Goal: Task Accomplishment & Management: Use online tool/utility

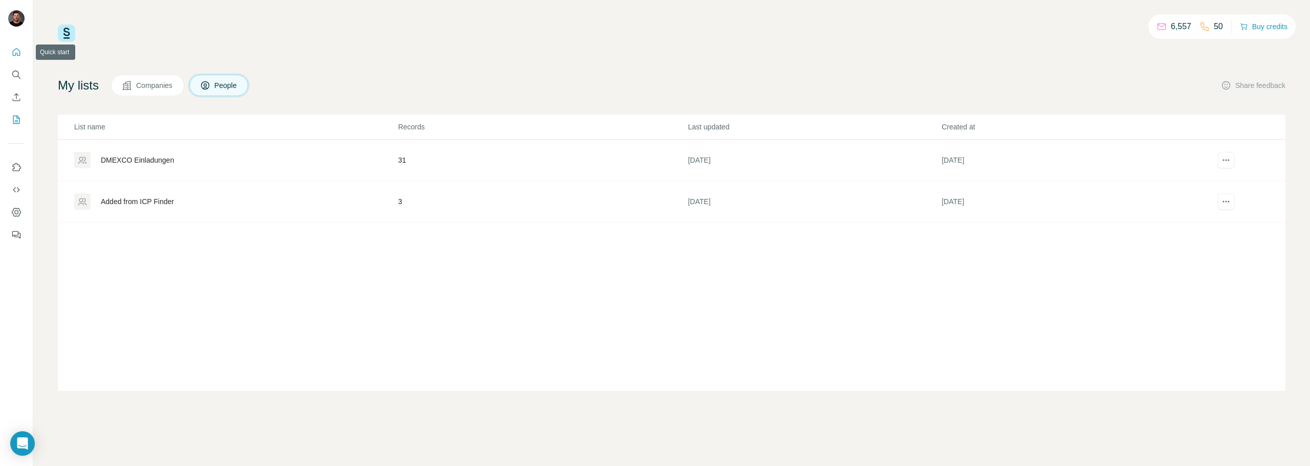
click at [21, 52] on icon "Quick start" at bounding box center [16, 52] width 10 height 10
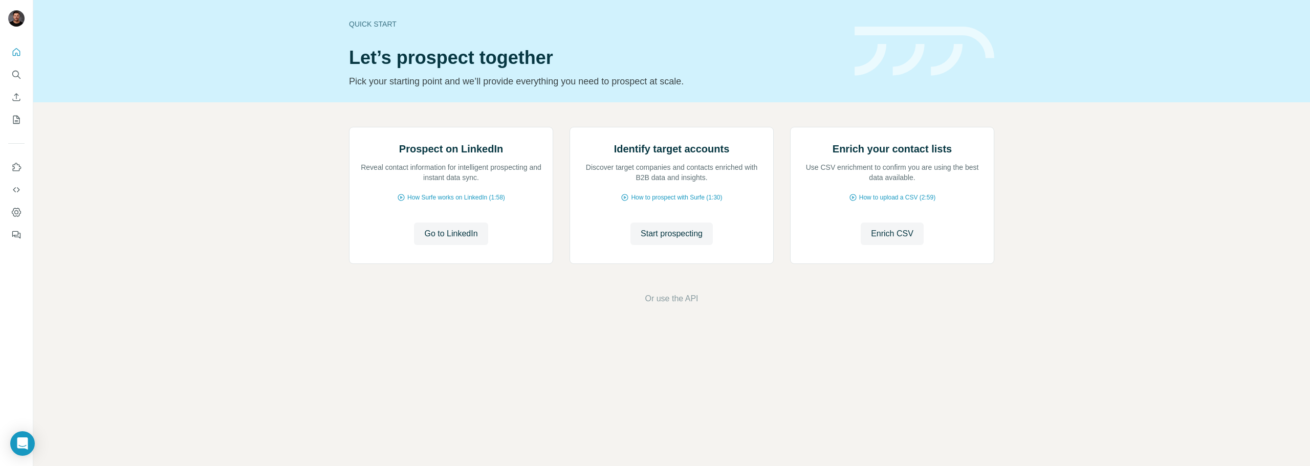
click at [16, 84] on nav at bounding box center [16, 86] width 16 height 86
click at [15, 81] on button "Search" at bounding box center [16, 74] width 16 height 18
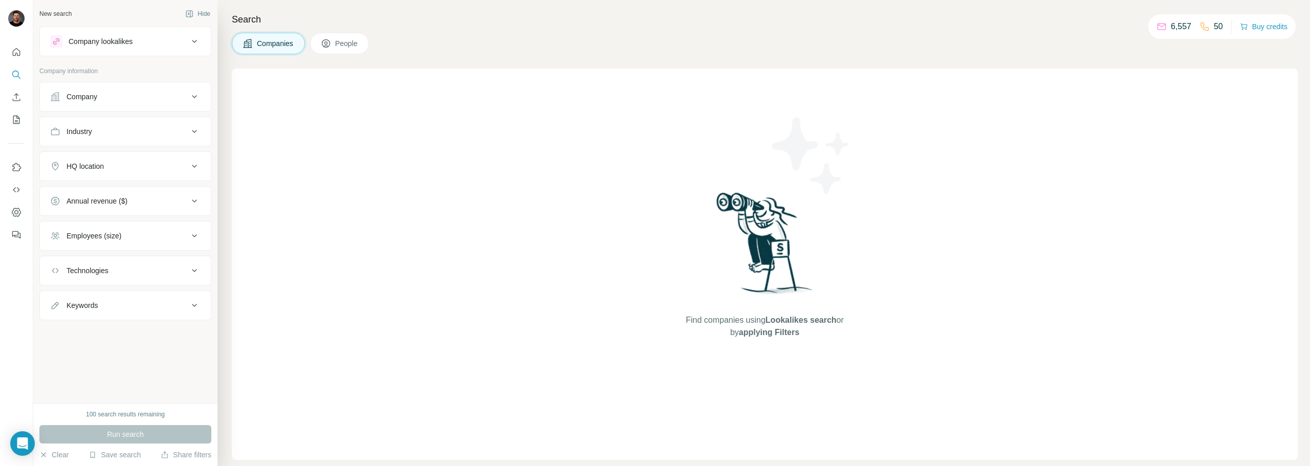
click at [129, 40] on div "Company lookalikes" at bounding box center [101, 41] width 64 height 10
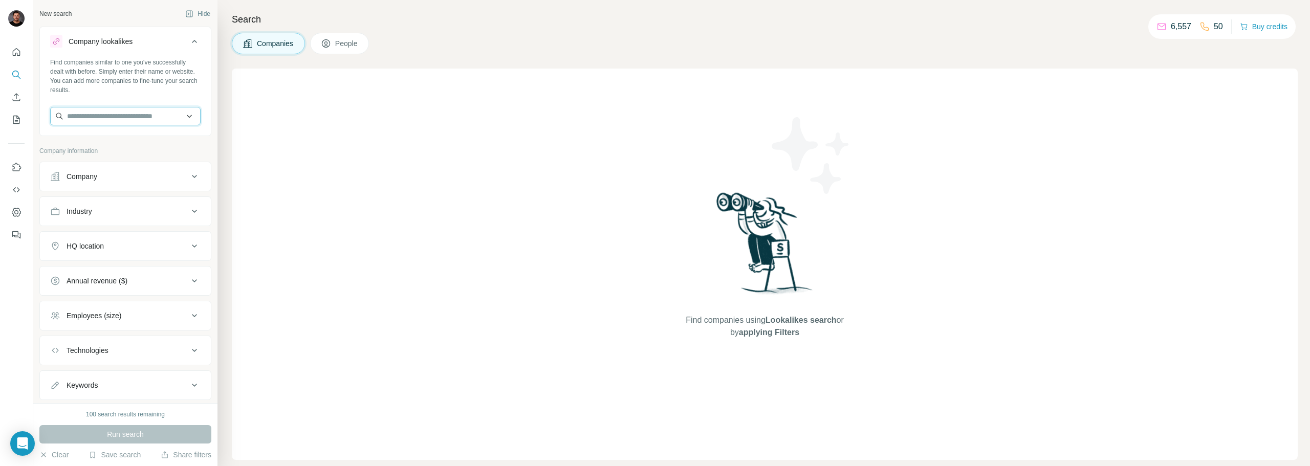
click at [123, 119] on input "text" at bounding box center [125, 116] width 150 height 18
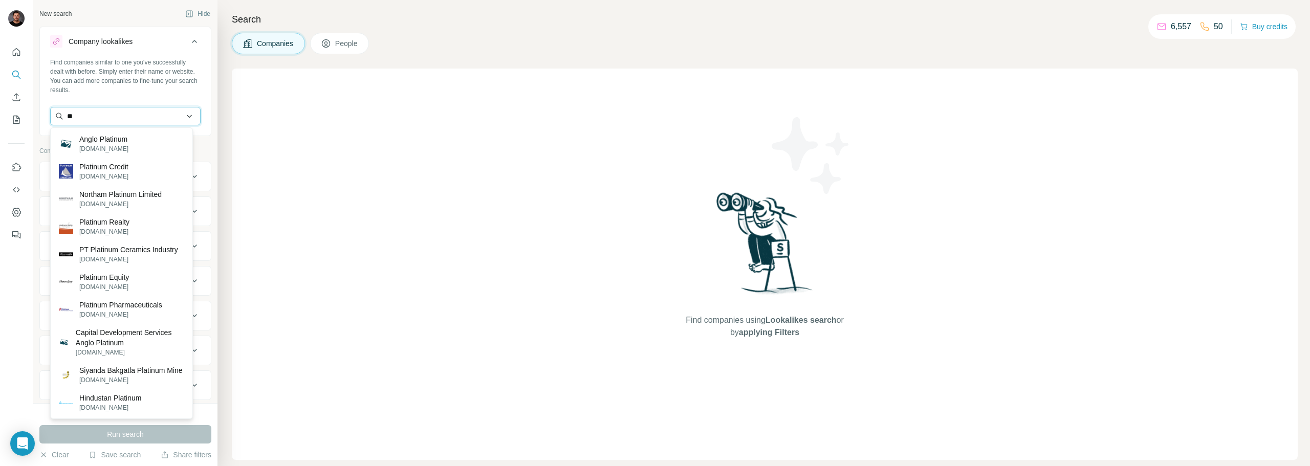
type input "*"
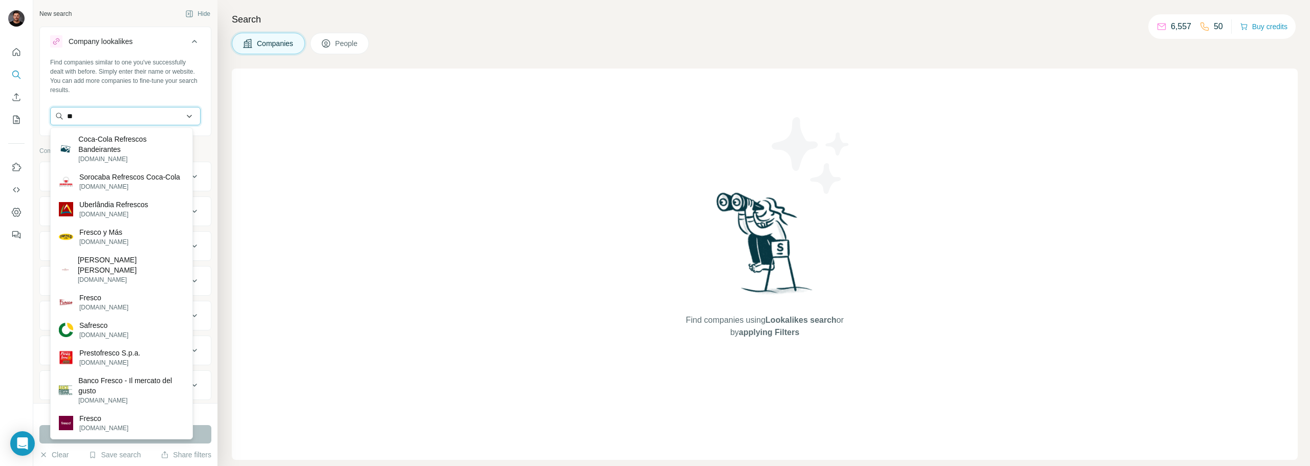
type input "*"
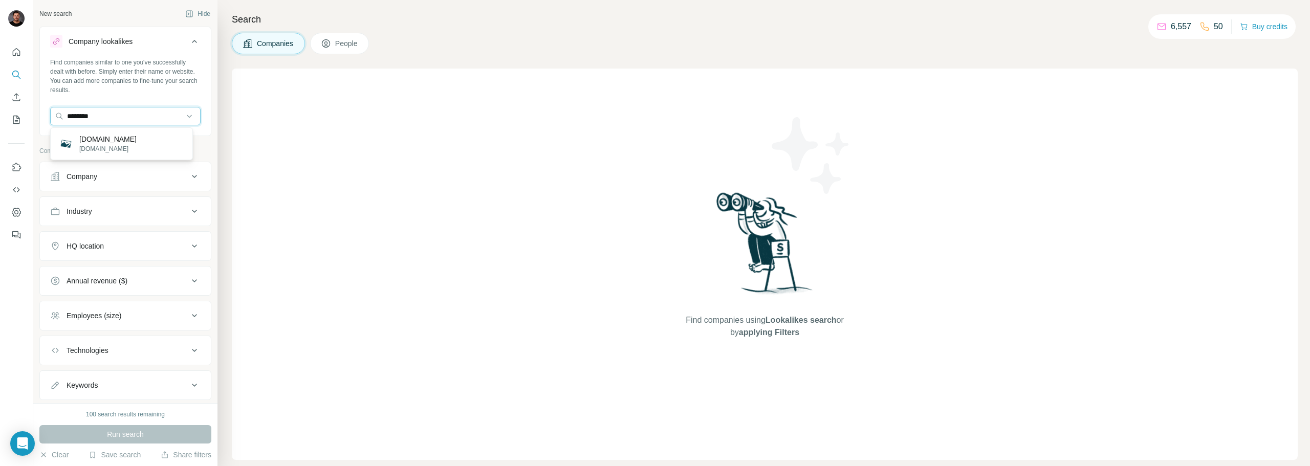
drag, startPoint x: 119, startPoint y: 120, endPoint x: 28, endPoint y: 118, distance: 91.1
click at [28, 118] on div "New search Hide Company lookalikes Find companies similar to one you've success…" at bounding box center [655, 233] width 1310 height 466
type input "*"
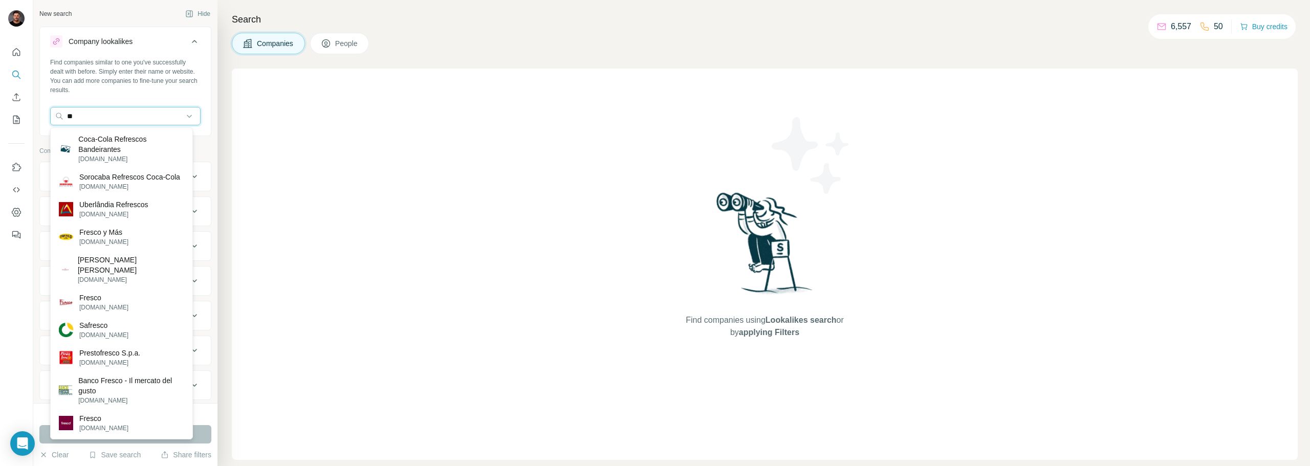
type input "*"
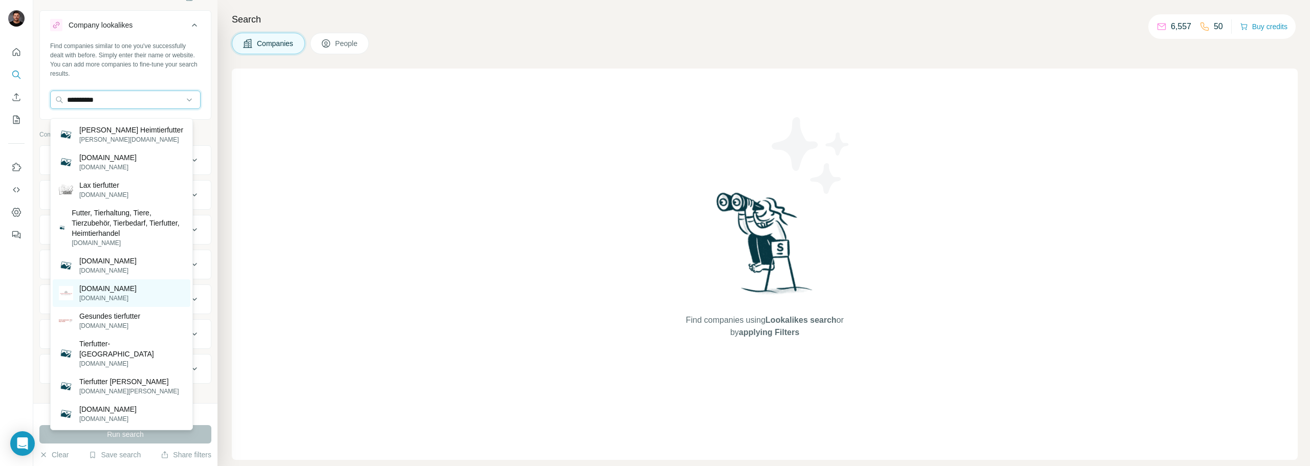
scroll to position [26, 0]
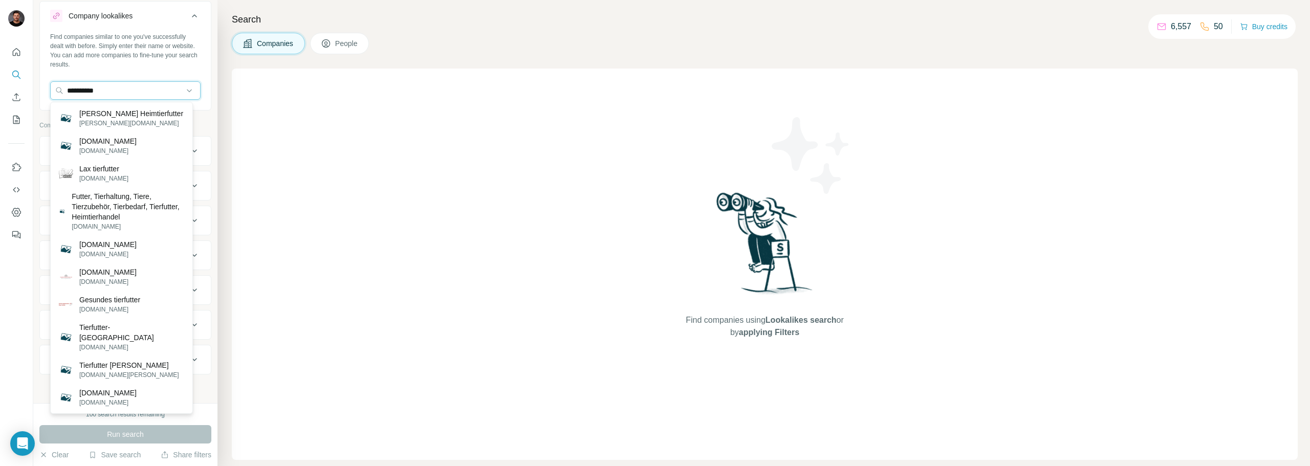
type input "**********"
click at [127, 360] on p "Tierfutter [PERSON_NAME]" at bounding box center [129, 365] width 100 height 10
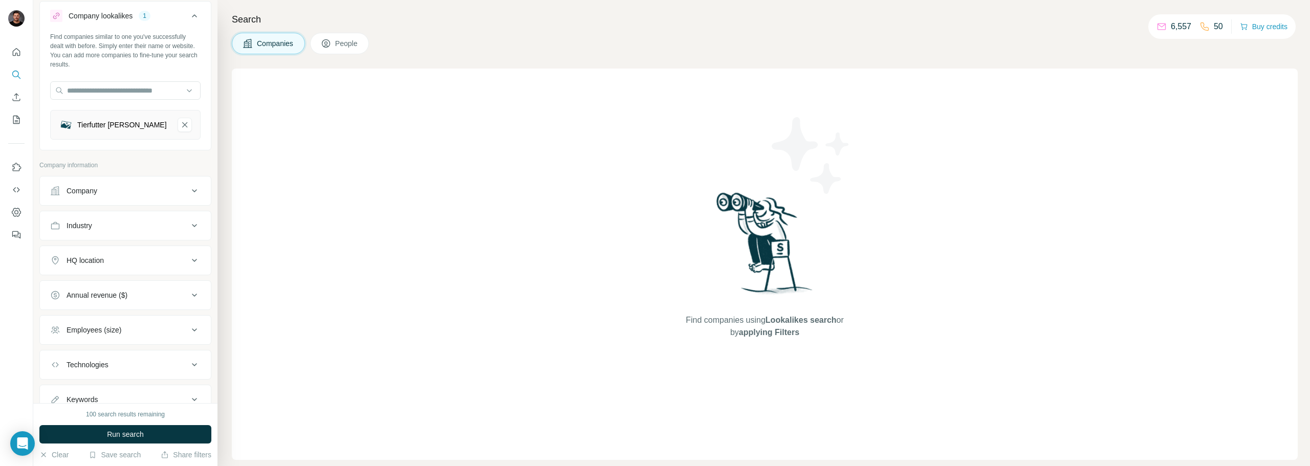
scroll to position [65, 0]
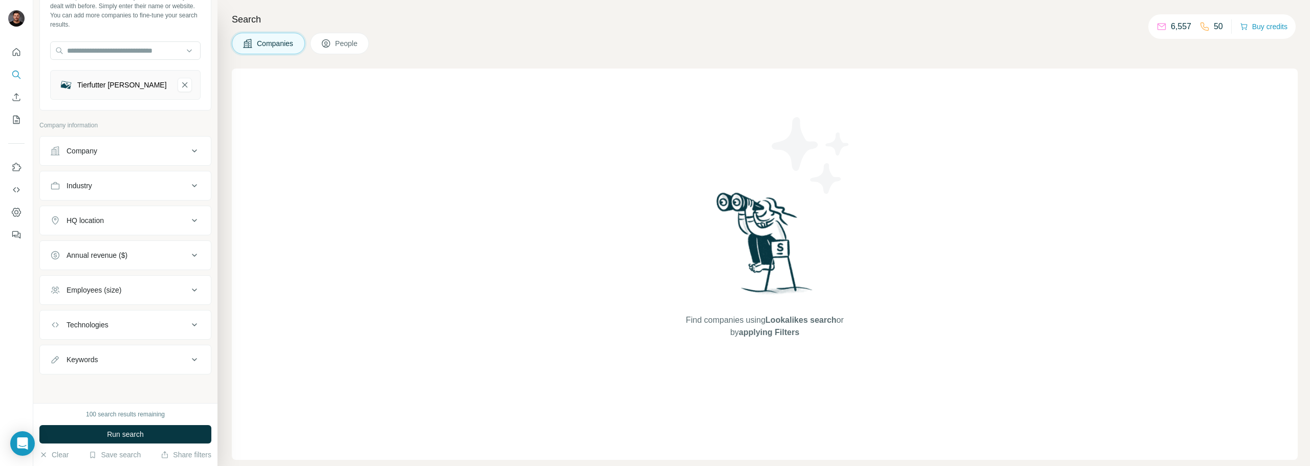
click at [123, 220] on div "HQ location" at bounding box center [119, 220] width 138 height 10
click at [100, 247] on input "text" at bounding box center [125, 246] width 150 height 18
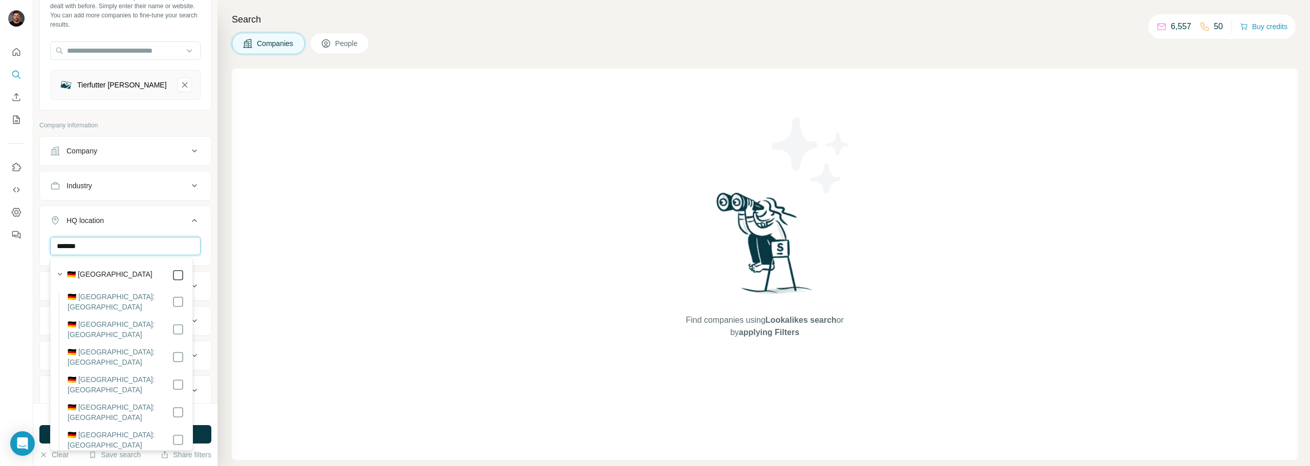
type input "*******"
click at [176, 276] on icon at bounding box center [178, 275] width 12 height 12
click at [209, 232] on div "New search Hide Company lookalikes 1 Find companies similar to one you've succe…" at bounding box center [125, 201] width 184 height 403
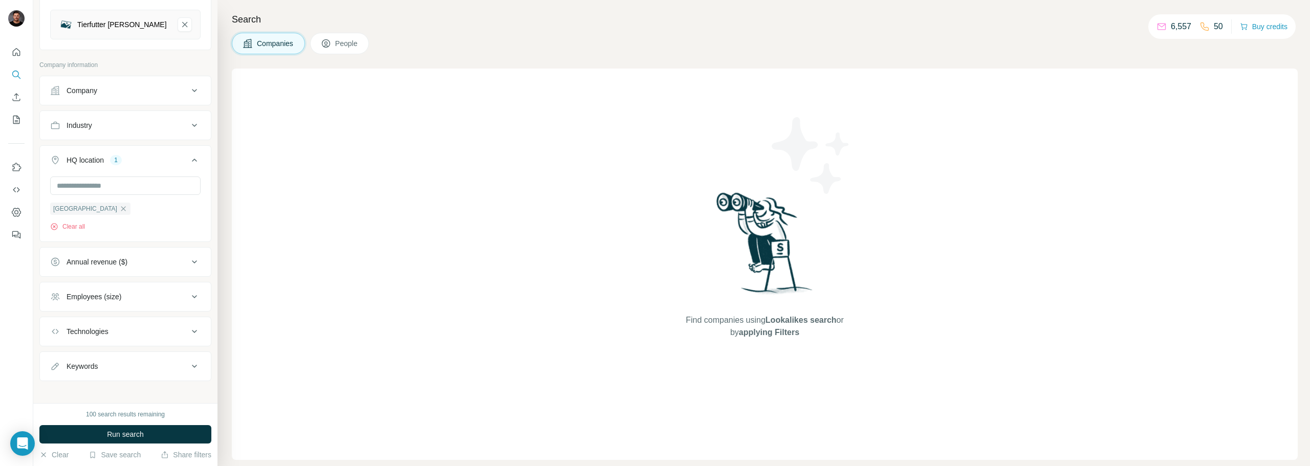
scroll to position [133, 0]
click at [106, 288] on div "Employees (size)" at bounding box center [94, 290] width 55 height 10
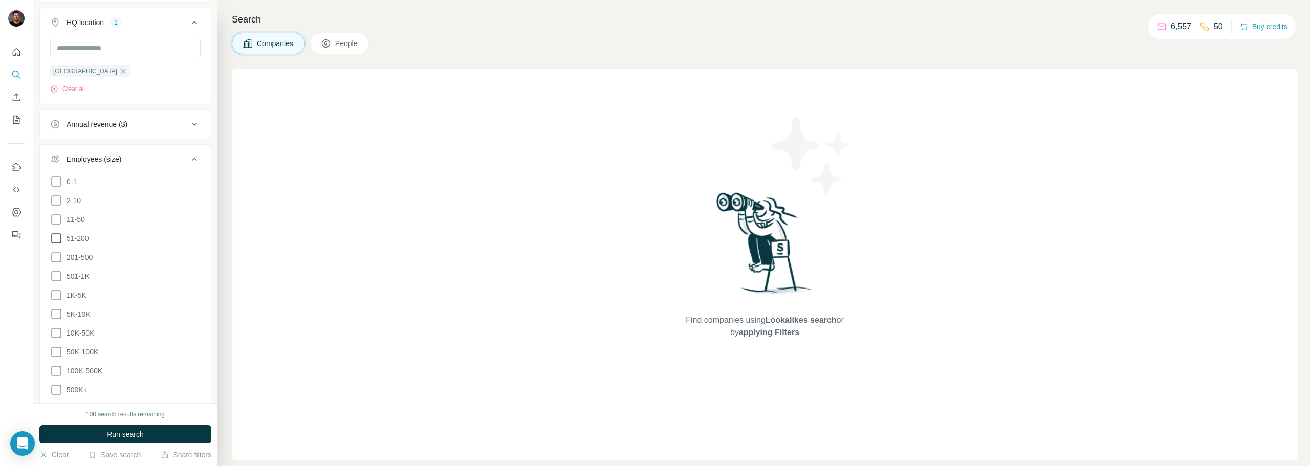
scroll to position [287, 0]
click at [64, 215] on span "51-200" at bounding box center [75, 215] width 27 height 10
click at [77, 251] on span "501-1K" at bounding box center [75, 253] width 27 height 10
click at [77, 272] on span "1K-5K" at bounding box center [74, 272] width 24 height 10
click at [35, 139] on div "New search Hide Company lookalikes 1 Find companies similar to one you've succe…" at bounding box center [125, 201] width 184 height 403
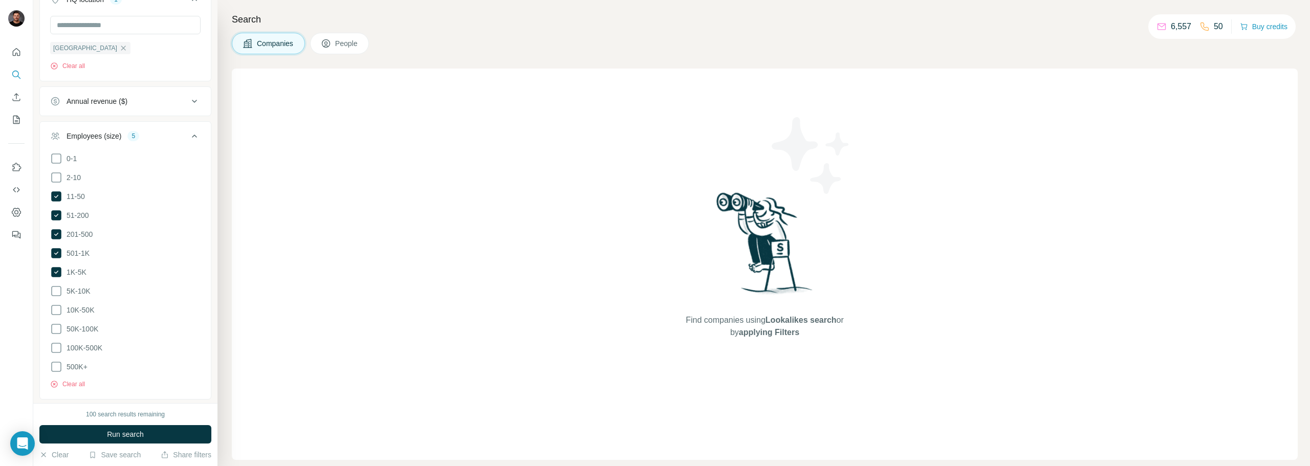
click at [180, 101] on div "Annual revenue ($)" at bounding box center [119, 101] width 138 height 10
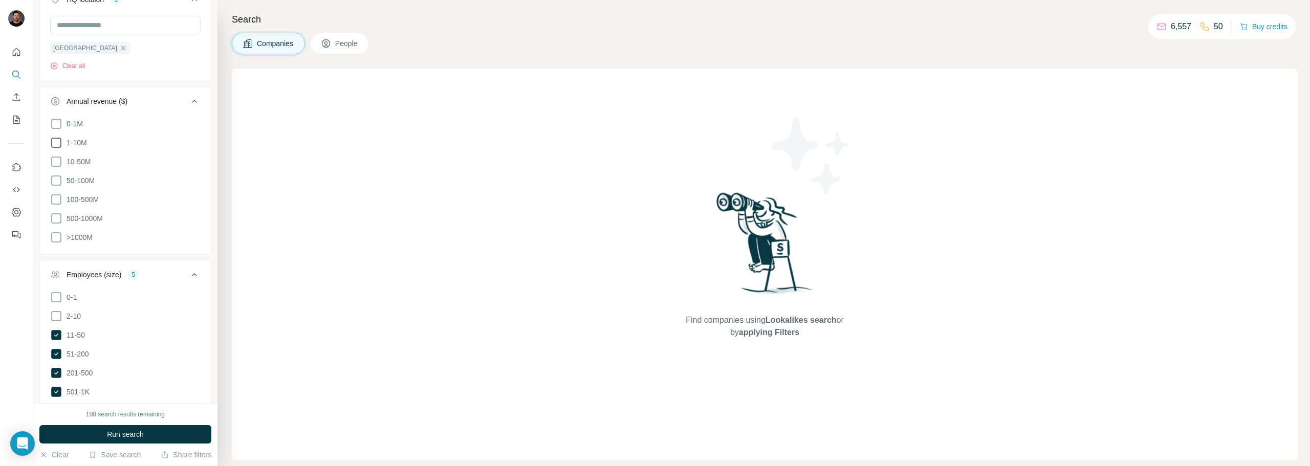
click at [62, 141] on span "1-10M" at bounding box center [74, 143] width 25 height 10
click at [62, 157] on span "10-50M" at bounding box center [76, 162] width 28 height 10
click at [62, 178] on span "50-100M" at bounding box center [78, 181] width 32 height 10
click at [63, 201] on span "100-500M" at bounding box center [80, 199] width 36 height 10
click at [34, 210] on div "New search Hide Company lookalikes 1 Find companies similar to one you've succe…" at bounding box center [125, 201] width 184 height 403
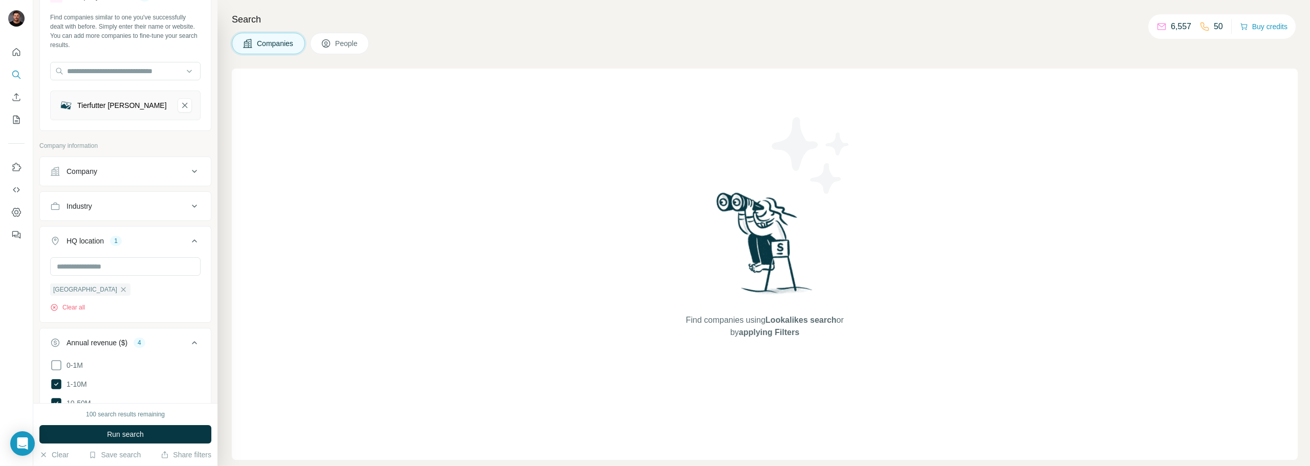
scroll to position [14, 0]
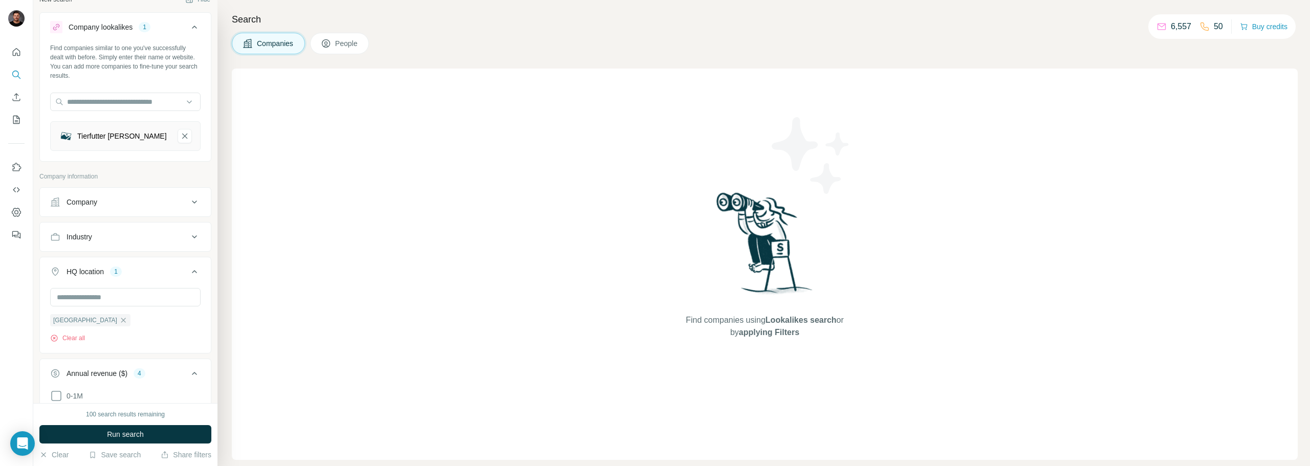
click at [121, 199] on div "Company" at bounding box center [119, 202] width 138 height 10
click at [106, 241] on div "Industry" at bounding box center [119, 237] width 138 height 10
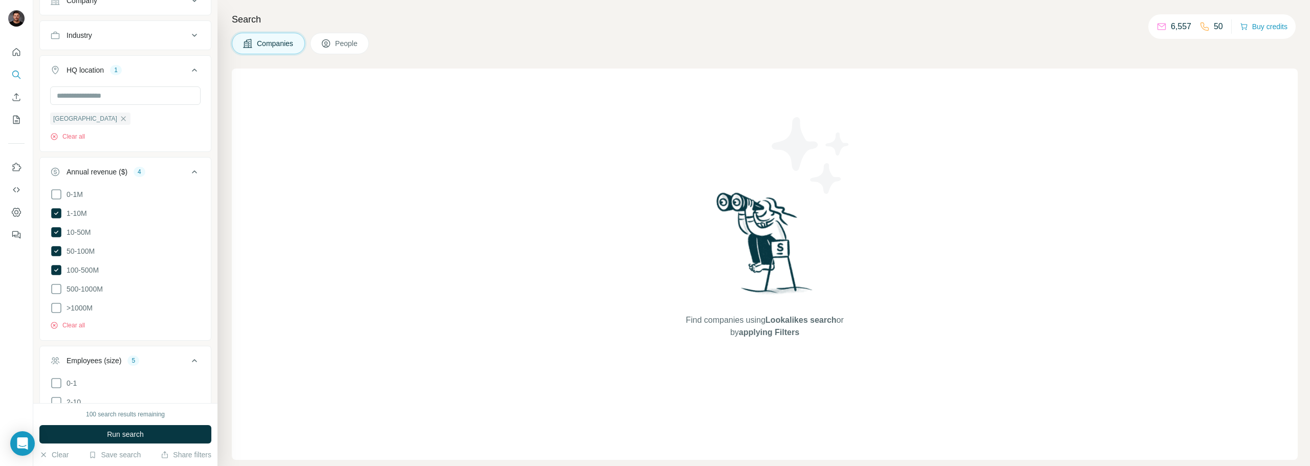
scroll to position [219, 0]
click at [354, 42] on span "People" at bounding box center [347, 43] width 24 height 10
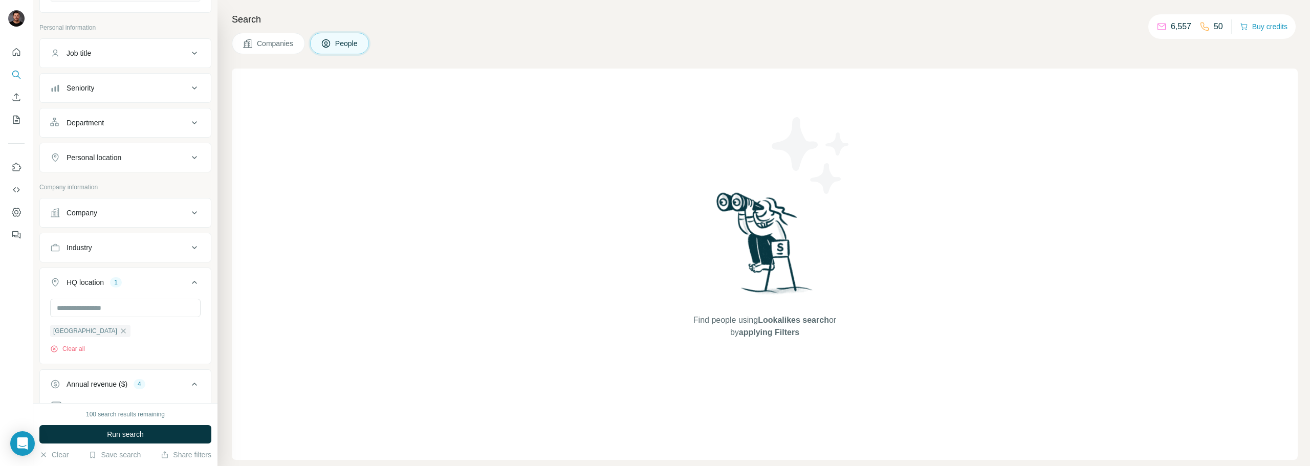
scroll to position [145, 0]
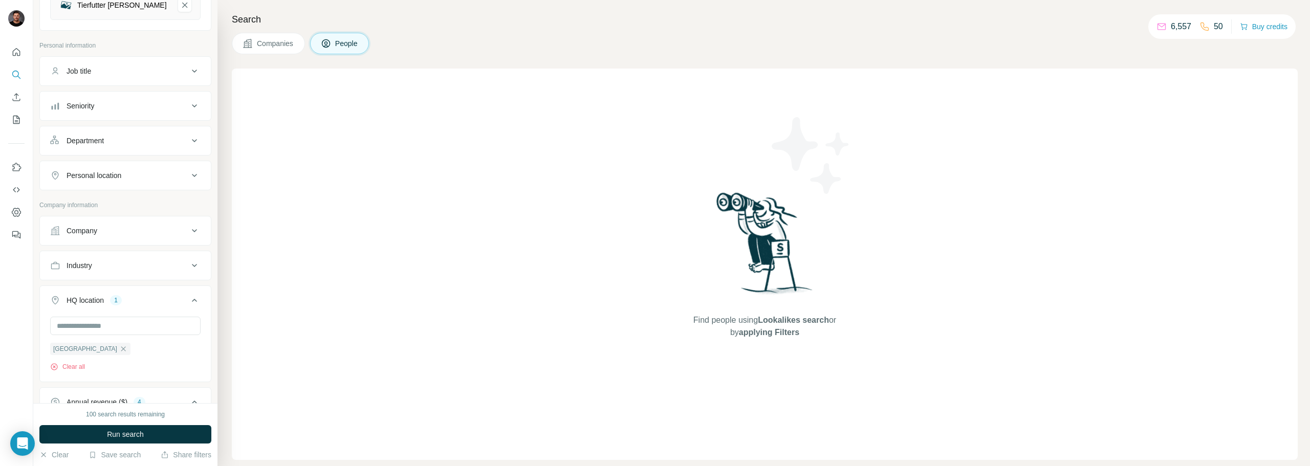
click at [101, 78] on button "Job title" at bounding box center [125, 71] width 171 height 25
click at [102, 98] on input "text" at bounding box center [115, 96] width 130 height 18
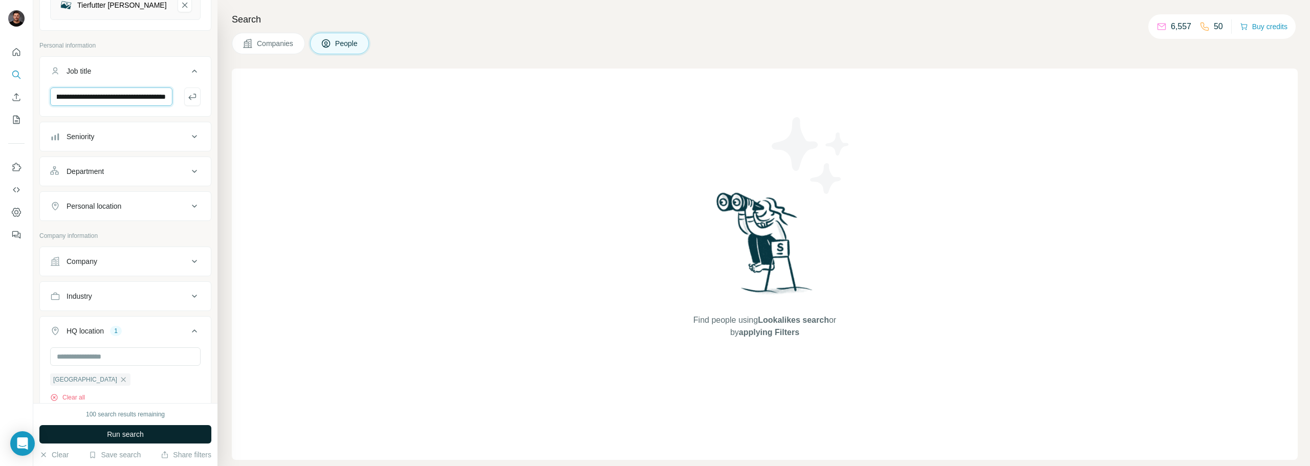
type input "**********"
click at [137, 431] on span "Run search" at bounding box center [125, 434] width 37 height 10
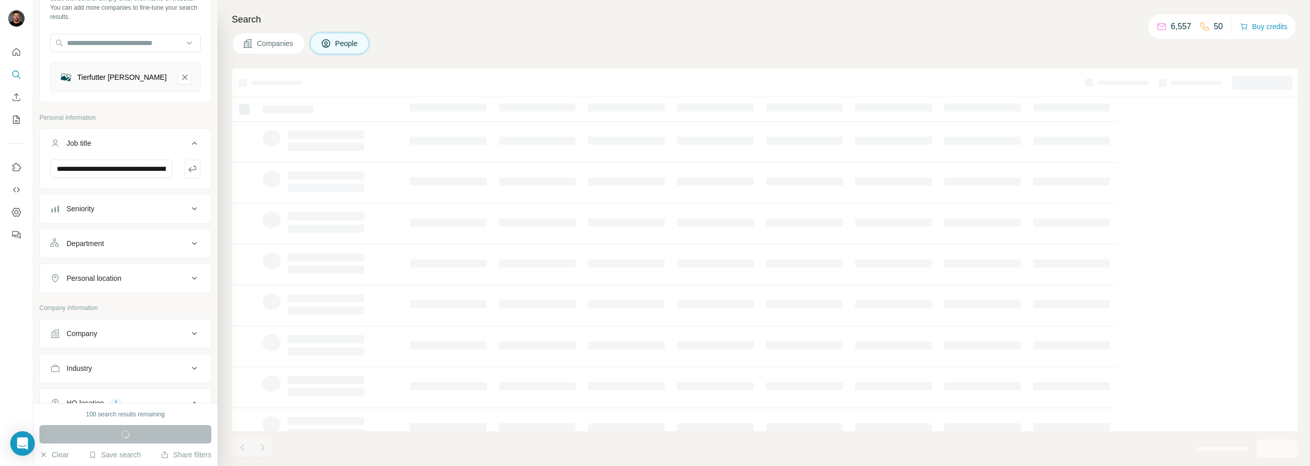
scroll to position [0, 0]
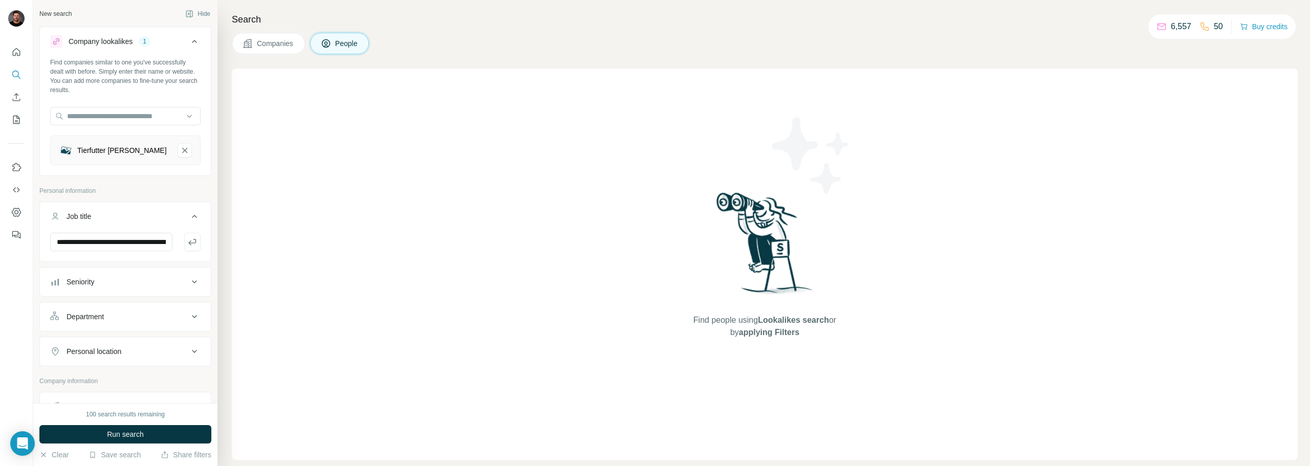
click at [277, 41] on span "Companies" at bounding box center [275, 43] width 37 height 10
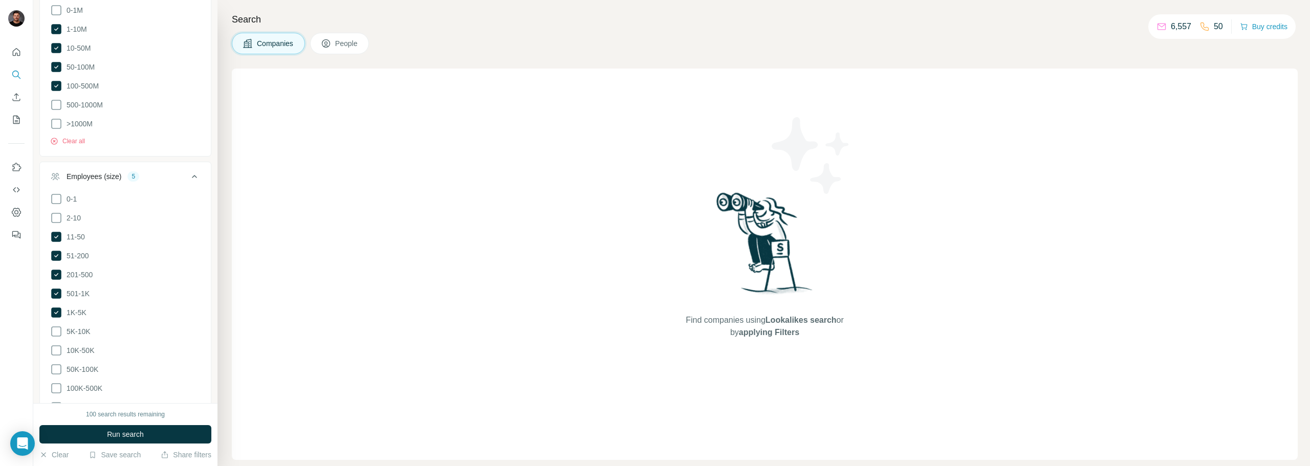
scroll to position [526, 0]
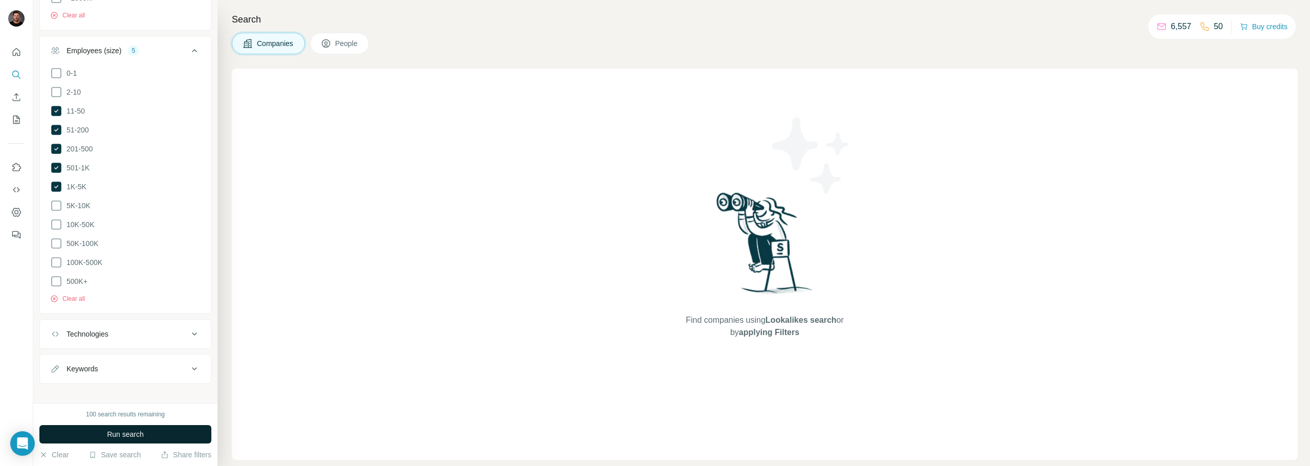
click at [170, 437] on button "Run search" at bounding box center [125, 434] width 172 height 18
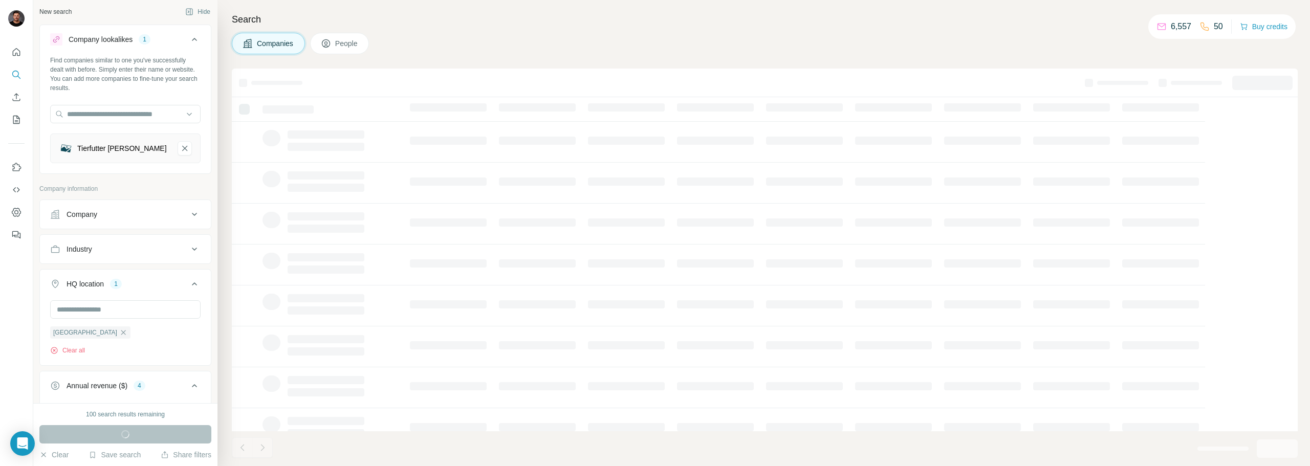
scroll to position [0, 0]
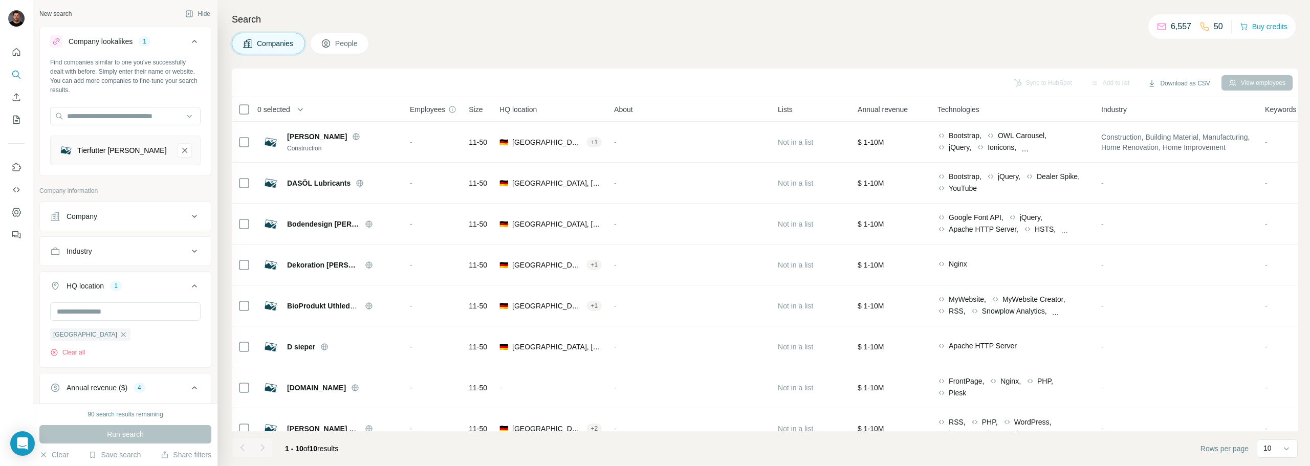
click at [343, 47] on span "People" at bounding box center [347, 43] width 24 height 10
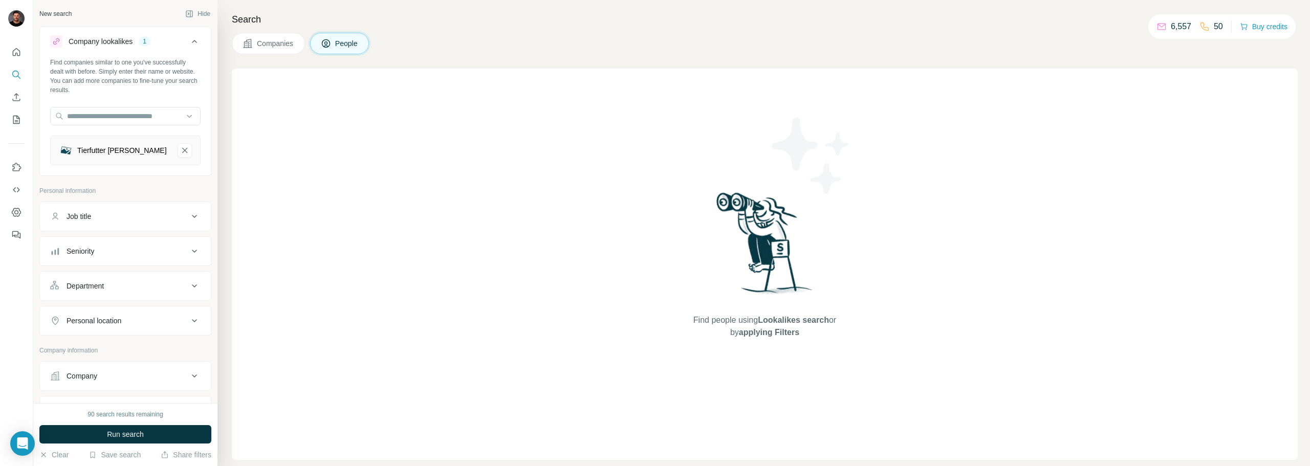
click at [278, 43] on span "Companies" at bounding box center [275, 43] width 37 height 10
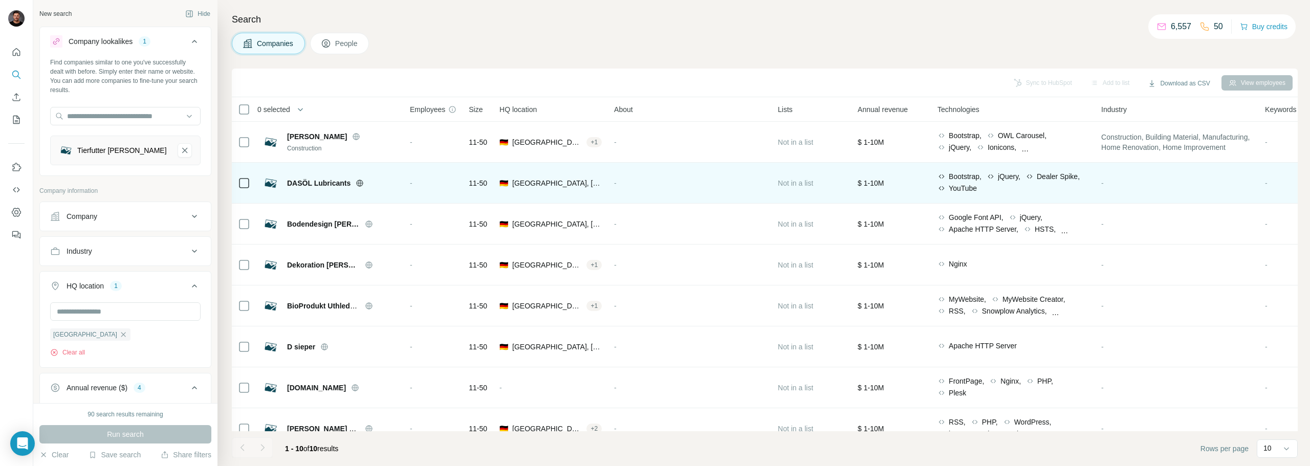
click at [362, 180] on icon at bounding box center [360, 183] width 8 height 8
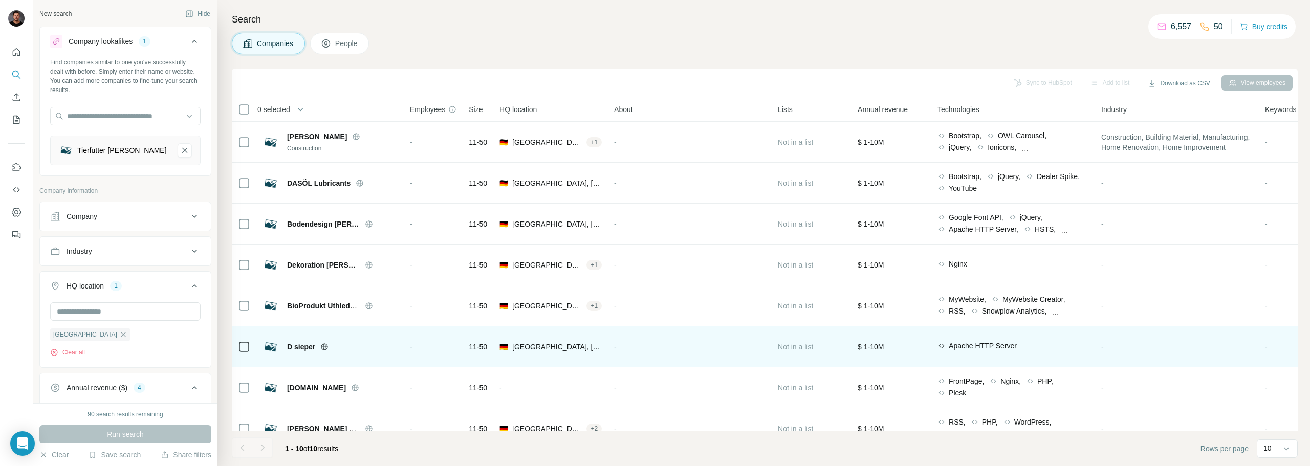
click at [325, 348] on icon at bounding box center [324, 347] width 8 height 8
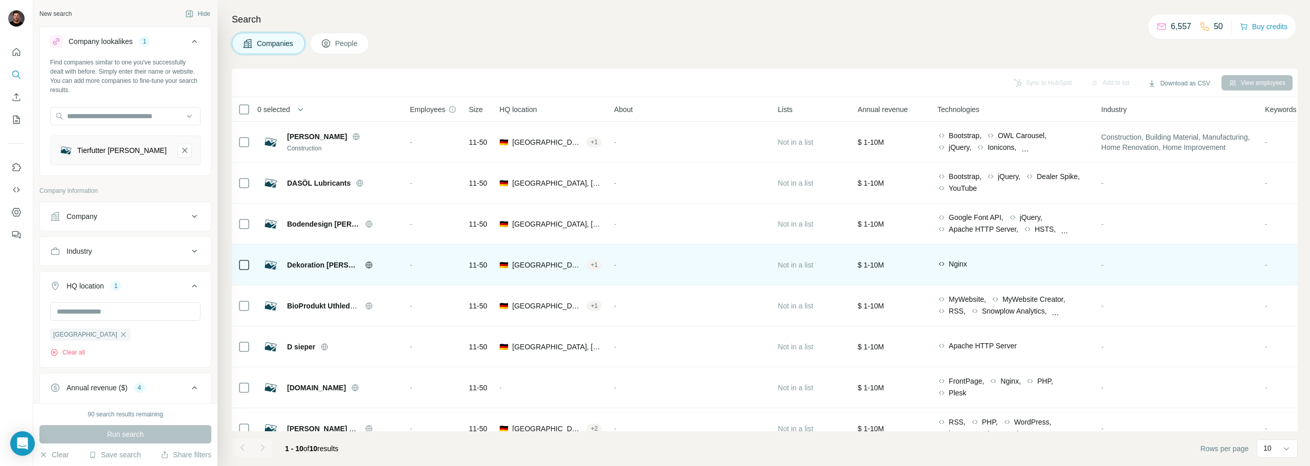
click at [365, 265] on icon at bounding box center [369, 265] width 8 height 8
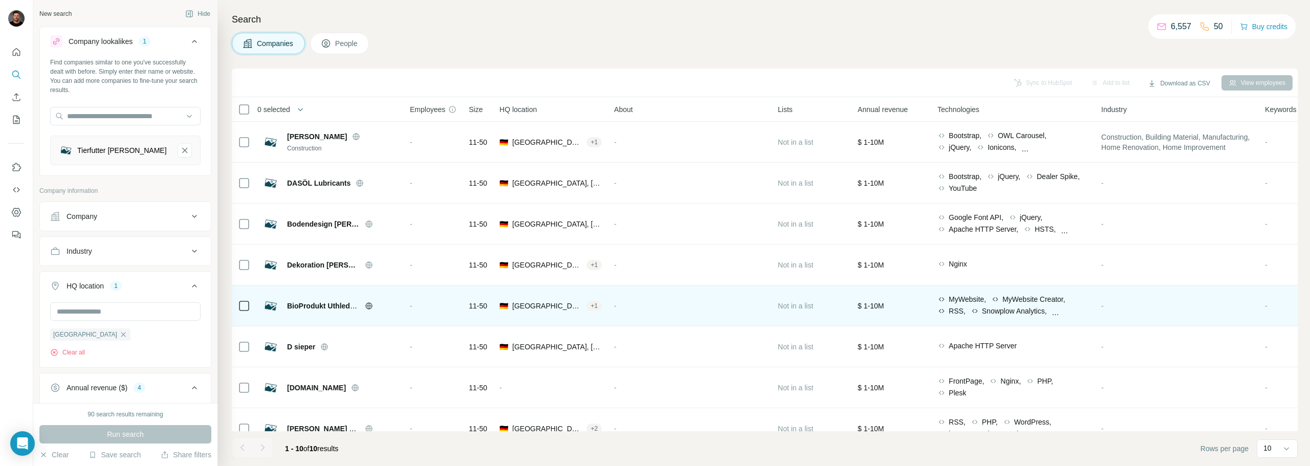
click at [368, 304] on icon at bounding box center [369, 306] width 8 height 8
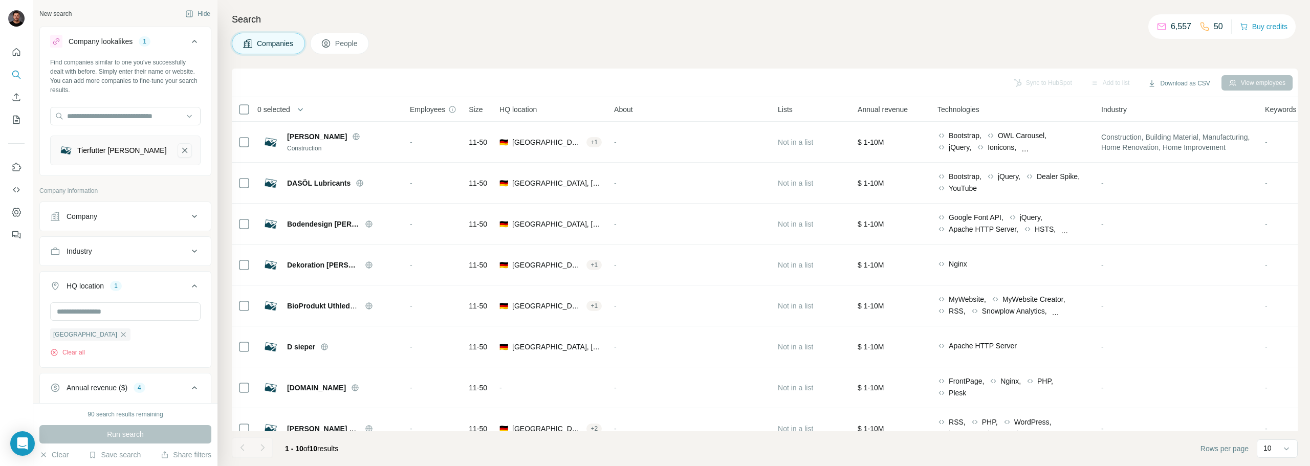
click at [180, 152] on icon "Tierfutter fischer-remove-button" at bounding box center [184, 150] width 9 height 10
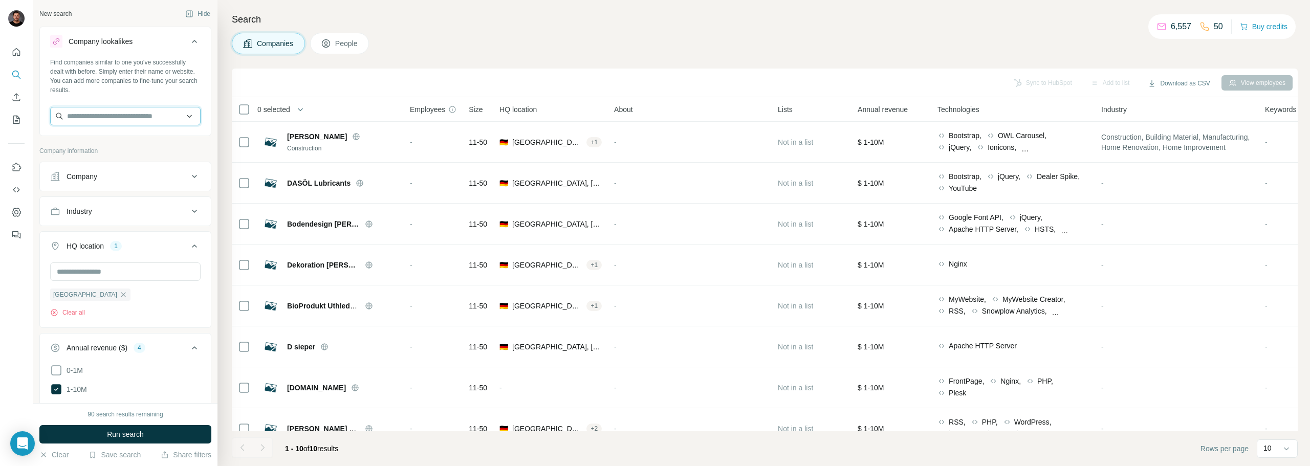
click at [123, 117] on input "text" at bounding box center [125, 116] width 150 height 18
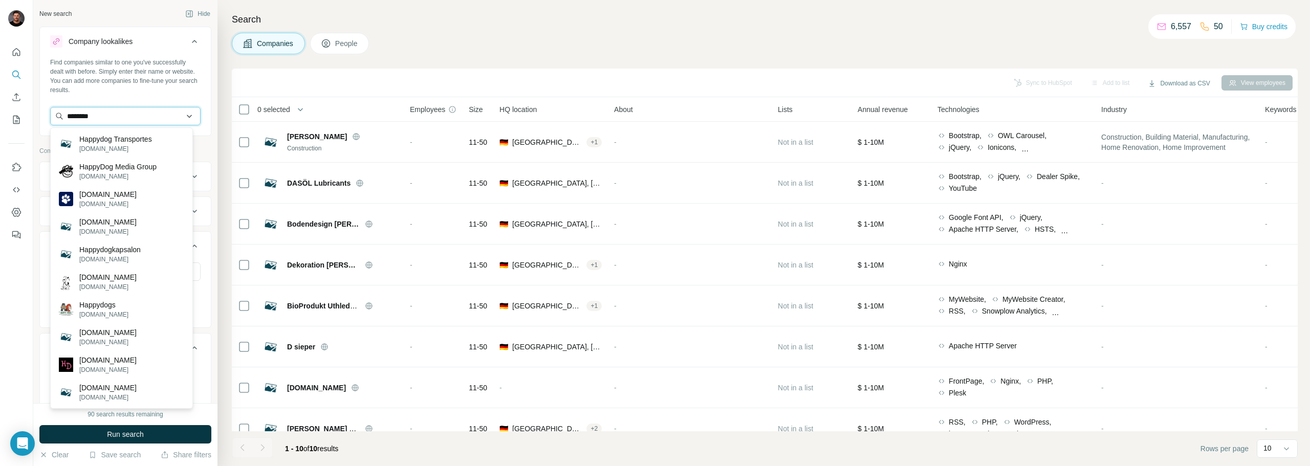
drag, startPoint x: 115, startPoint y: 117, endPoint x: 57, endPoint y: 124, distance: 58.3
click at [57, 124] on input "********" at bounding box center [125, 116] width 150 height 18
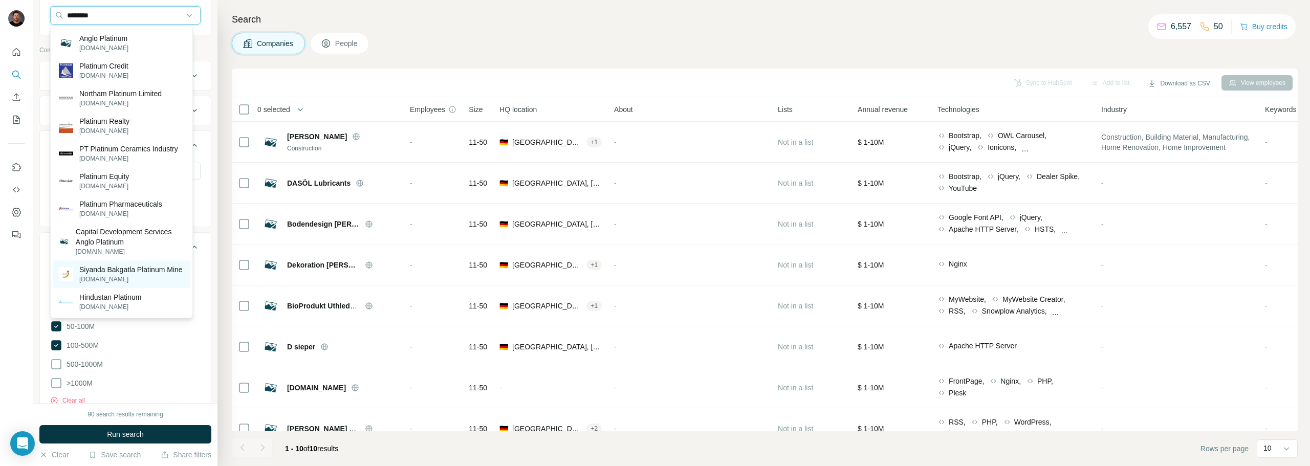
scroll to position [102, 0]
type input "********"
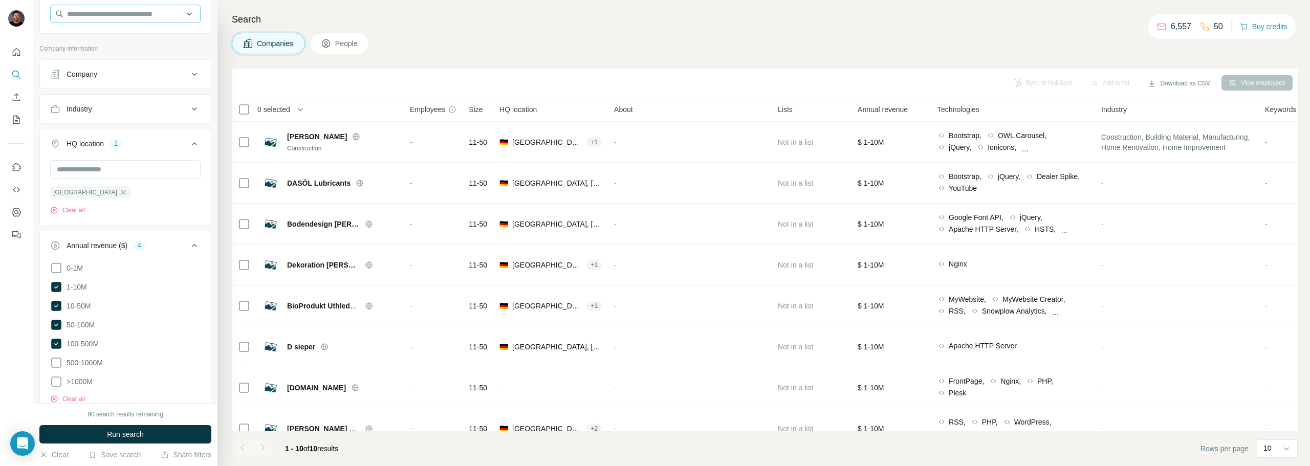
drag, startPoint x: 121, startPoint y: 4, endPoint x: 125, endPoint y: 9, distance: 5.8
click at [136, 15] on input "text" at bounding box center [125, 14] width 150 height 18
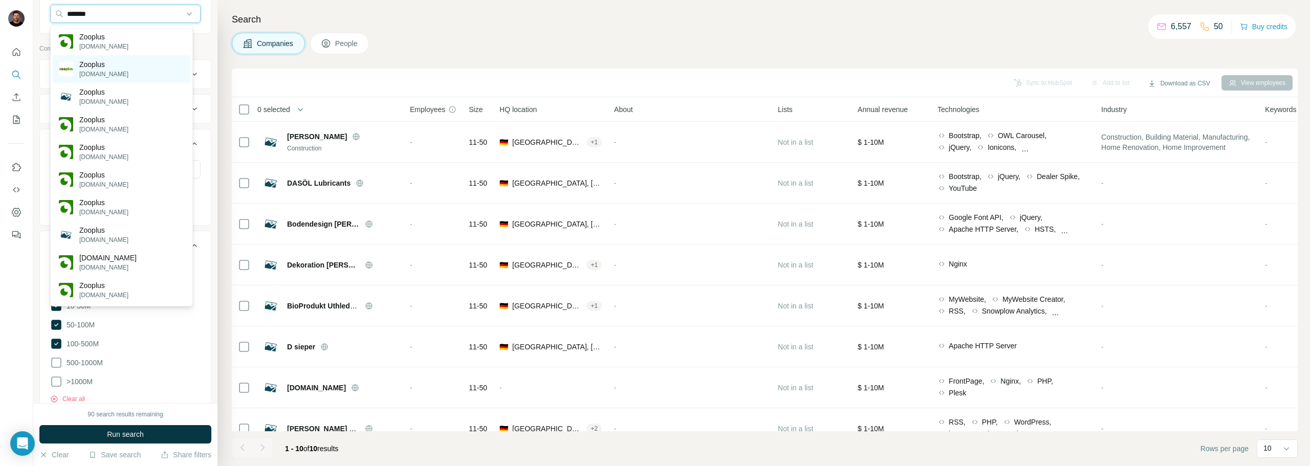
type input "*******"
click at [100, 70] on p "[DOMAIN_NAME]" at bounding box center [103, 74] width 49 height 9
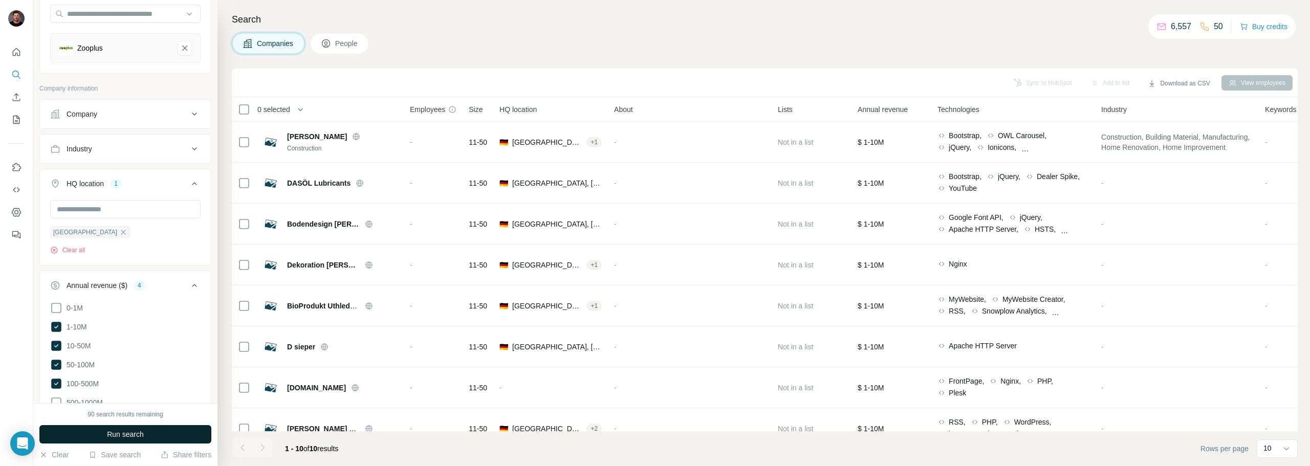
click at [140, 439] on span "Run search" at bounding box center [125, 434] width 37 height 10
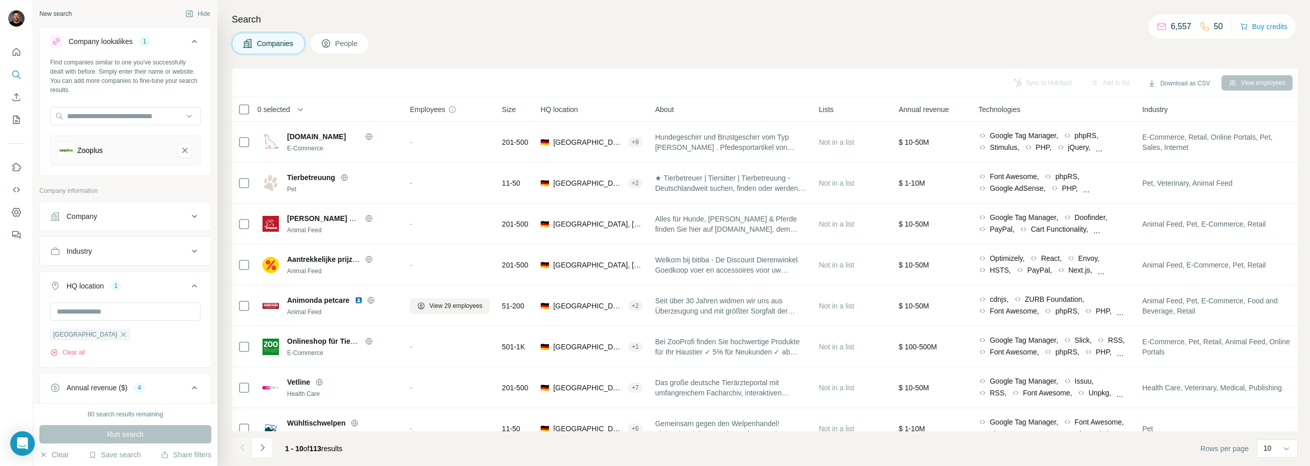
click at [354, 53] on button "People" at bounding box center [339, 43] width 59 height 21
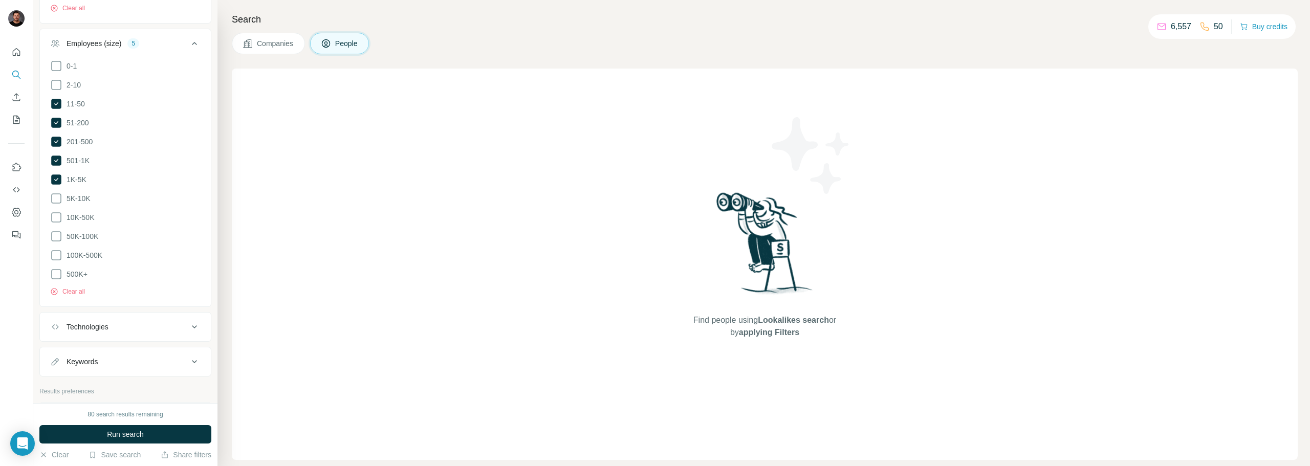
scroll to position [759, 0]
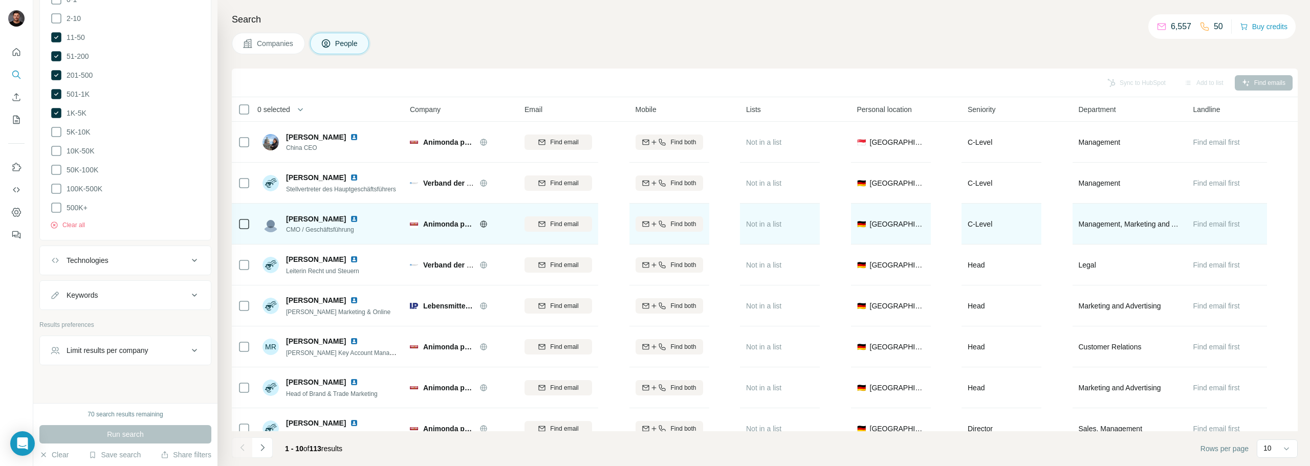
click at [481, 224] on icon at bounding box center [483, 224] width 7 height 1
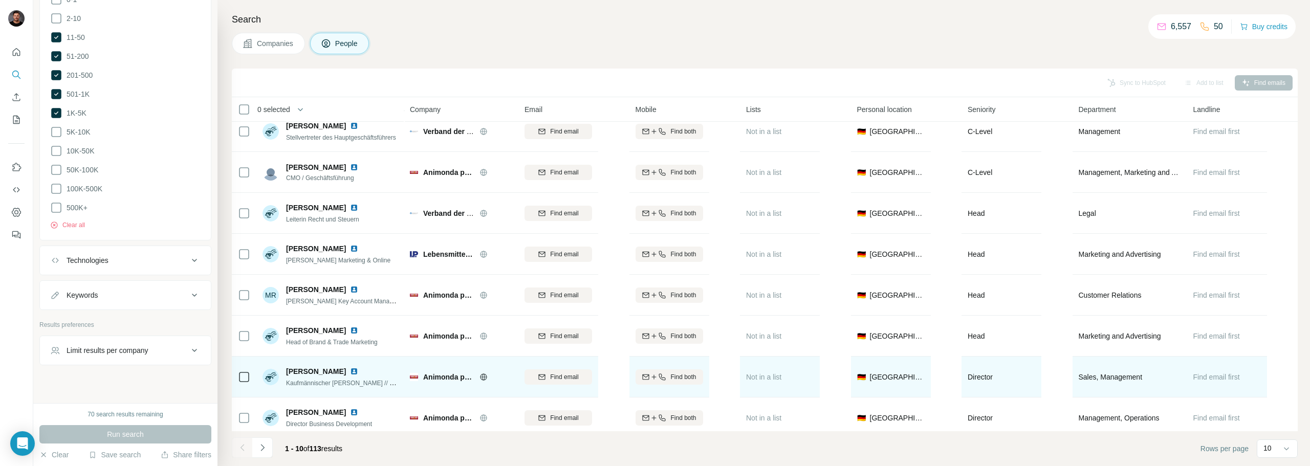
scroll to position [105, 0]
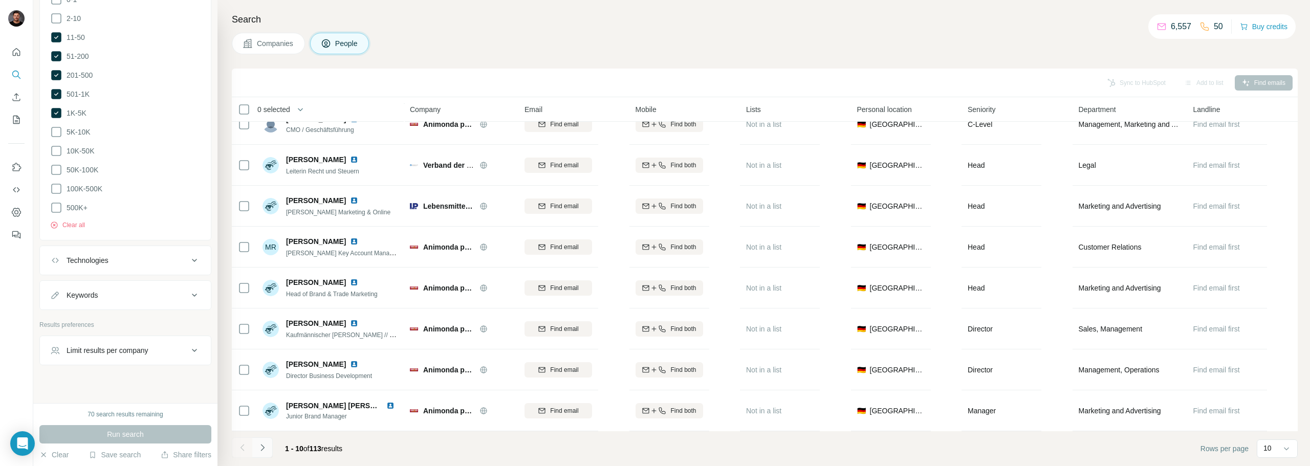
click at [261, 448] on icon "Navigate to next page" at bounding box center [262, 448] width 10 height 10
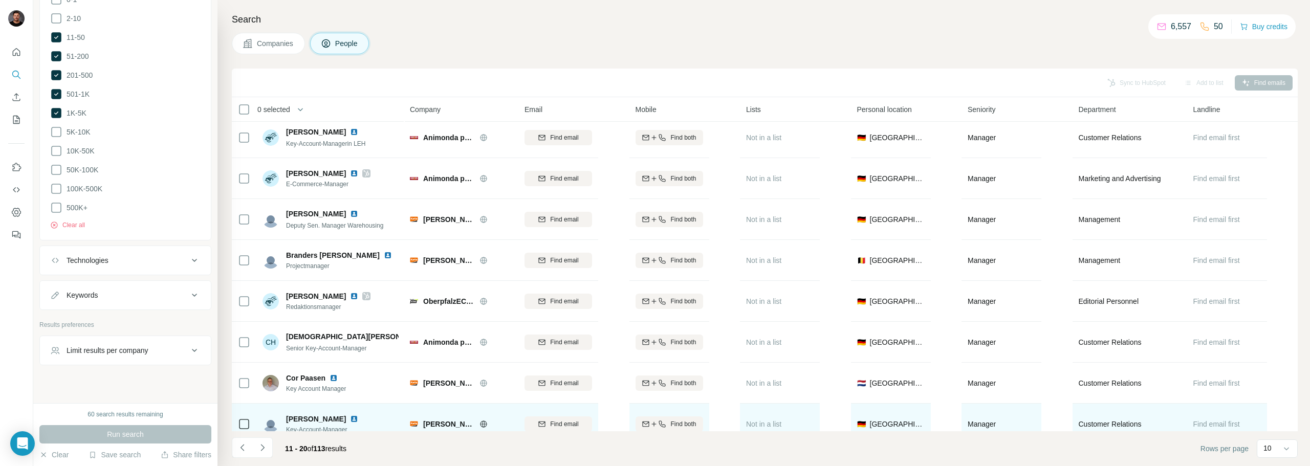
scroll to position [0, 0]
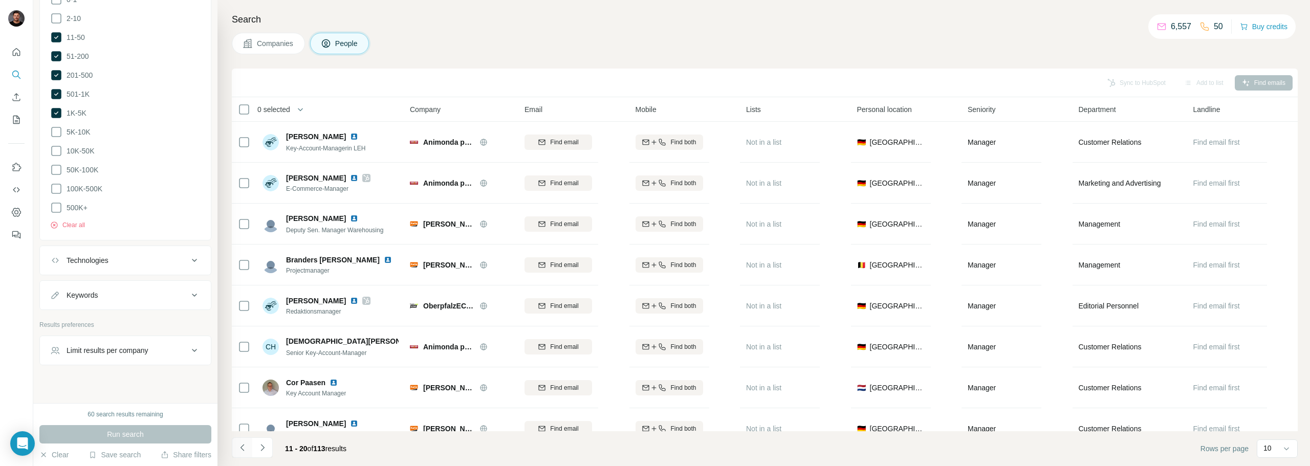
click at [239, 448] on icon "Navigate to previous page" at bounding box center [242, 448] width 10 height 10
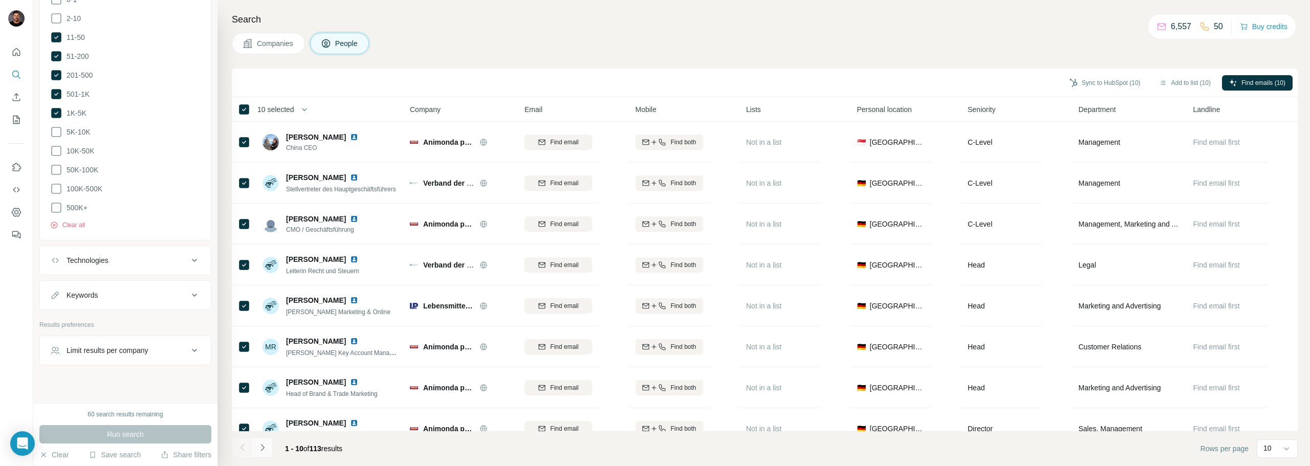
click at [269, 446] on button "Navigate to next page" at bounding box center [262, 447] width 20 height 20
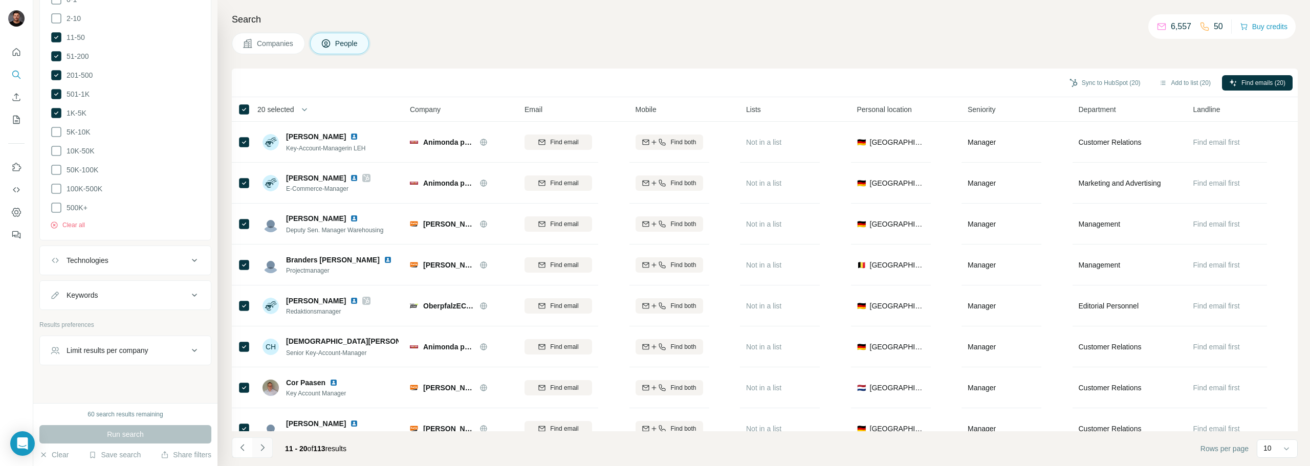
click at [260, 453] on button "Navigate to next page" at bounding box center [262, 447] width 20 height 20
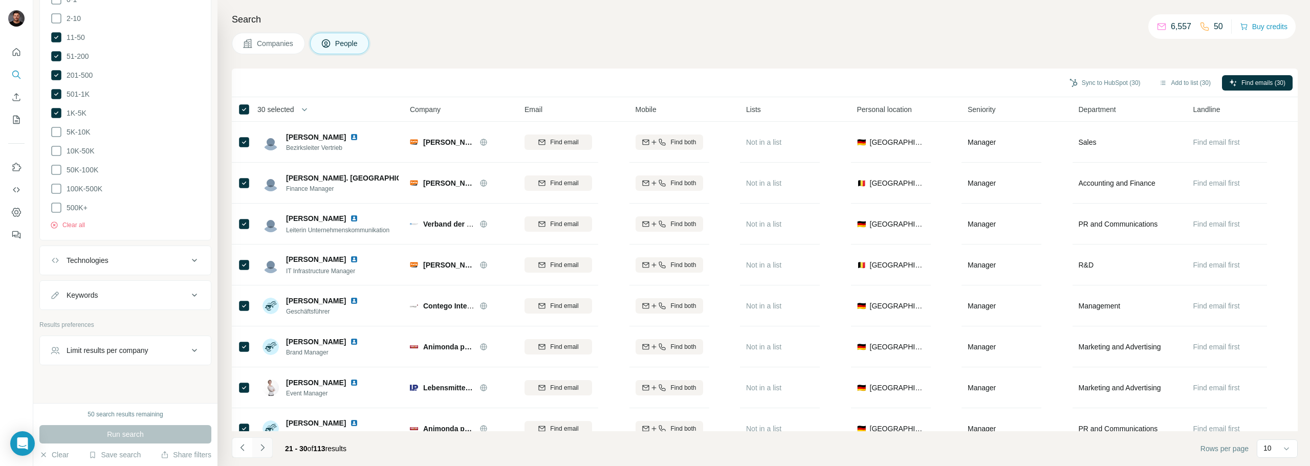
click at [264, 448] on icon "Navigate to next page" at bounding box center [262, 448] width 10 height 10
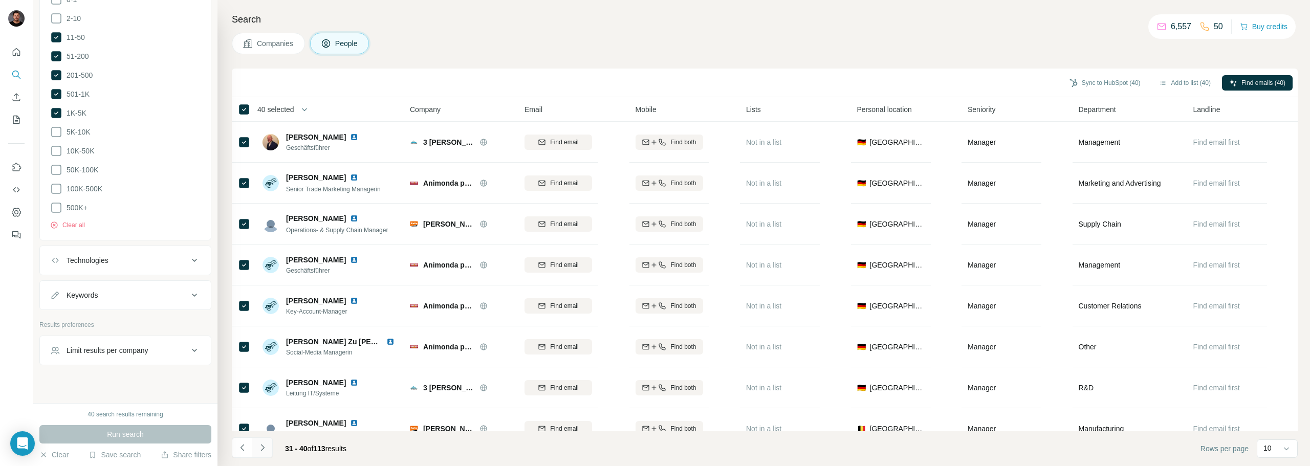
click at [260, 445] on icon "Navigate to next page" at bounding box center [262, 448] width 10 height 10
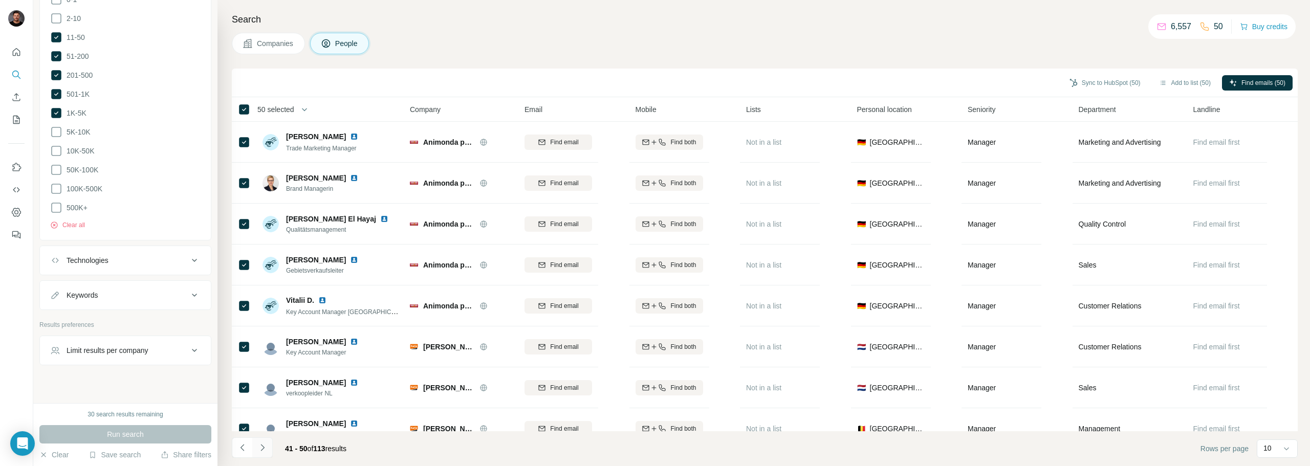
click at [264, 449] on icon "Navigate to next page" at bounding box center [262, 448] width 10 height 10
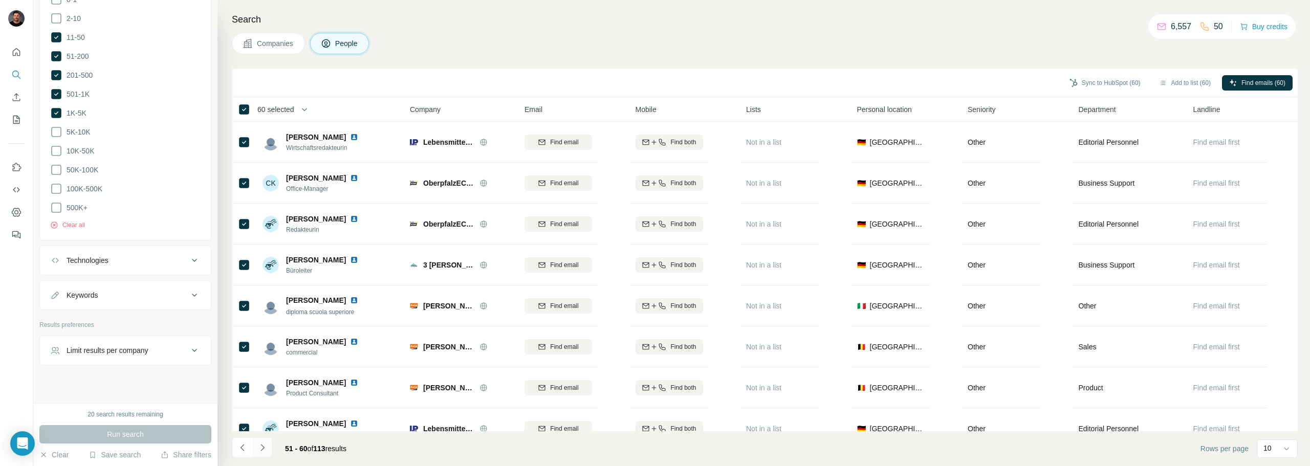
click at [266, 449] on icon "Navigate to next page" at bounding box center [262, 448] width 10 height 10
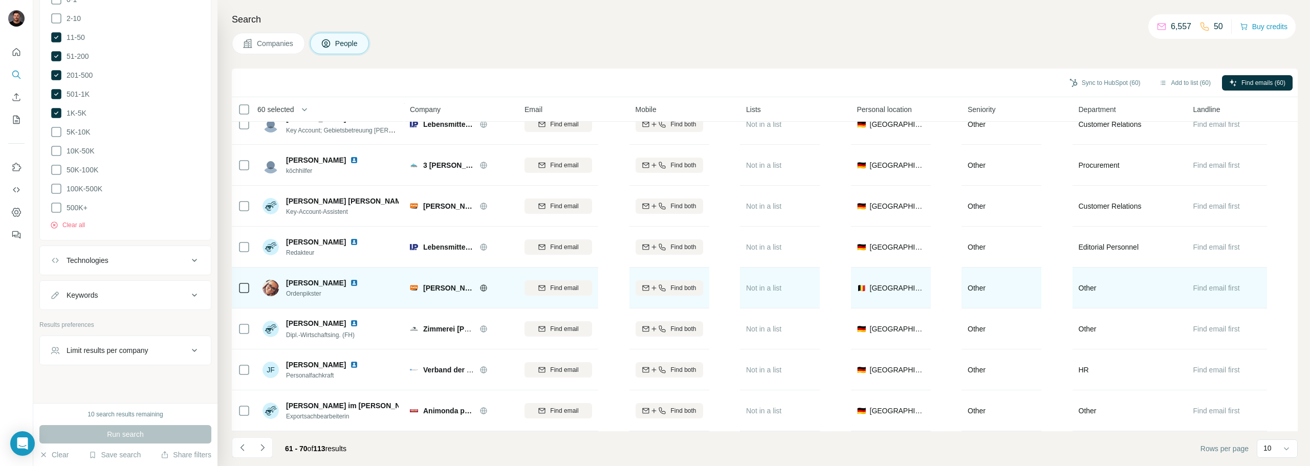
scroll to position [105, 0]
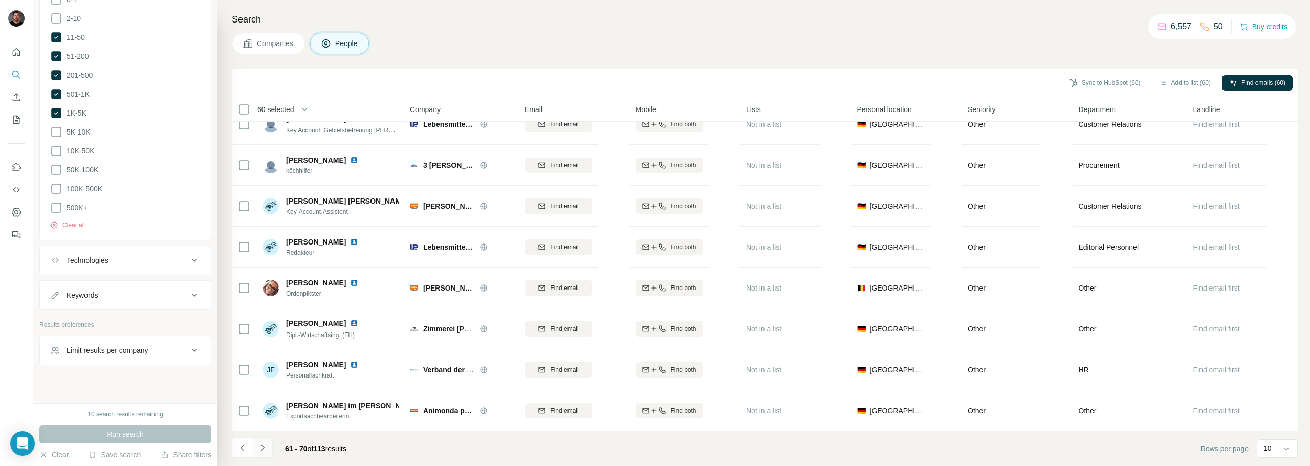
click at [256, 448] on button "Navigate to next page" at bounding box center [262, 447] width 20 height 20
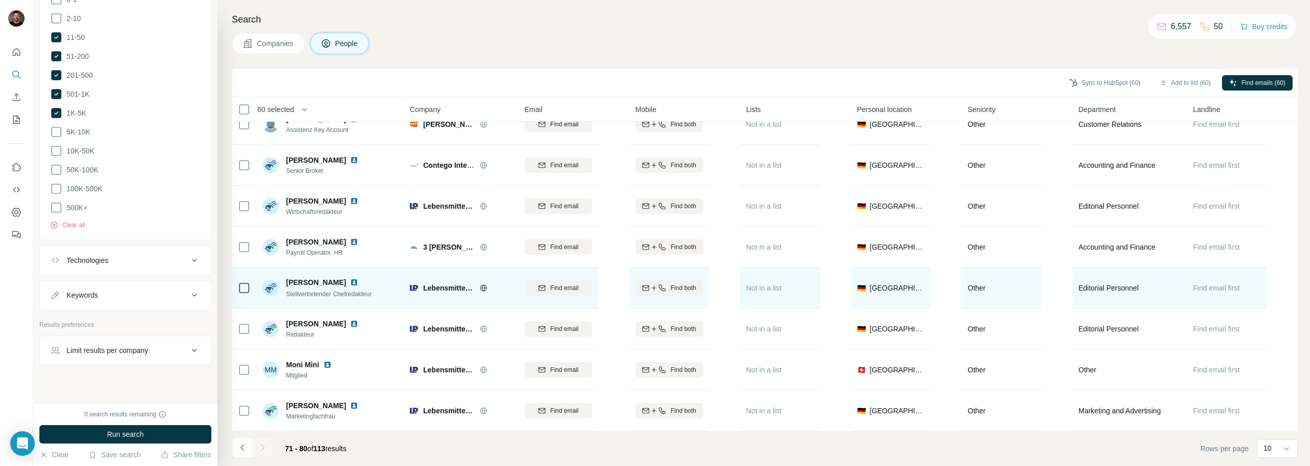
click at [486, 284] on icon at bounding box center [483, 287] width 7 height 7
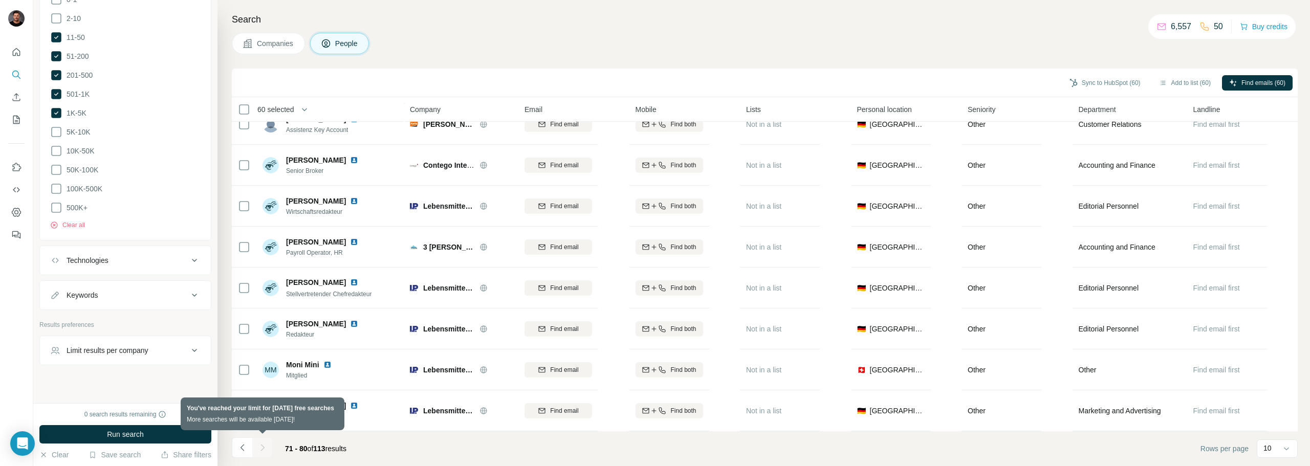
click at [262, 450] on div at bounding box center [262, 447] width 20 height 20
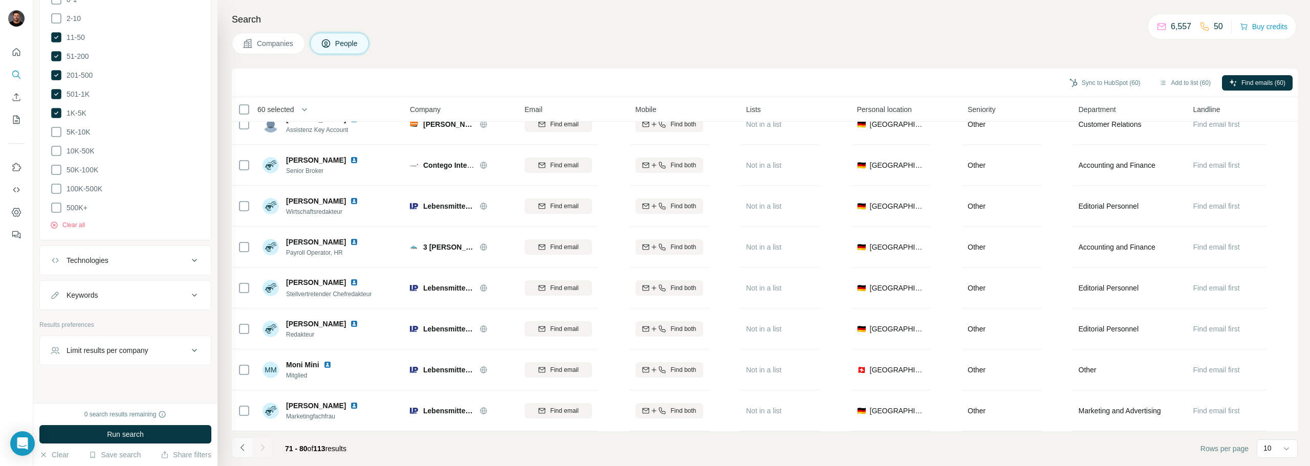
click at [250, 446] on button "Navigate to previous page" at bounding box center [242, 447] width 20 height 20
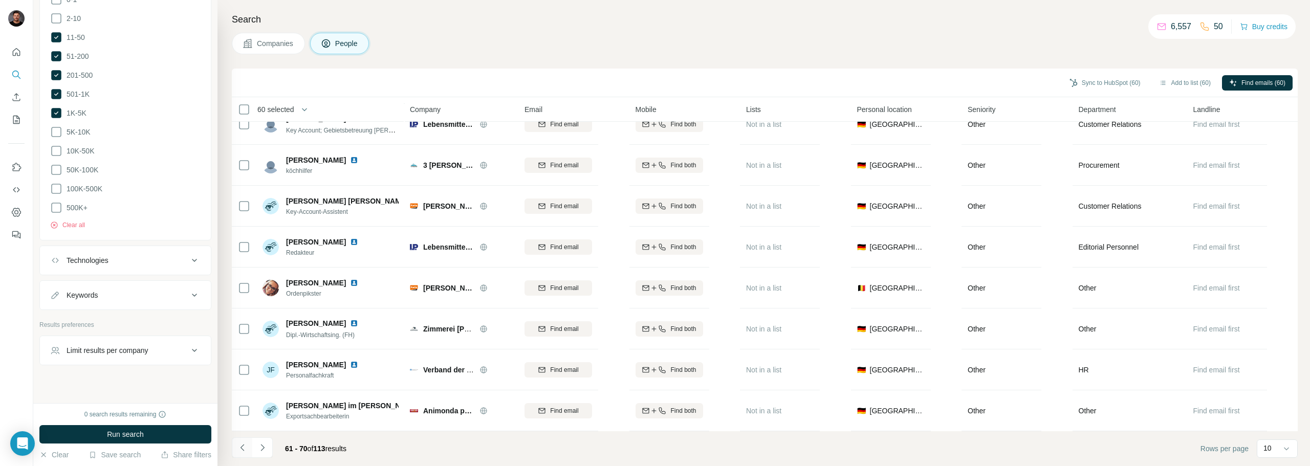
click at [250, 446] on button "Navigate to previous page" at bounding box center [242, 447] width 20 height 20
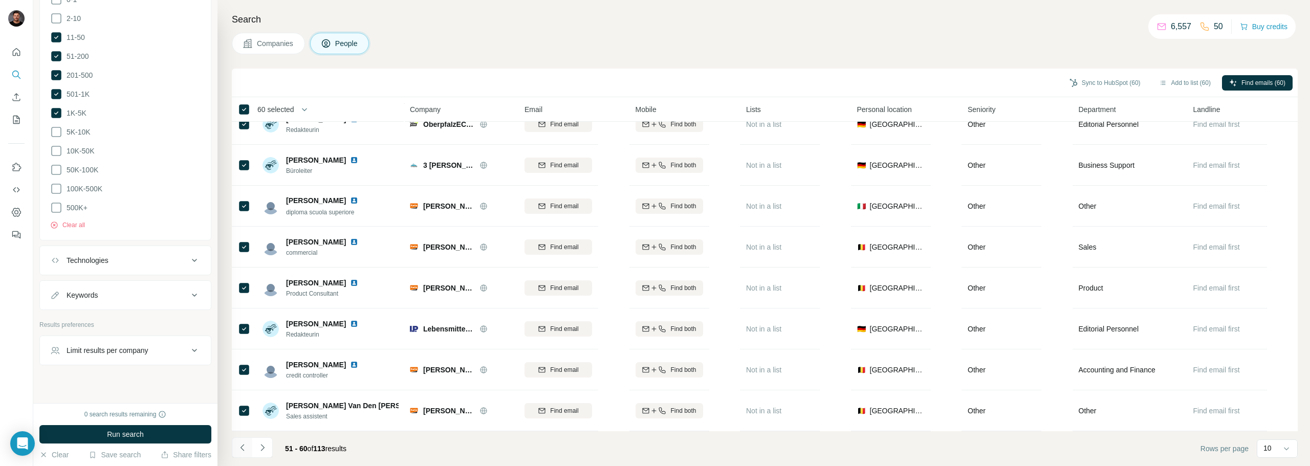
click at [247, 448] on icon "Navigate to previous page" at bounding box center [242, 448] width 10 height 10
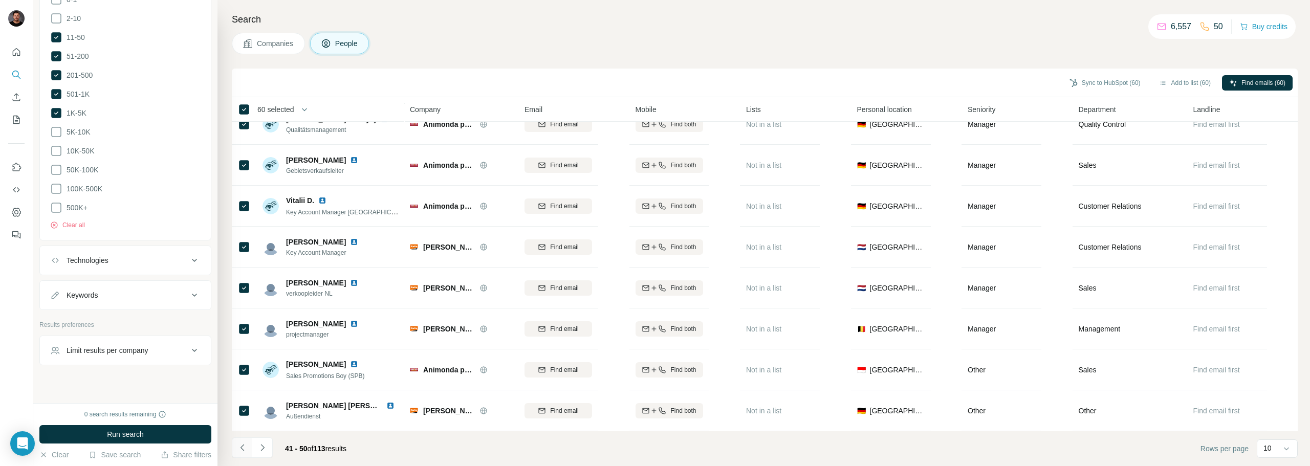
click at [247, 448] on icon "Navigate to previous page" at bounding box center [242, 448] width 10 height 10
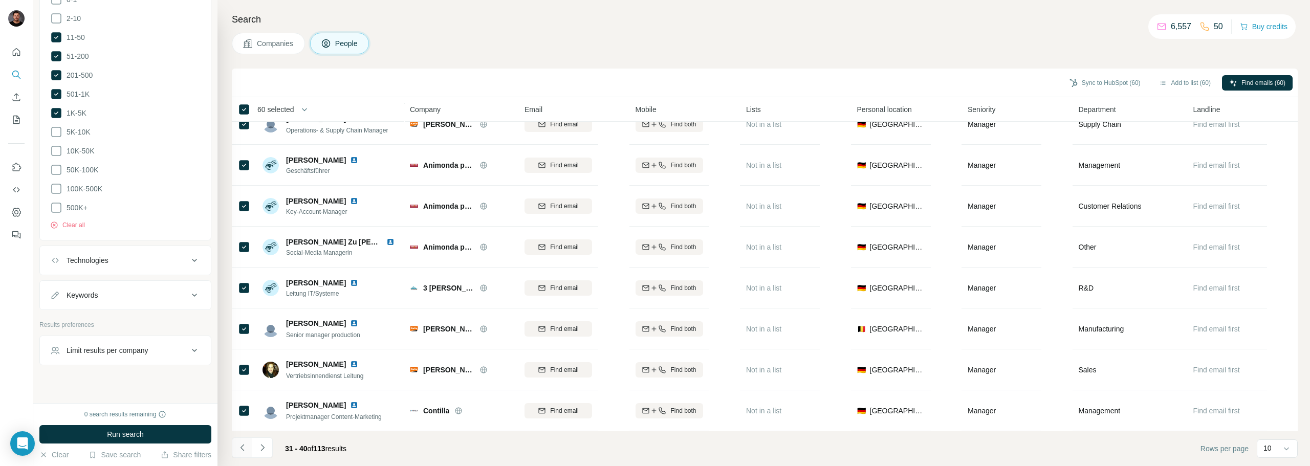
click at [247, 448] on icon "Navigate to previous page" at bounding box center [242, 448] width 10 height 10
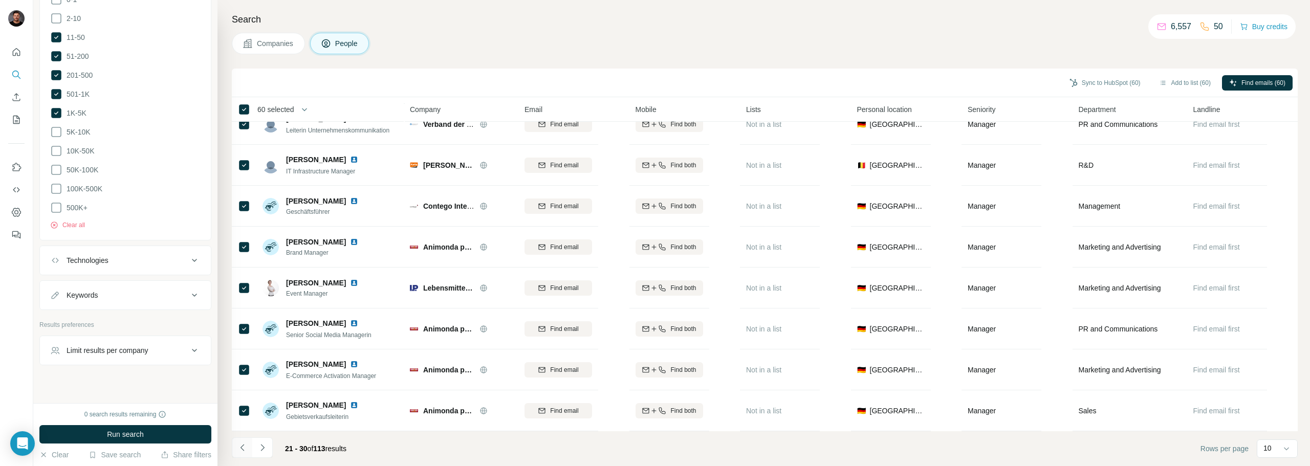
click at [247, 448] on icon "Navigate to previous page" at bounding box center [242, 448] width 10 height 10
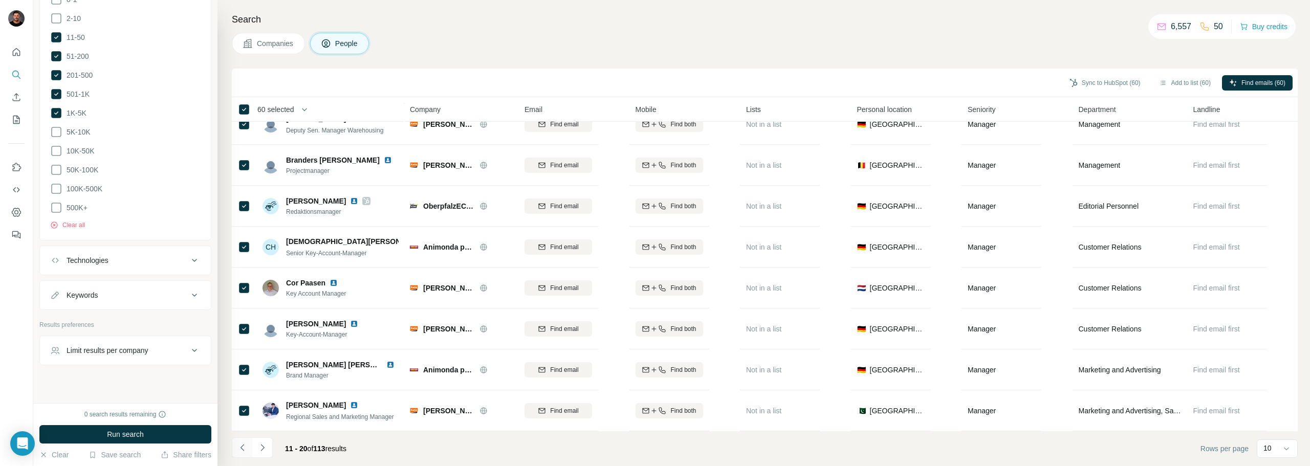
click at [247, 448] on icon "Navigate to previous page" at bounding box center [242, 448] width 10 height 10
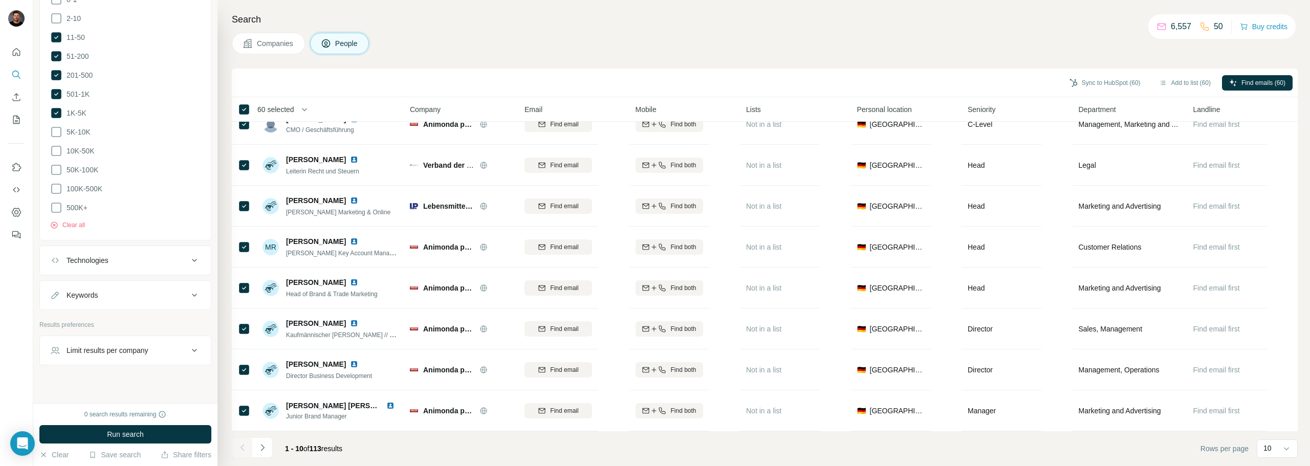
click at [247, 448] on div at bounding box center [242, 447] width 20 height 20
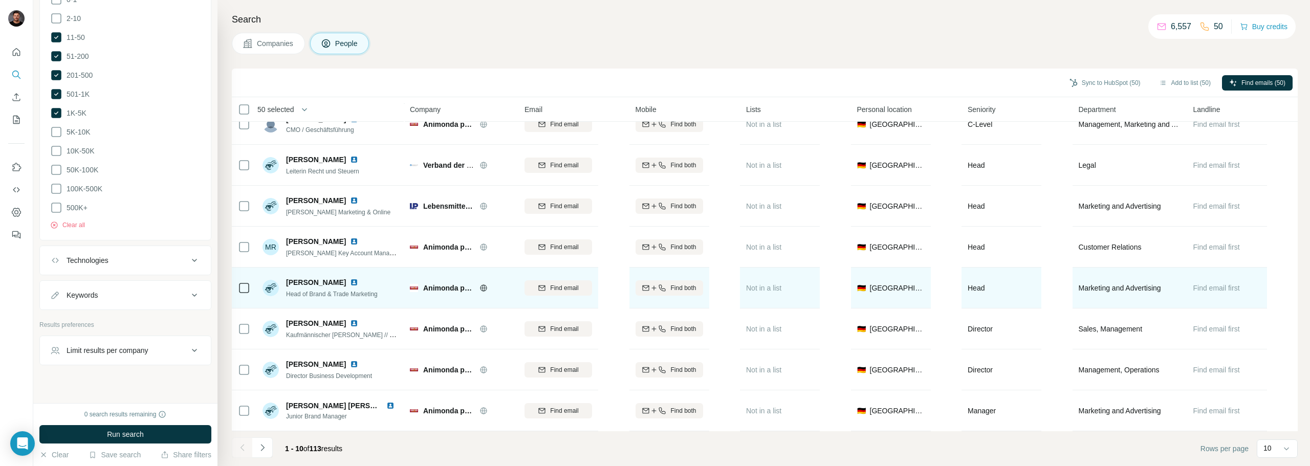
click at [350, 278] on img at bounding box center [354, 282] width 8 height 8
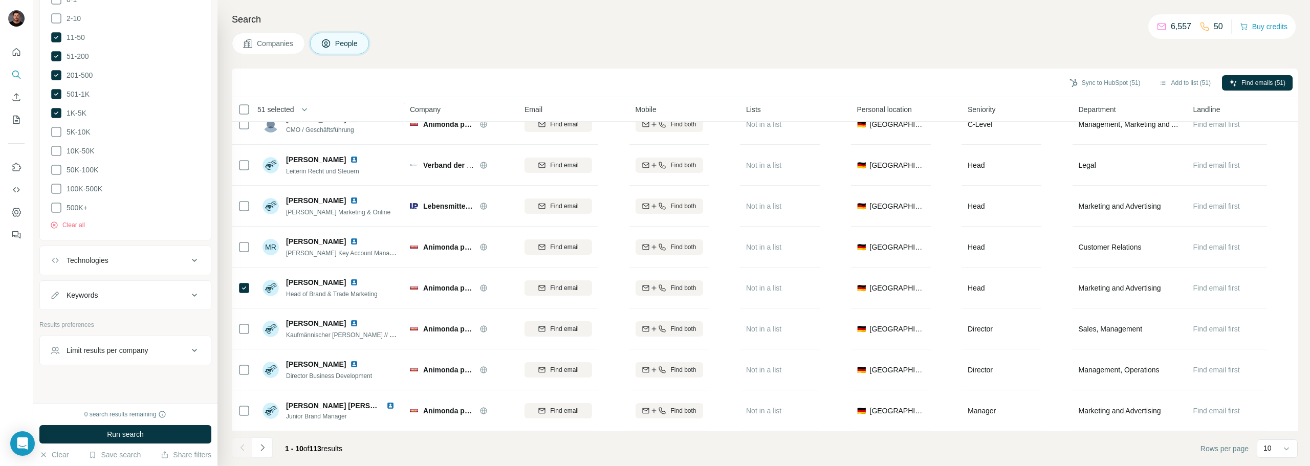
click at [274, 111] on span "51 selected" at bounding box center [275, 109] width 37 height 10
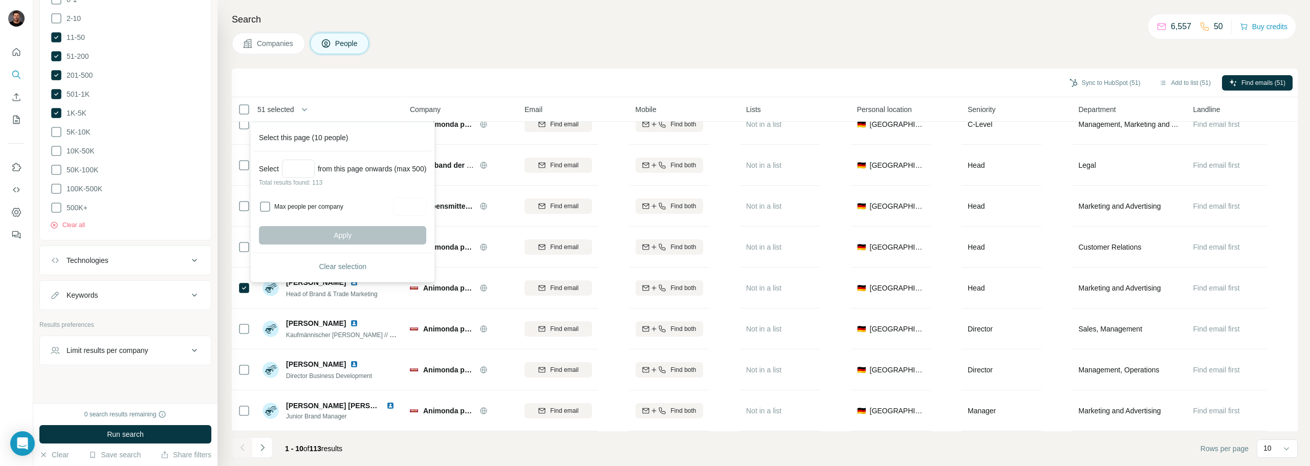
click at [274, 111] on span "51 selected" at bounding box center [275, 109] width 37 height 10
click at [349, 81] on div "Sync to HubSpot (51) Add to list (51) Find emails (51)" at bounding box center [765, 83] width 1056 height 18
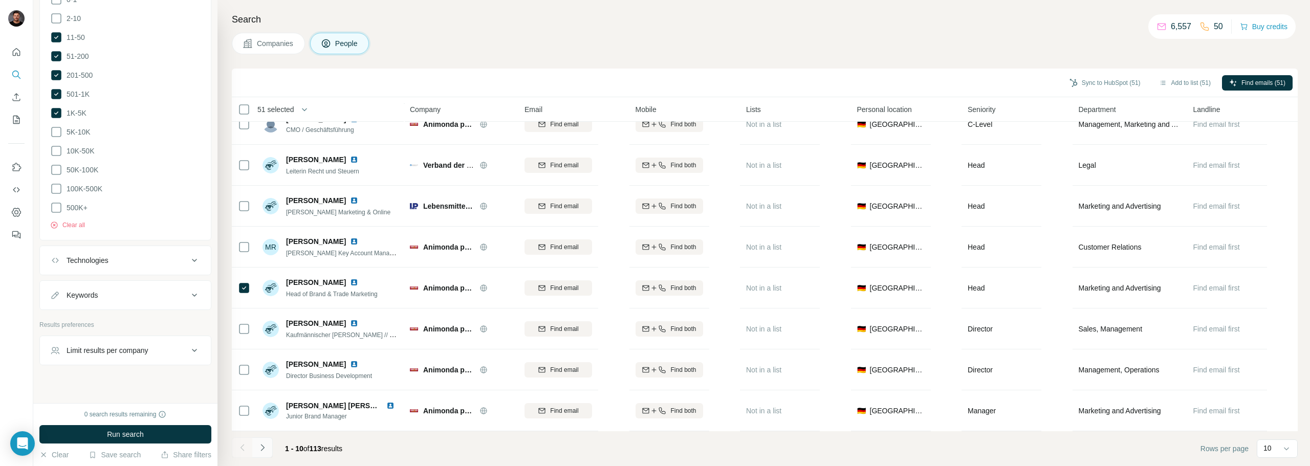
click at [264, 449] on icon "Navigate to next page" at bounding box center [262, 448] width 10 height 10
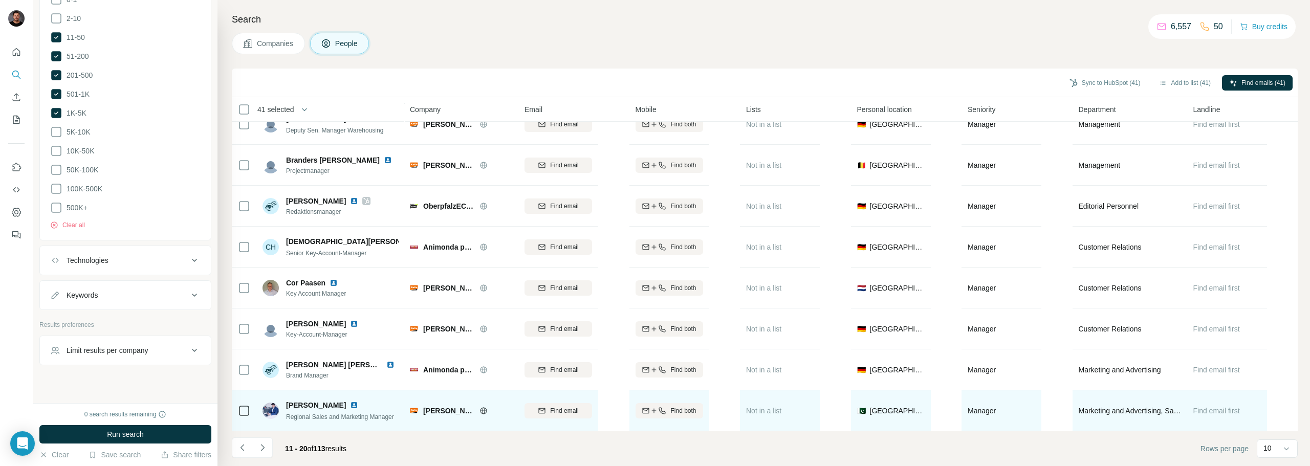
drag, startPoint x: 265, startPoint y: 449, endPoint x: 272, endPoint y: 417, distance: 32.4
click at [266, 449] on icon "Navigate to next page" at bounding box center [262, 448] width 10 height 10
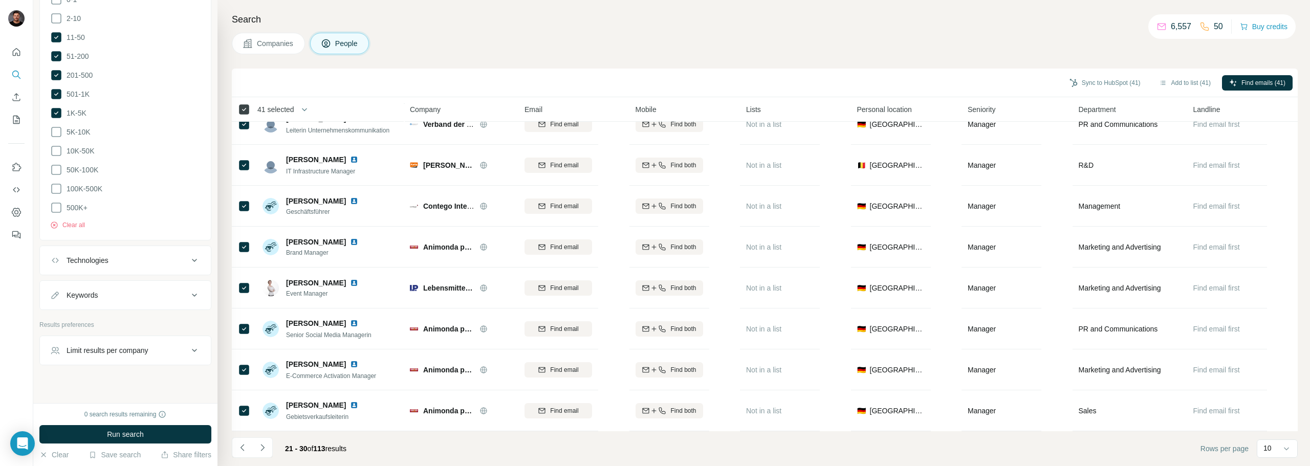
click at [250, 109] on icon at bounding box center [244, 109] width 12 height 12
click at [259, 453] on button "Navigate to next page" at bounding box center [262, 447] width 20 height 20
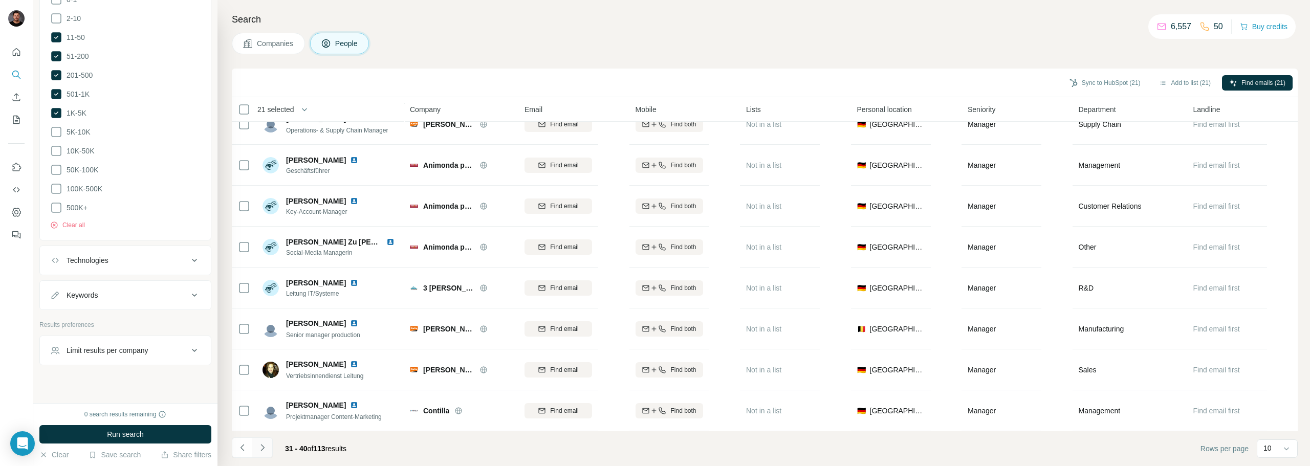
click at [260, 445] on icon "Navigate to next page" at bounding box center [262, 448] width 10 height 10
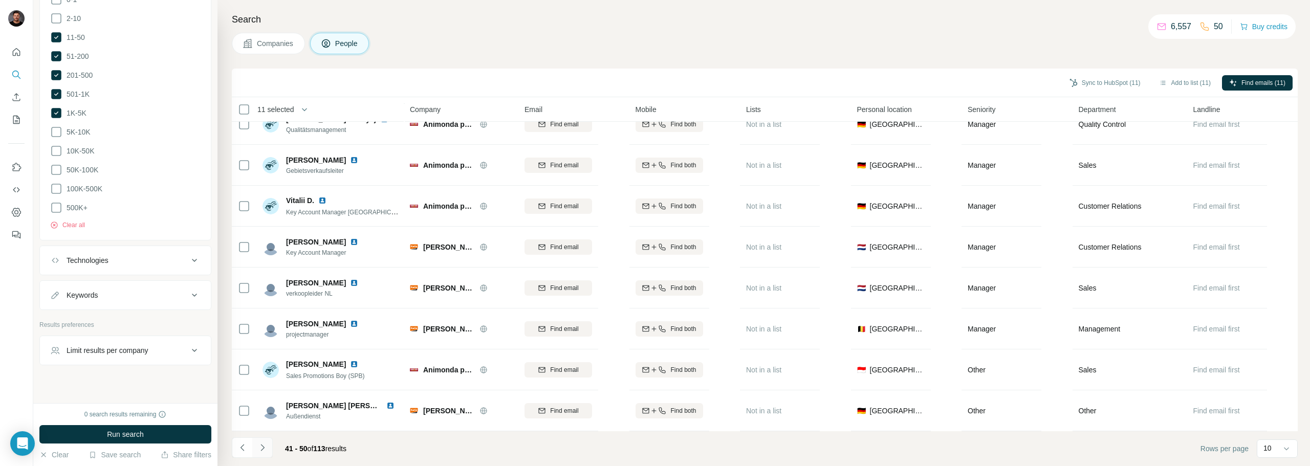
click at [267, 448] on icon "Navigate to next page" at bounding box center [262, 448] width 10 height 10
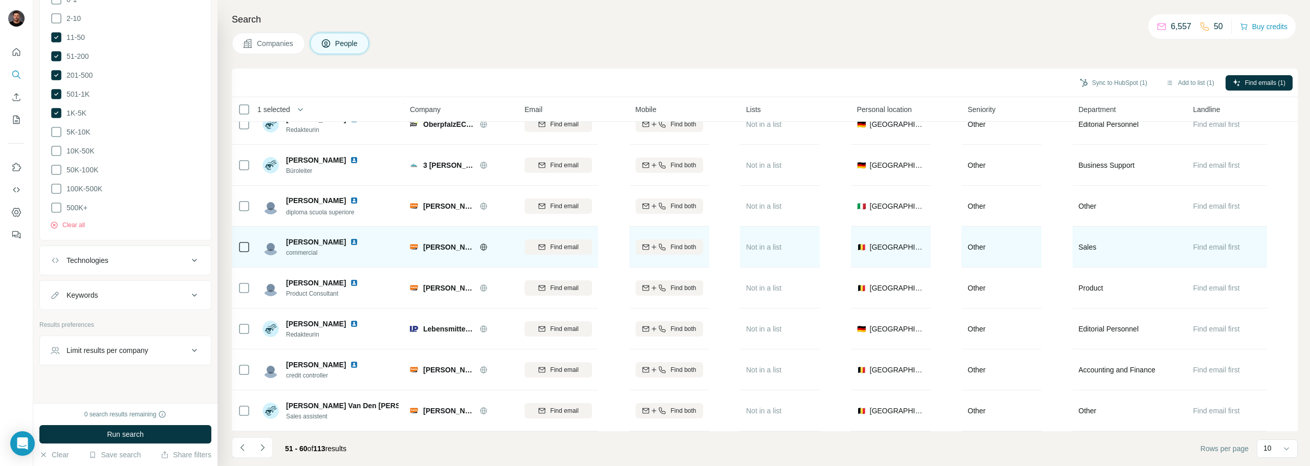
click at [479, 243] on icon at bounding box center [483, 247] width 8 height 8
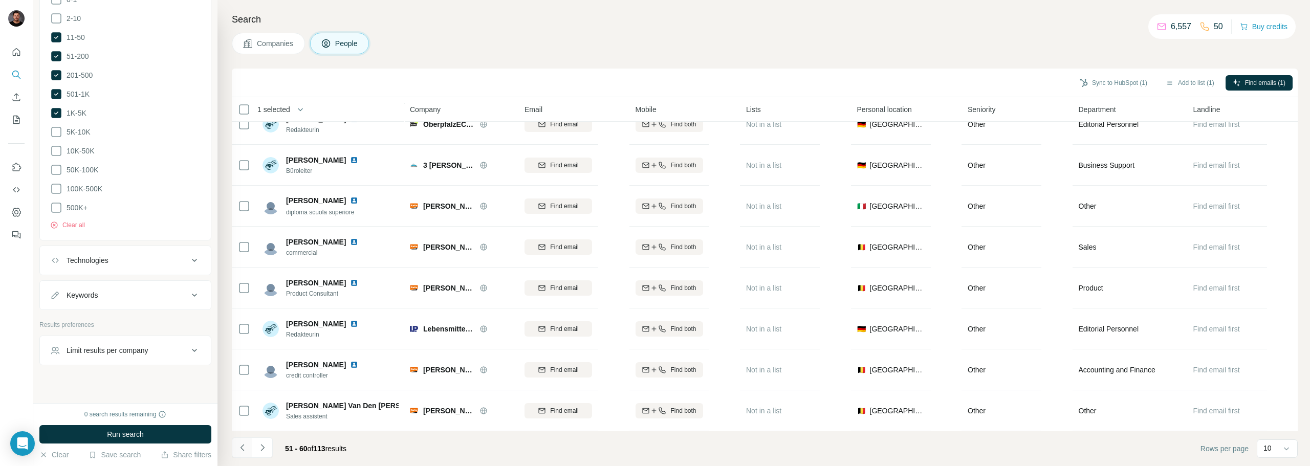
click at [245, 450] on icon "Navigate to previous page" at bounding box center [242, 448] width 10 height 10
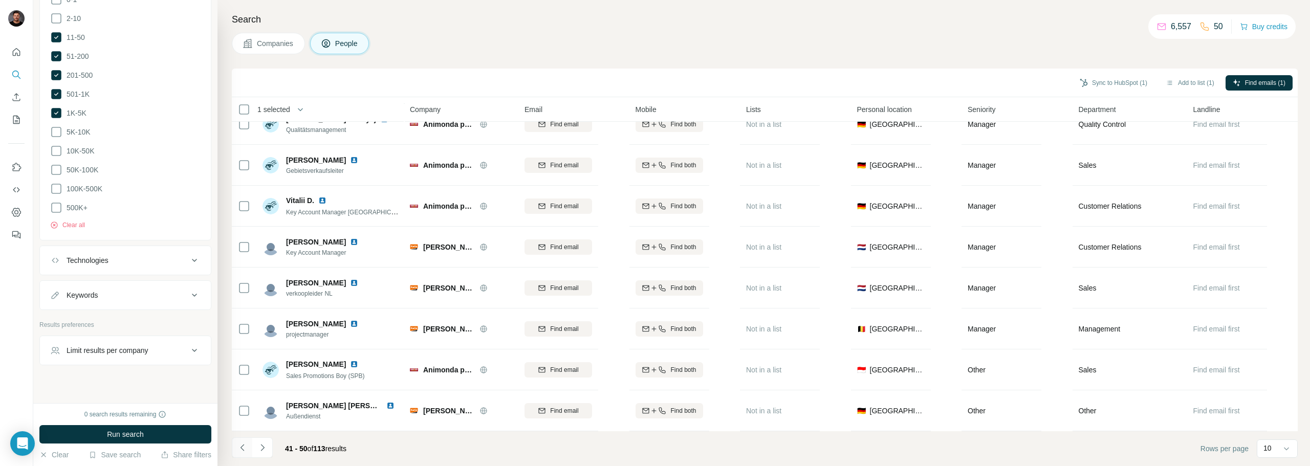
click at [245, 450] on icon "Navigate to previous page" at bounding box center [242, 448] width 10 height 10
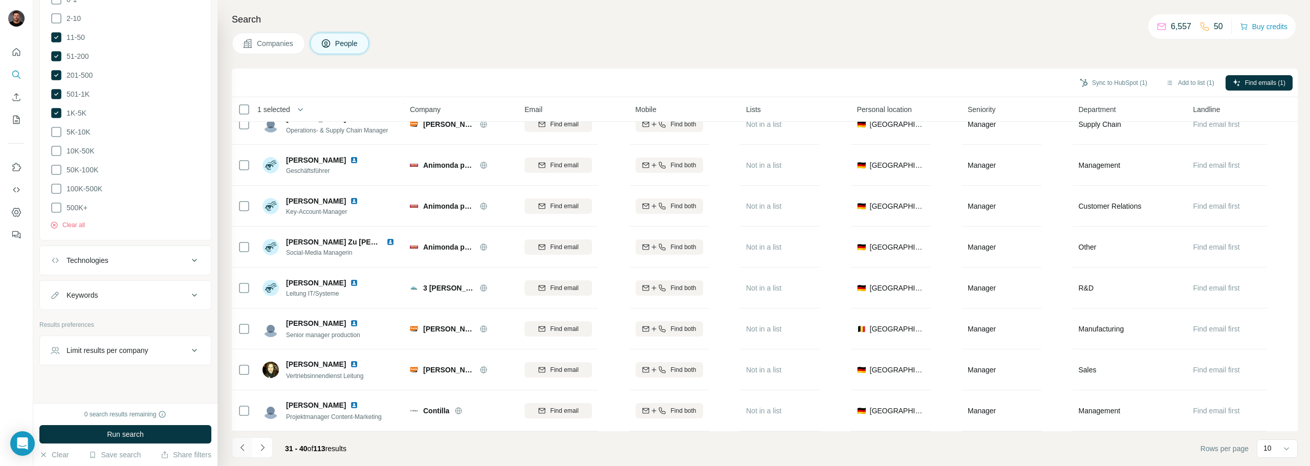
click at [245, 450] on icon "Navigate to previous page" at bounding box center [242, 448] width 10 height 10
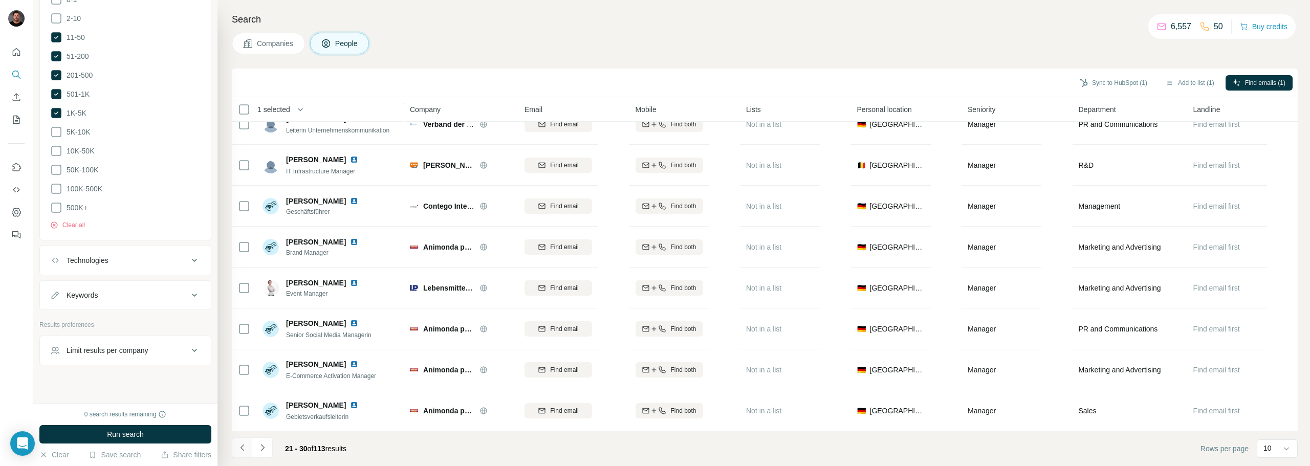
click at [245, 450] on icon "Navigate to previous page" at bounding box center [242, 448] width 10 height 10
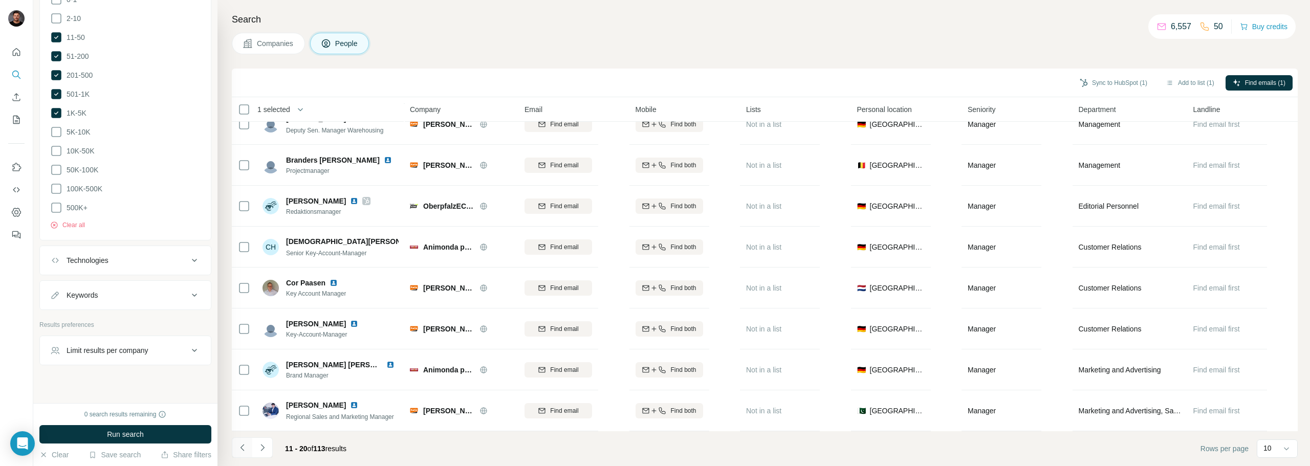
click at [245, 450] on icon "Navigate to previous page" at bounding box center [242, 448] width 10 height 10
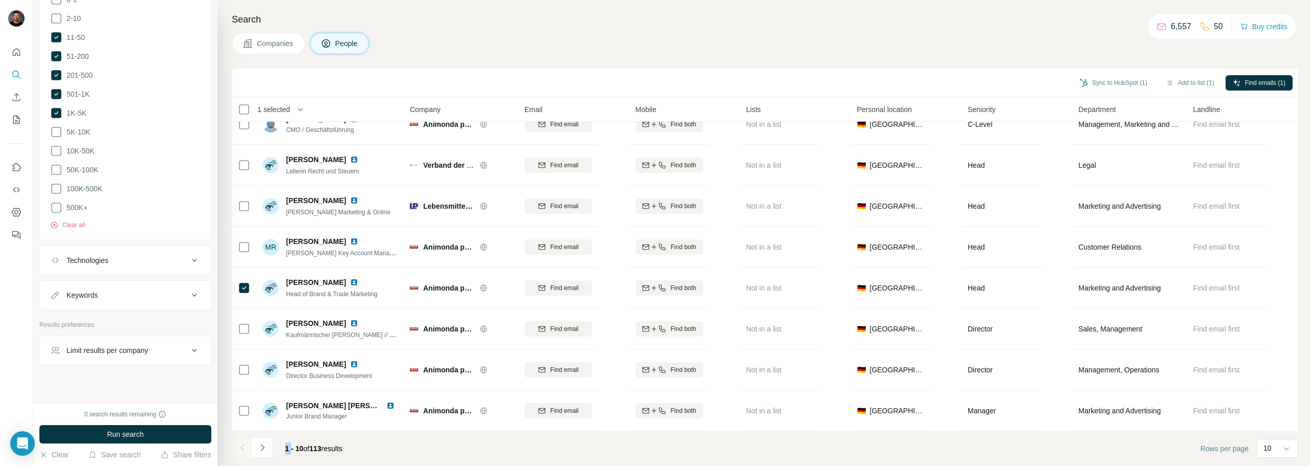
click at [245, 450] on div at bounding box center [242, 447] width 20 height 20
click at [1256, 81] on span "Find emails (1)" at bounding box center [1265, 82] width 40 height 9
click at [1245, 80] on span "Find emails (1)" at bounding box center [1265, 82] width 40 height 9
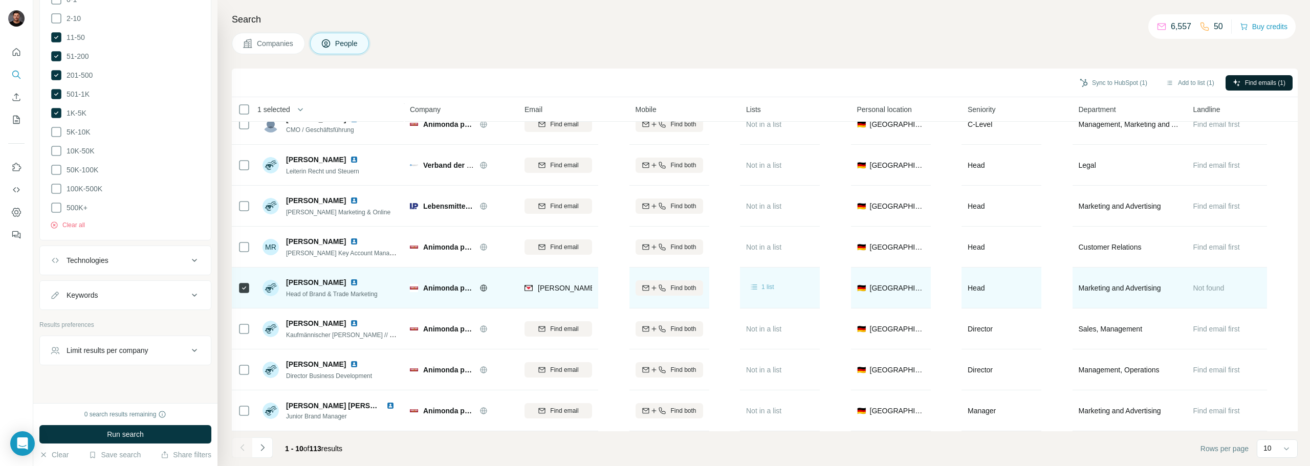
click at [765, 283] on span "1 list" at bounding box center [767, 286] width 13 height 9
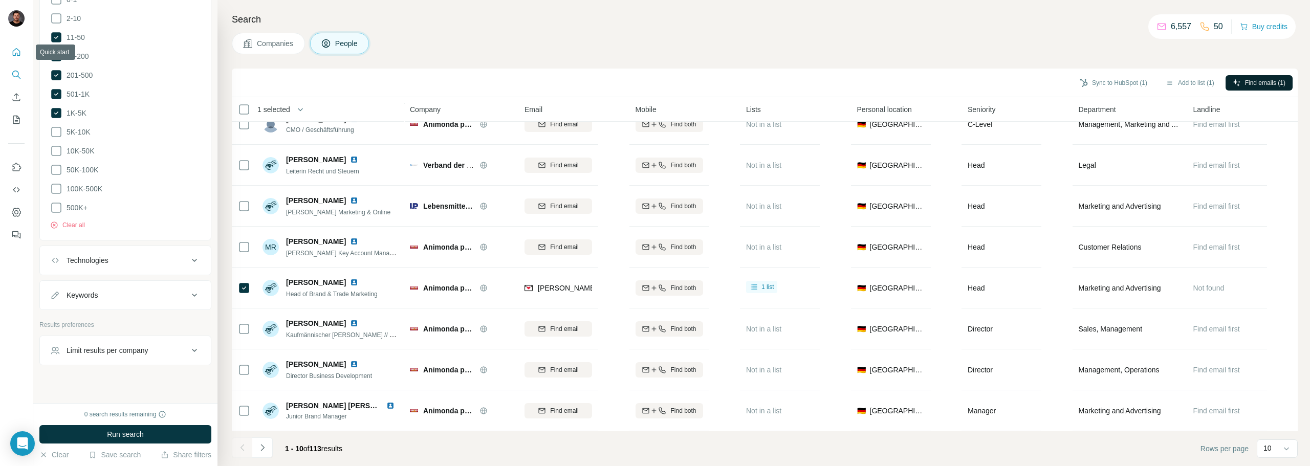
click at [16, 57] on button "Quick start" at bounding box center [16, 52] width 16 height 18
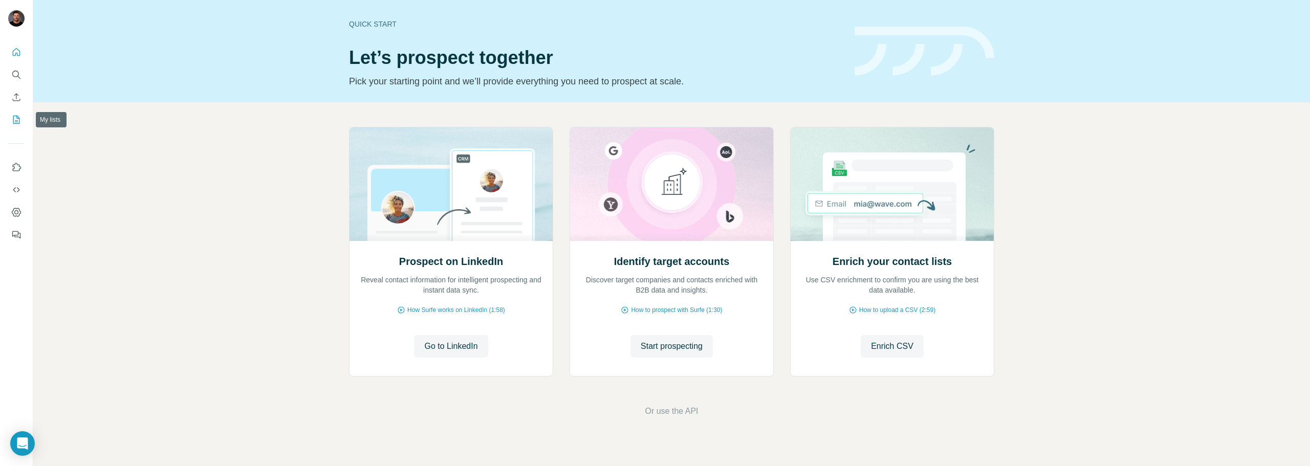
click at [13, 116] on icon "My lists" at bounding box center [16, 120] width 10 height 10
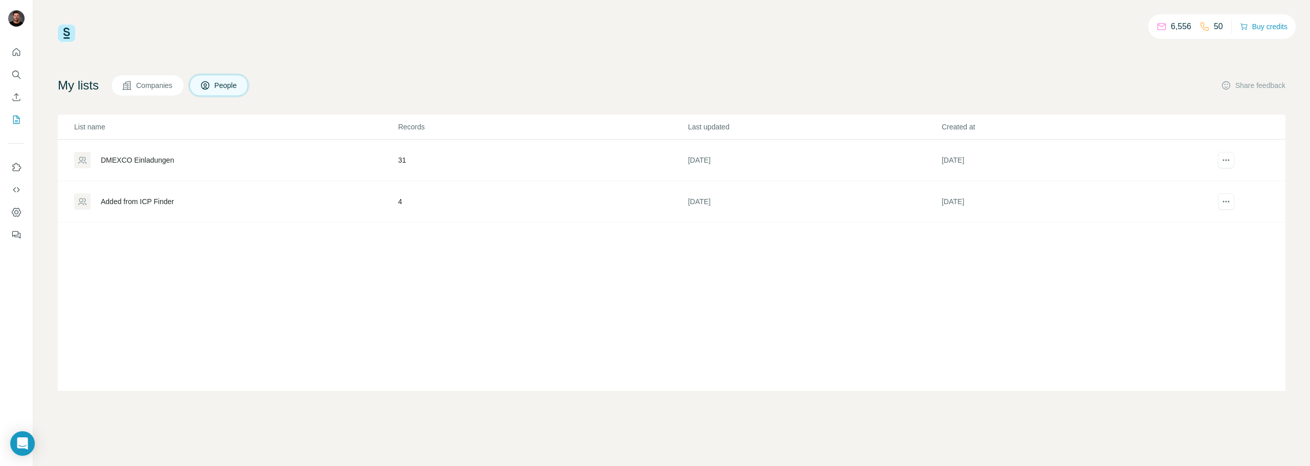
click at [150, 204] on div "Added from ICP Finder" at bounding box center [137, 201] width 73 height 10
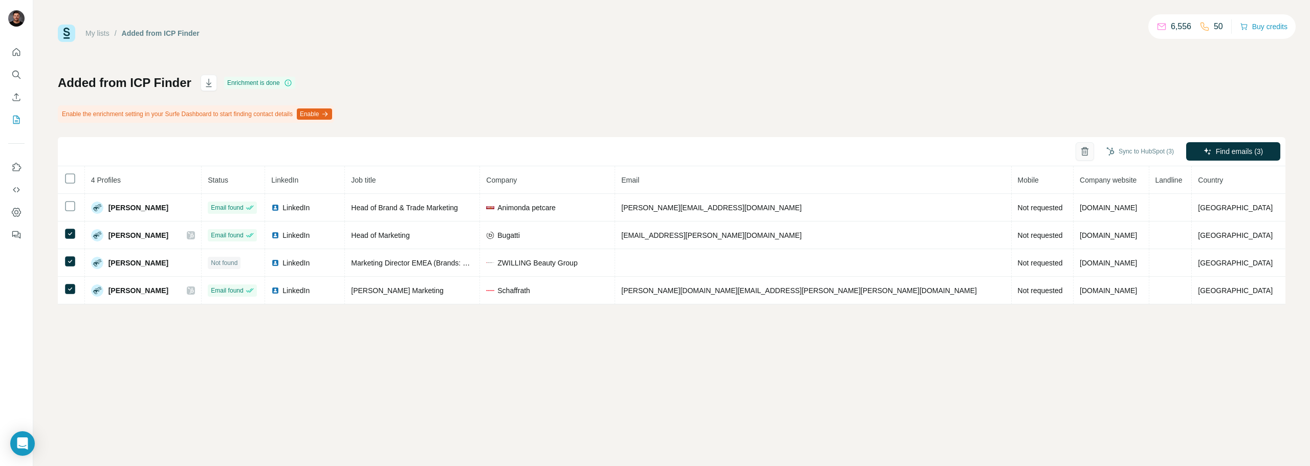
click at [1080, 147] on icon "button" at bounding box center [1085, 151] width 10 height 10
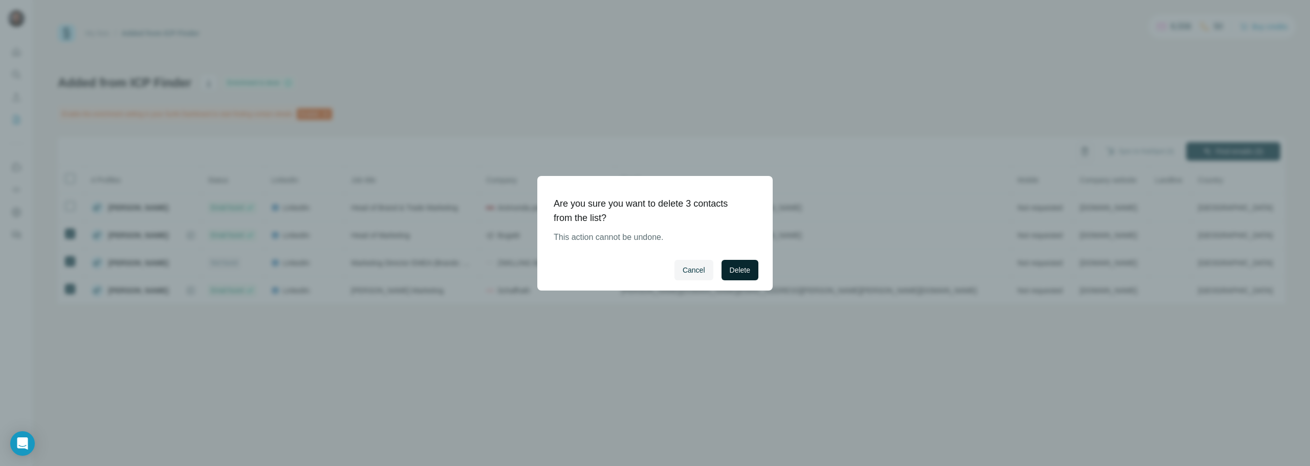
click at [735, 268] on span "Delete" at bounding box center [740, 270] width 20 height 10
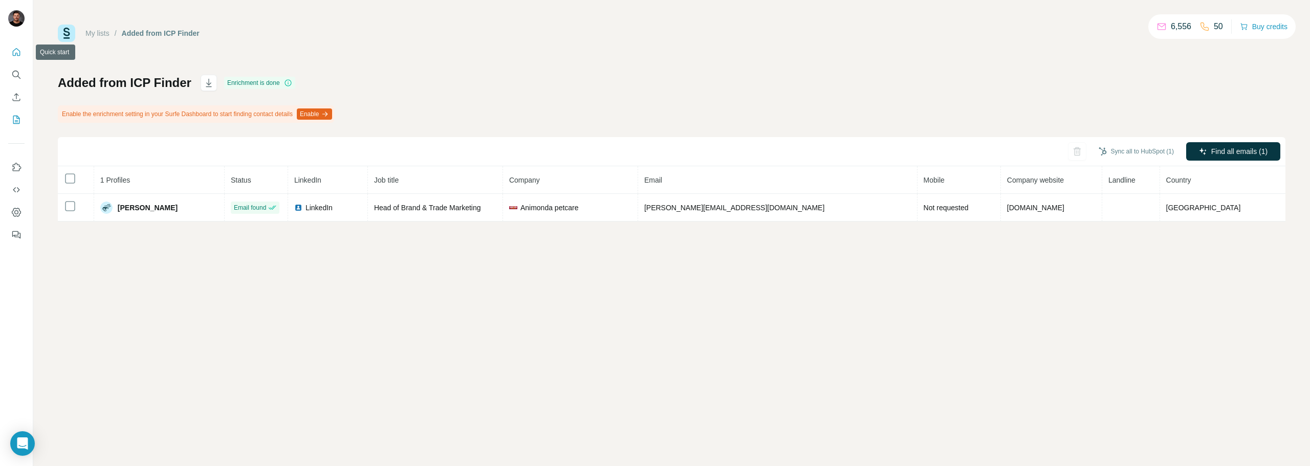
click at [13, 56] on icon "Quick start" at bounding box center [16, 52] width 10 height 10
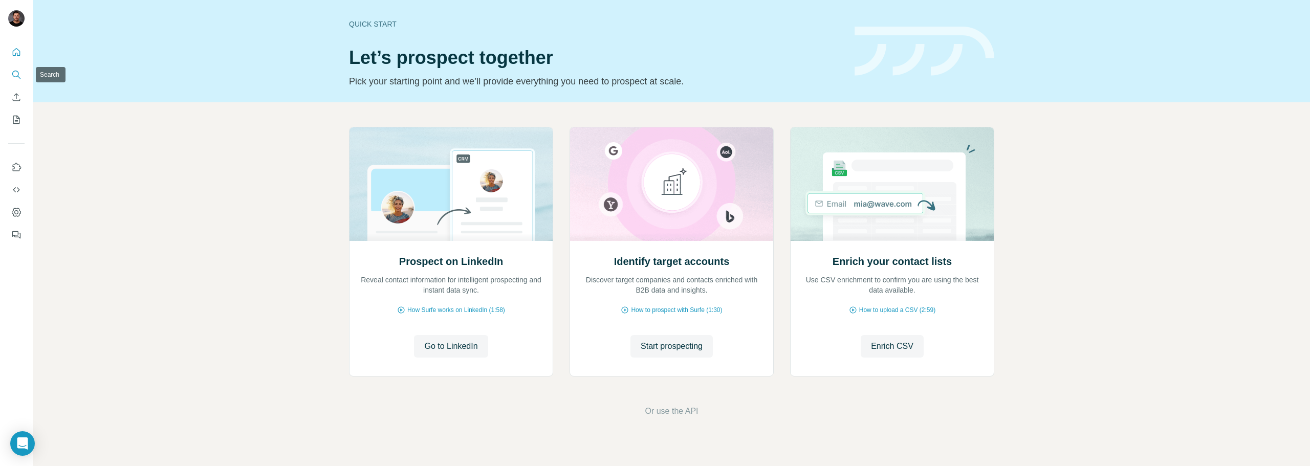
click at [17, 75] on icon "Search" at bounding box center [16, 75] width 10 height 10
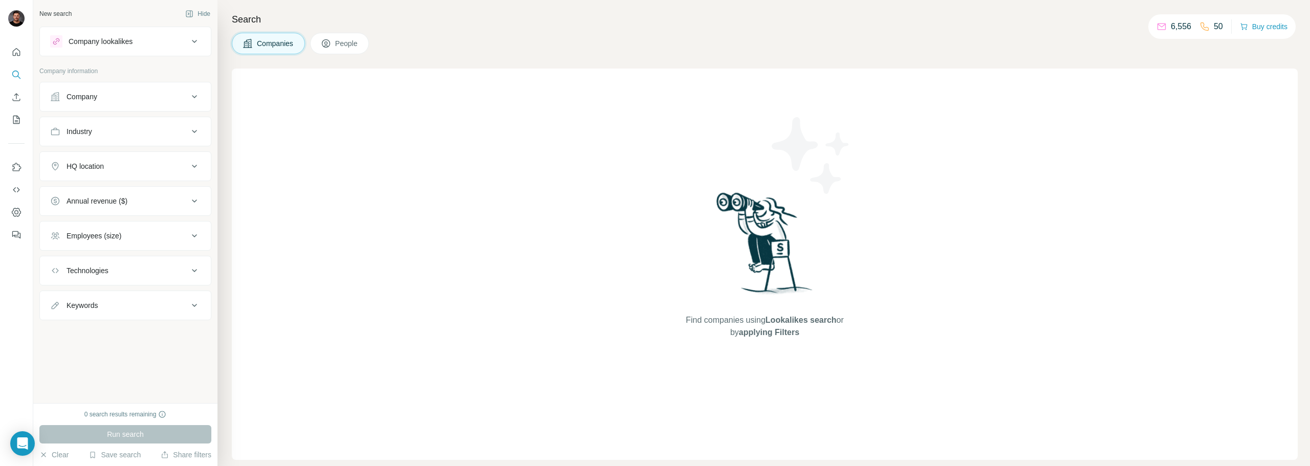
click at [108, 98] on div "Company" at bounding box center [119, 97] width 138 height 10
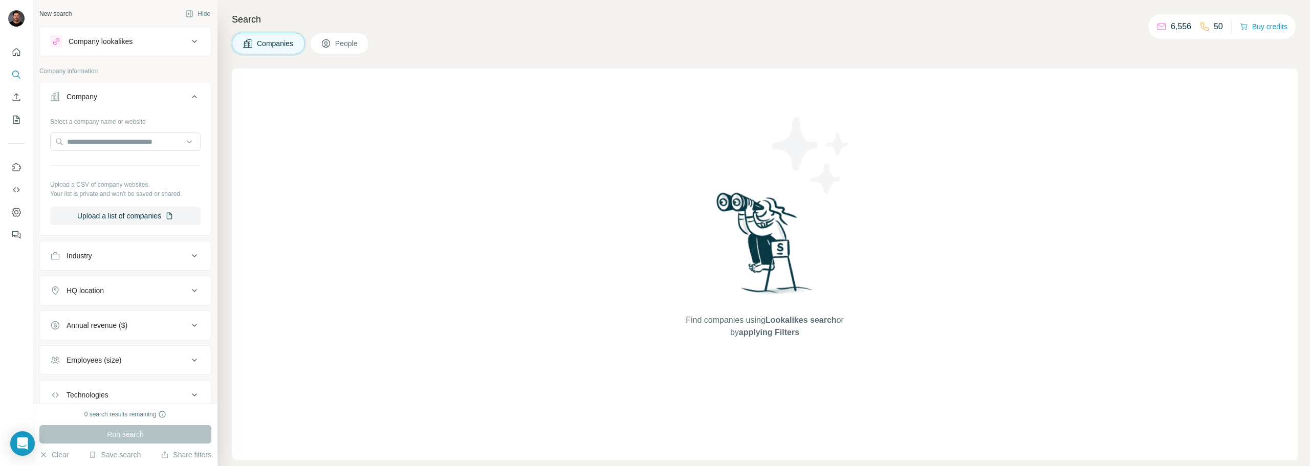
click at [145, 46] on div "Company lookalikes" at bounding box center [119, 41] width 138 height 12
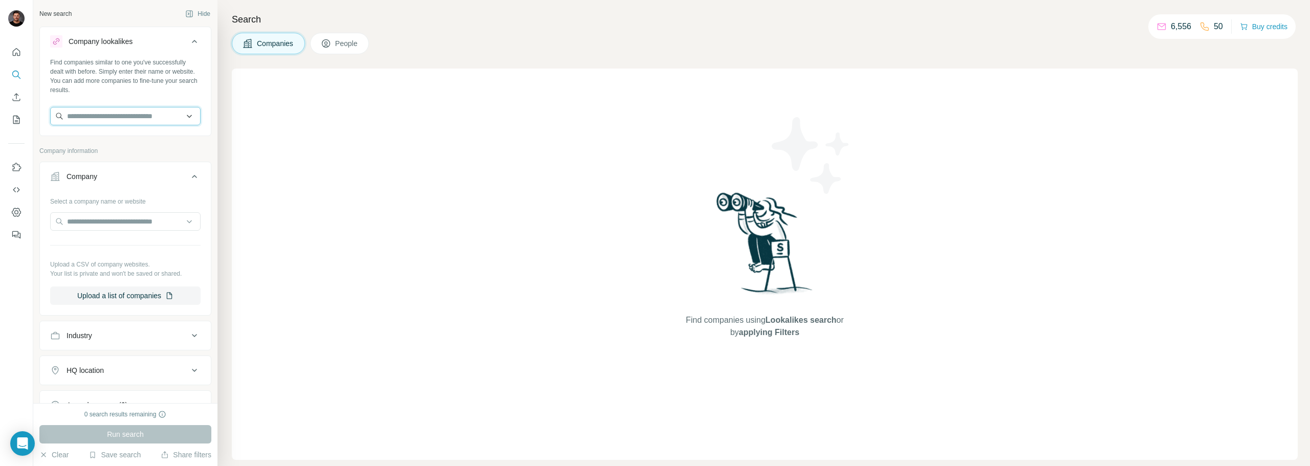
click at [106, 112] on input "text" at bounding box center [125, 116] width 150 height 18
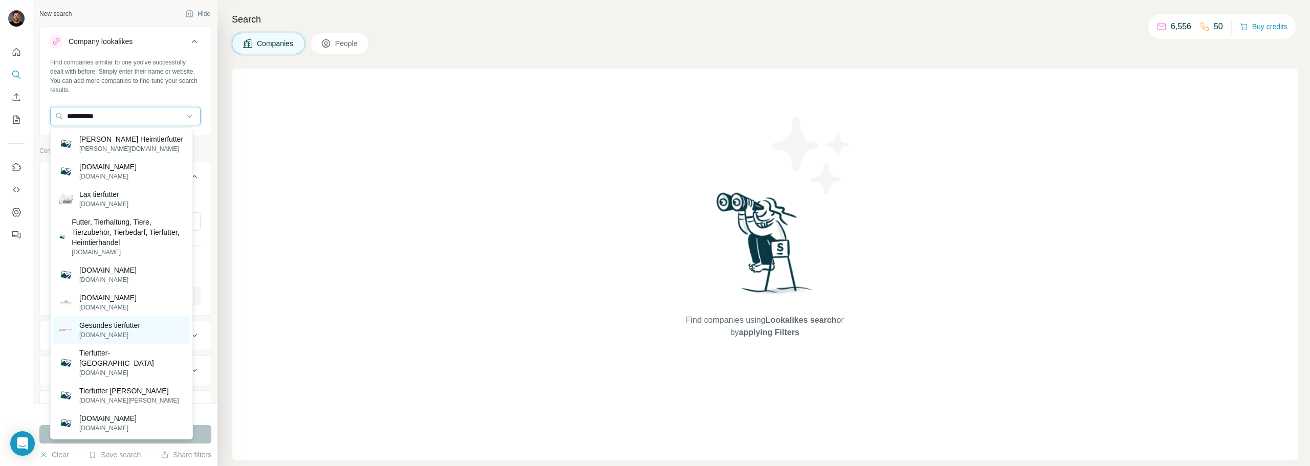
type input "**********"
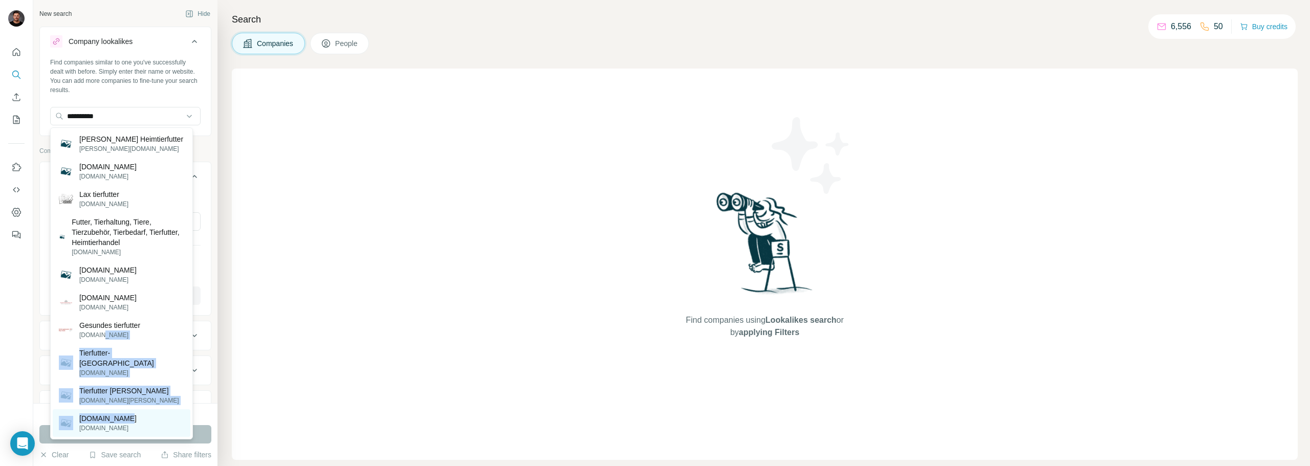
drag, startPoint x: 105, startPoint y: 333, endPoint x: 119, endPoint y: 409, distance: 76.9
click at [119, 409] on div "[PERSON_NAME] Heimtierfutter [PERSON_NAME][DOMAIN_NAME] [DOMAIN_NAME] [DOMAIN_N…" at bounding box center [121, 283] width 143 height 312
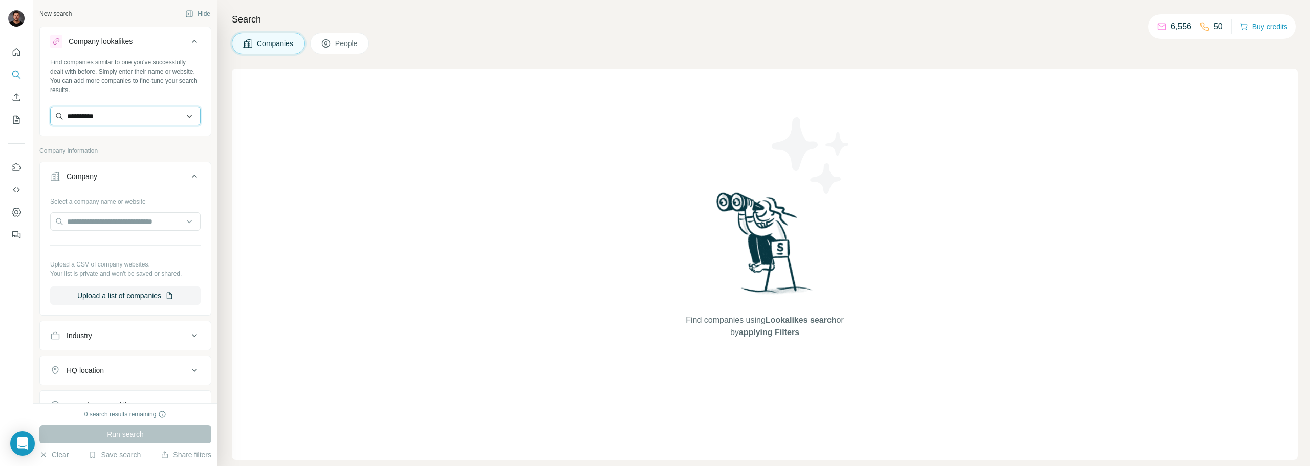
click at [159, 112] on input "**********" at bounding box center [125, 116] width 150 height 18
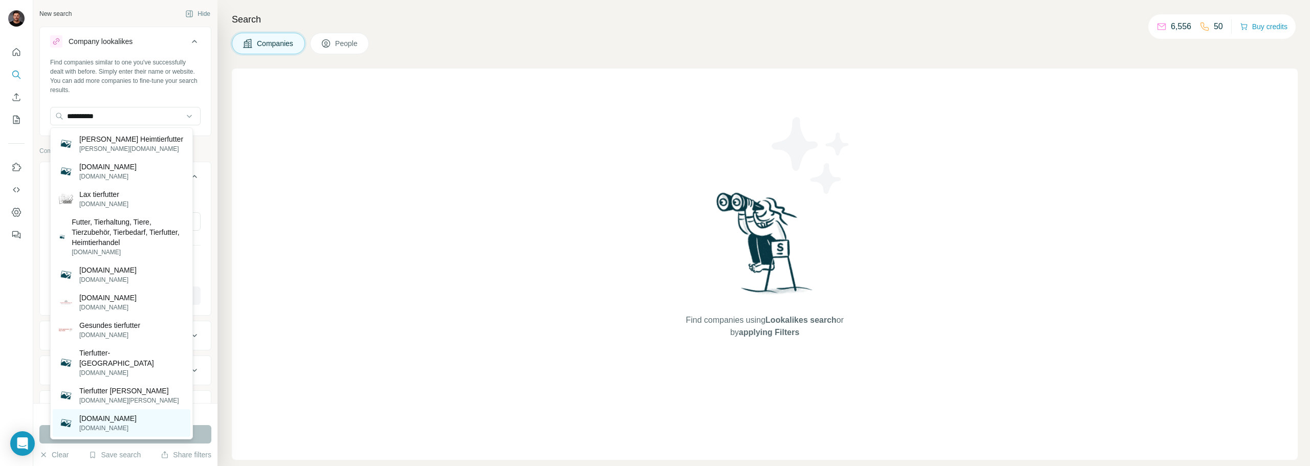
click at [125, 413] on p "[DOMAIN_NAME]" at bounding box center [107, 418] width 57 height 10
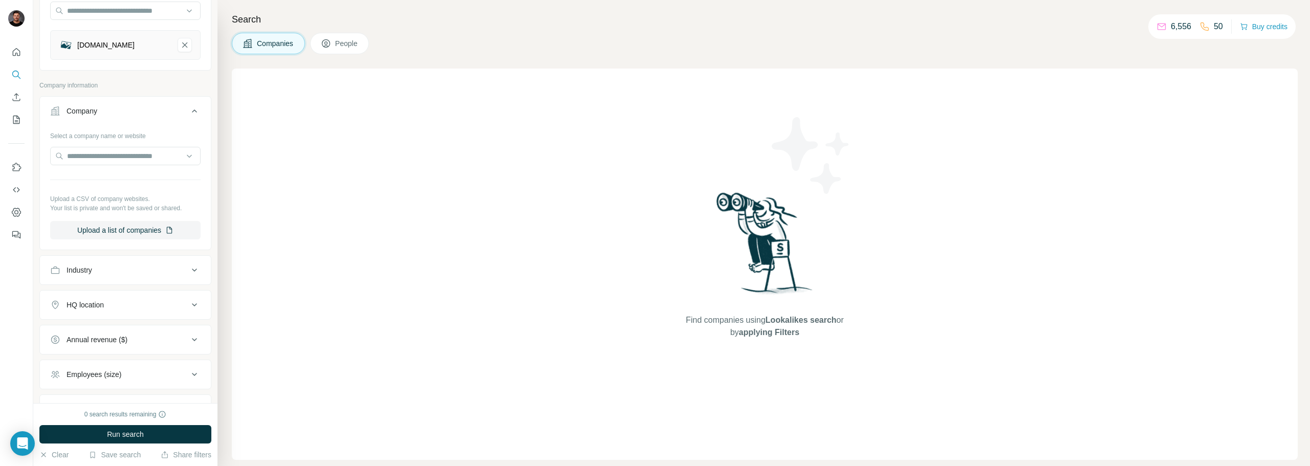
scroll to position [190, 0]
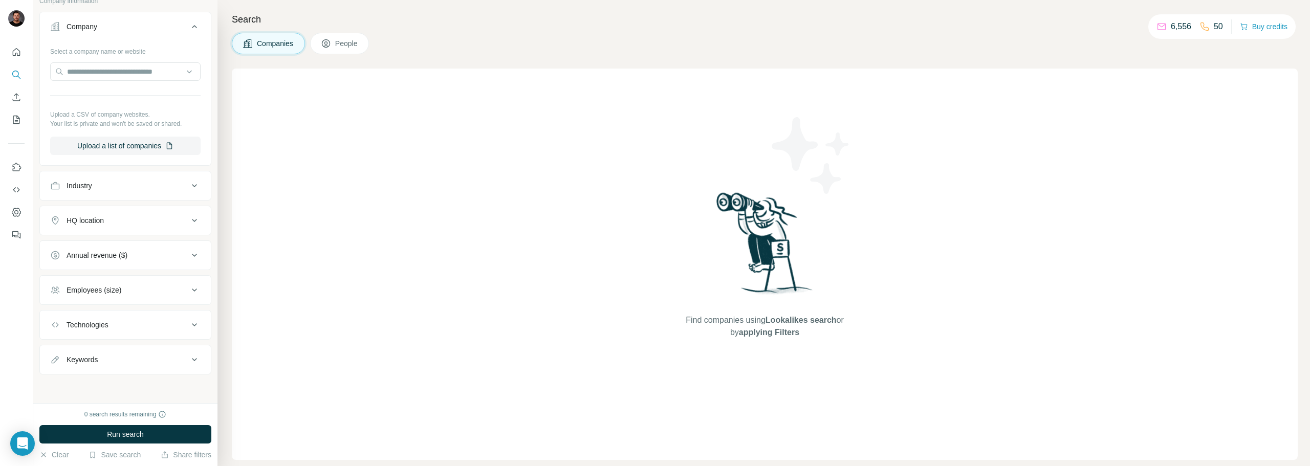
click at [108, 212] on button "HQ location" at bounding box center [125, 220] width 171 height 25
click at [114, 236] on button "HQ location" at bounding box center [125, 222] width 171 height 29
click at [89, 222] on div "HQ location" at bounding box center [85, 220] width 37 height 10
click at [93, 246] on input "text" at bounding box center [125, 246] width 150 height 18
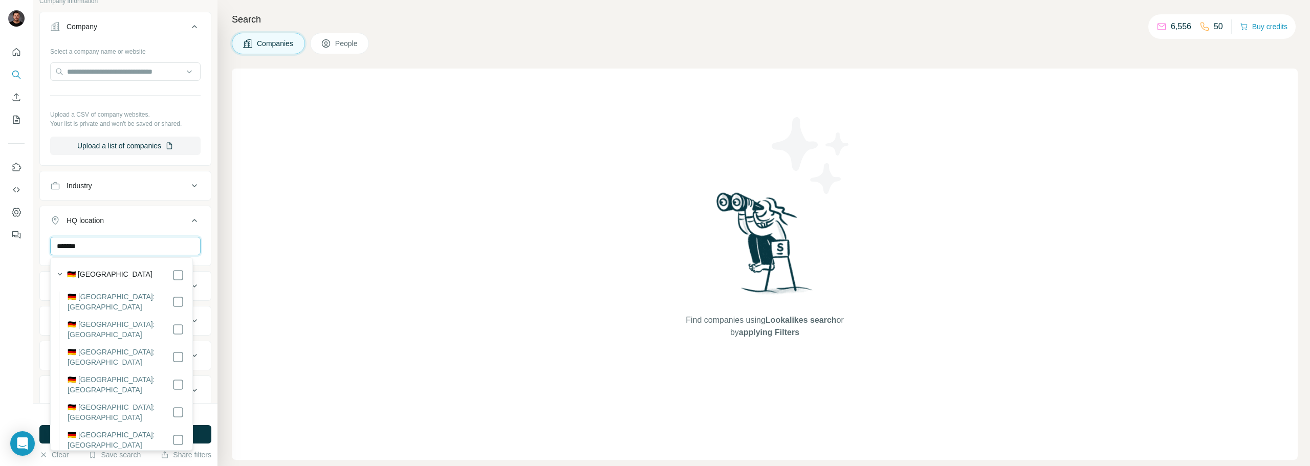
type input "*******"
click at [319, 46] on button "People" at bounding box center [339, 43] width 59 height 21
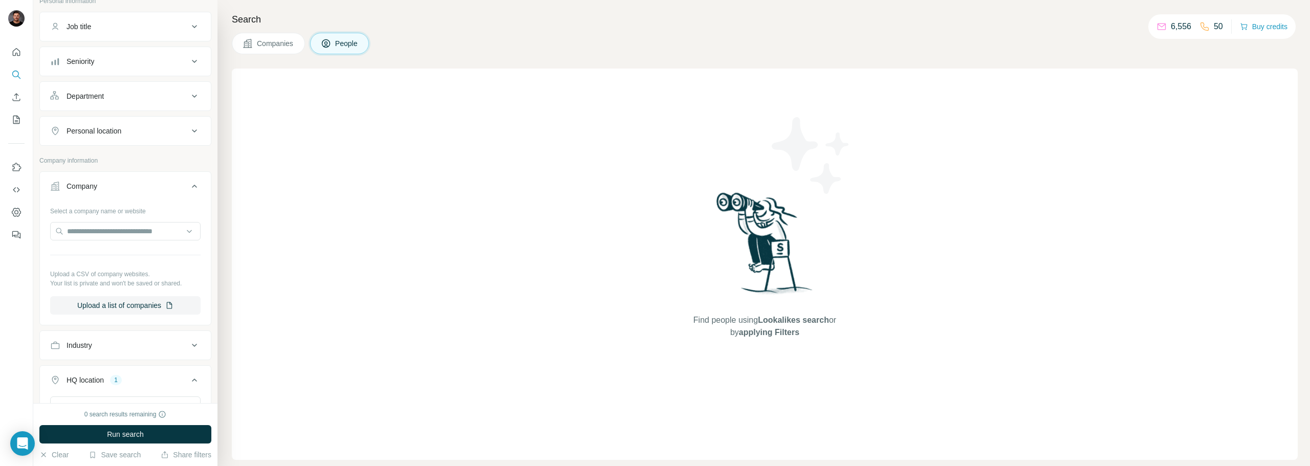
click at [116, 31] on div "Job title" at bounding box center [119, 26] width 138 height 10
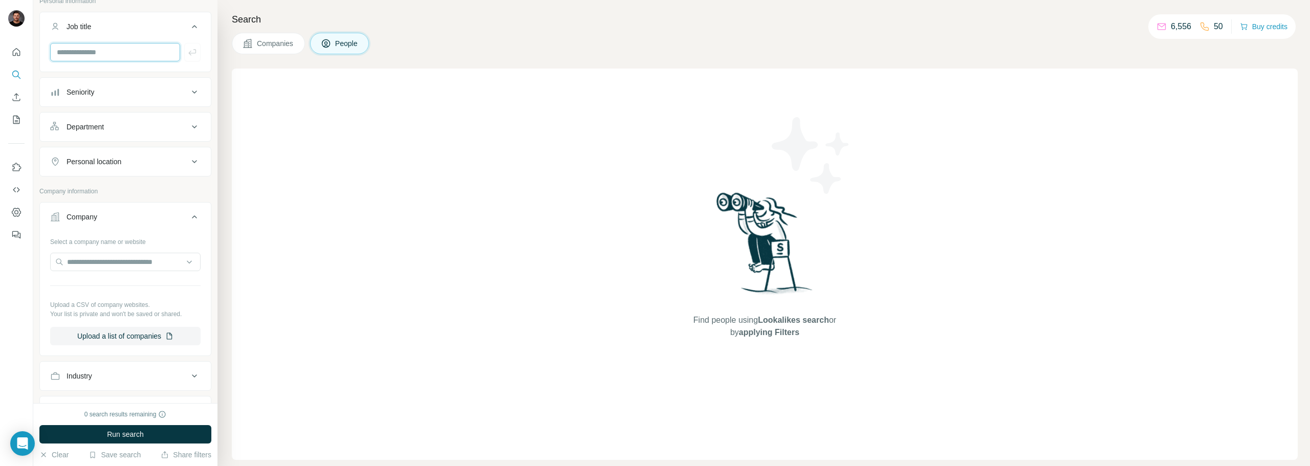
click at [113, 56] on input "text" at bounding box center [115, 52] width 130 height 18
type input "**********"
click at [162, 185] on div "**********" at bounding box center [125, 262] width 172 height 850
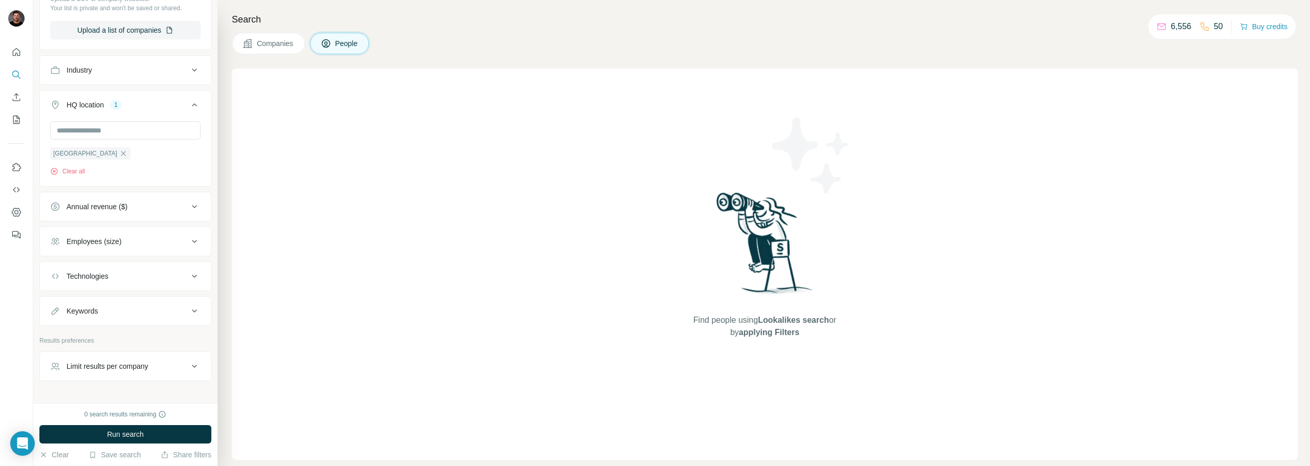
scroll to position [497, 0]
click at [164, 435] on button "Run search" at bounding box center [125, 434] width 172 height 18
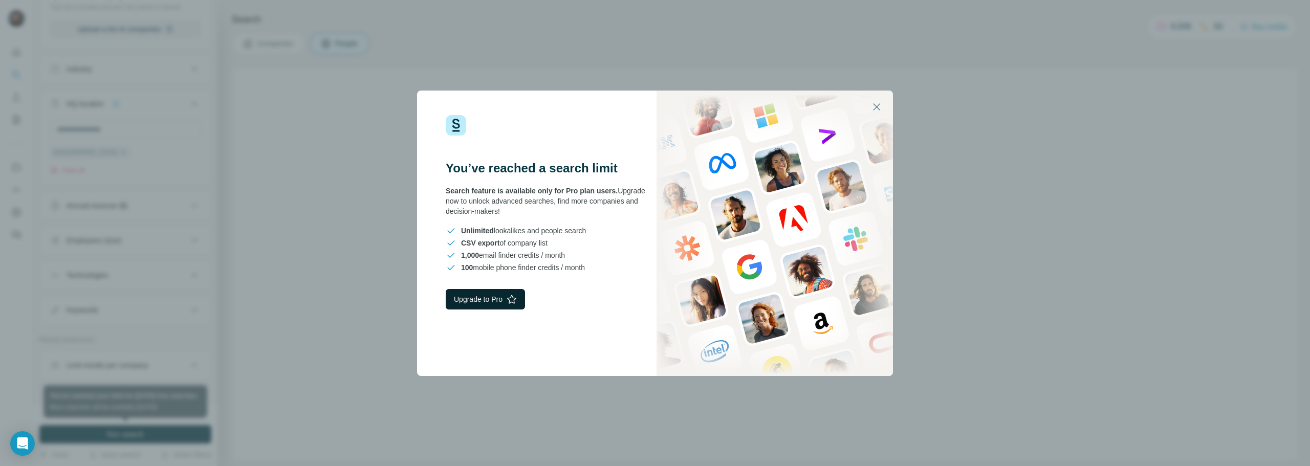
click at [513, 304] on button "Upgrade to Pro" at bounding box center [485, 299] width 79 height 20
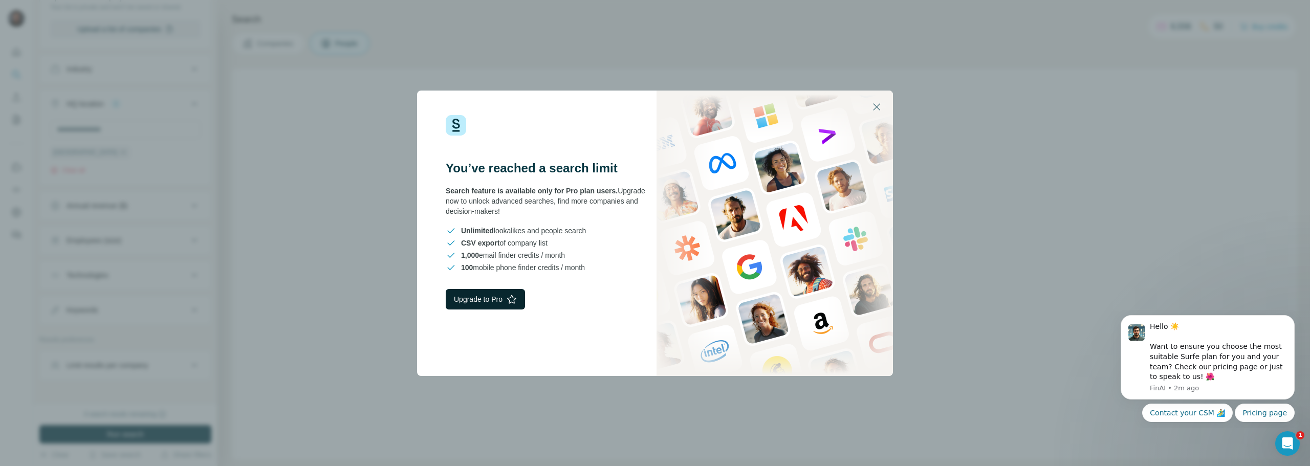
scroll to position [0, 0]
click at [1082, 215] on div "You’ve reached a search limit Search feature is available only for Pro plan use…" at bounding box center [655, 233] width 1310 height 466
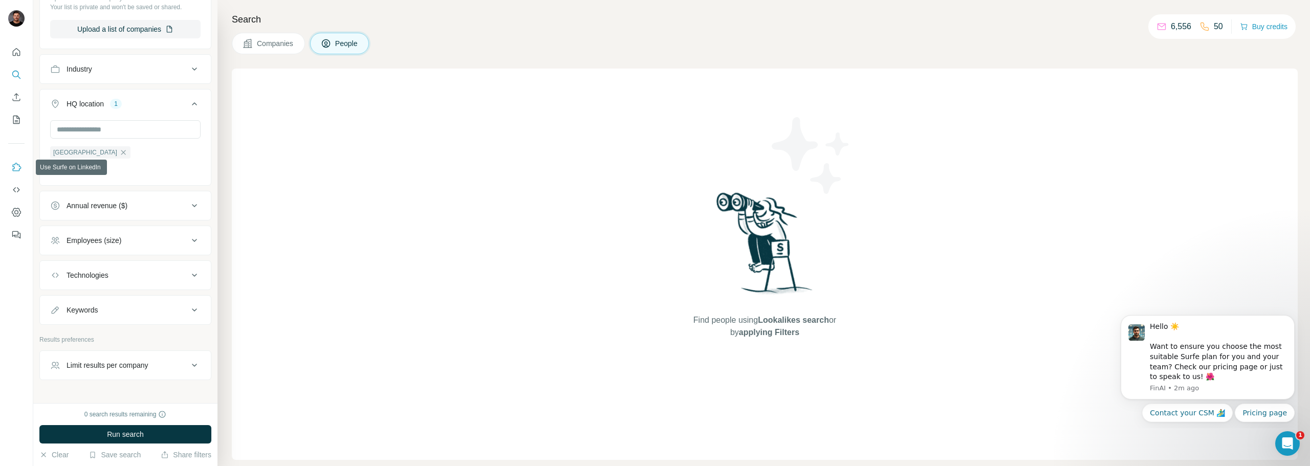
click at [18, 165] on icon "Use Surfe on LinkedIn" at bounding box center [16, 167] width 10 height 10
click at [11, 213] on icon "Dashboard" at bounding box center [16, 212] width 10 height 10
click at [16, 52] on icon "Quick start" at bounding box center [16, 52] width 10 height 10
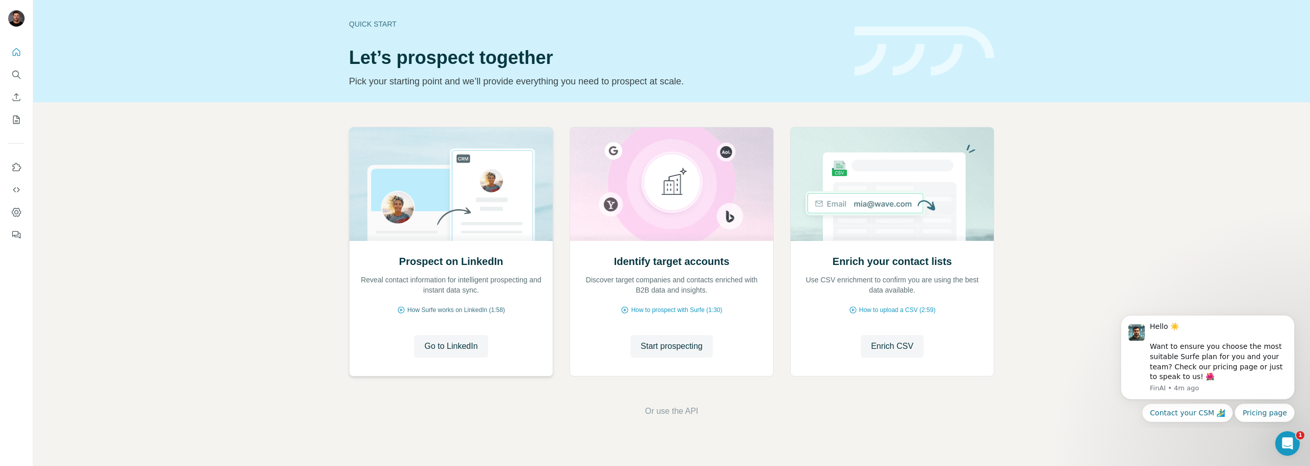
click at [449, 310] on span "How Surfe works on LinkedIn (1:58)" at bounding box center [456, 309] width 98 height 9
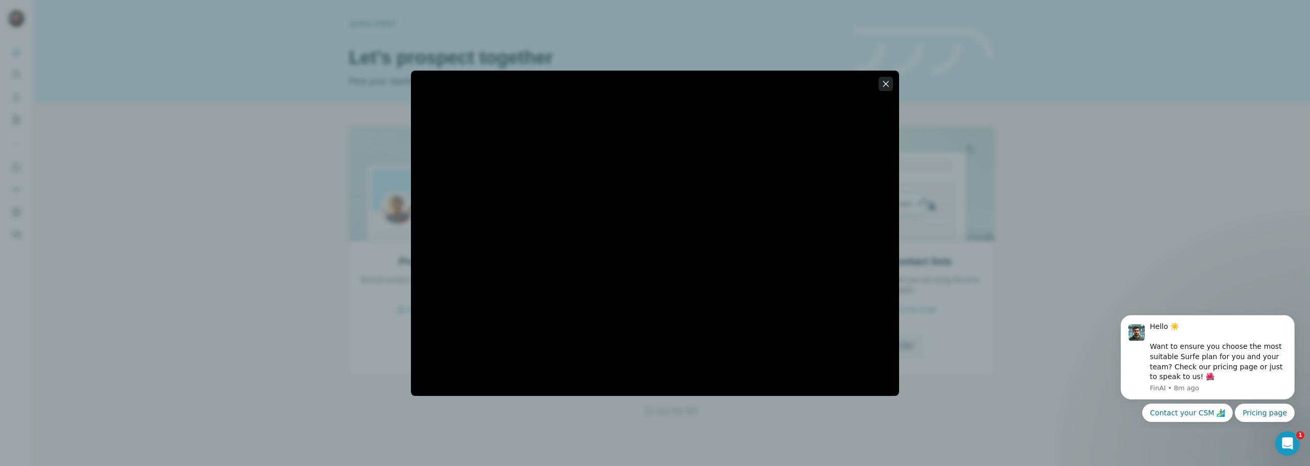
click at [889, 83] on icon "button" at bounding box center [886, 84] width 10 height 10
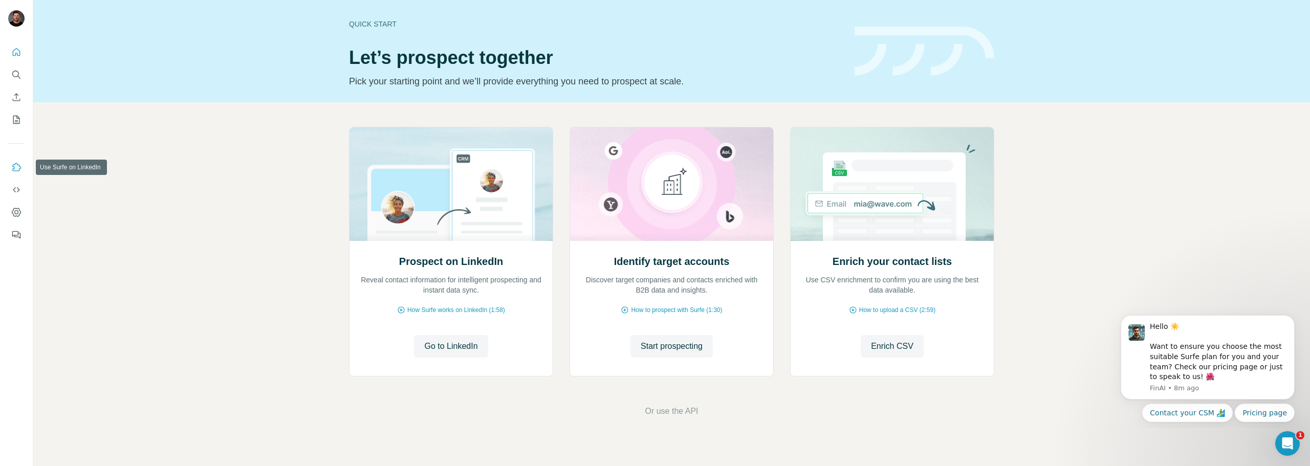
click at [20, 163] on icon "Use Surfe on LinkedIn" at bounding box center [16, 167] width 10 height 10
click at [17, 56] on icon "Quick start" at bounding box center [17, 52] width 8 height 8
click at [19, 212] on icon "Dashboard" at bounding box center [16, 212] width 10 height 10
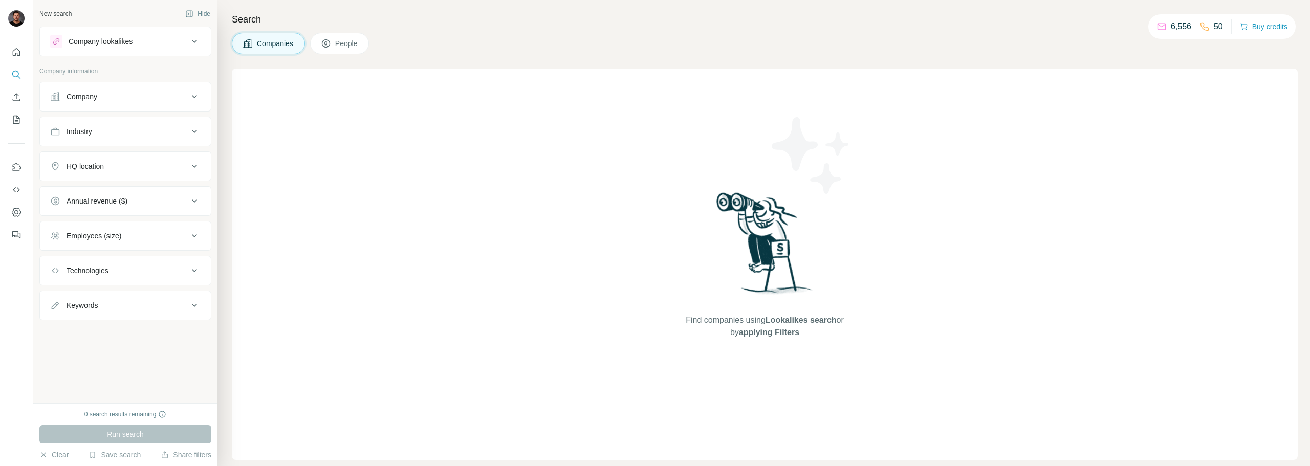
click at [140, 46] on div "Company lookalikes" at bounding box center [119, 41] width 138 height 12
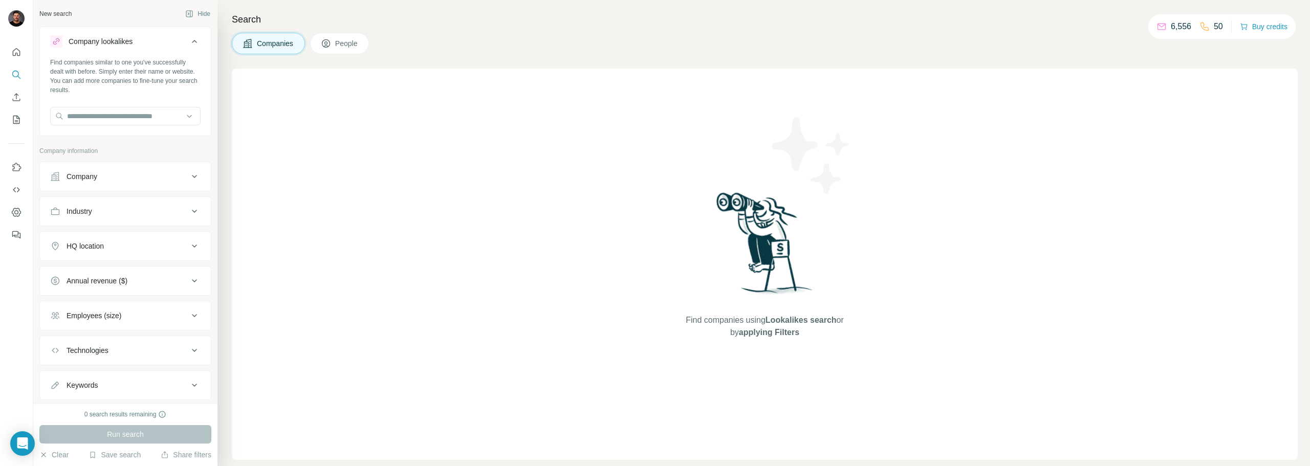
click at [107, 170] on button "Company" at bounding box center [125, 176] width 171 height 25
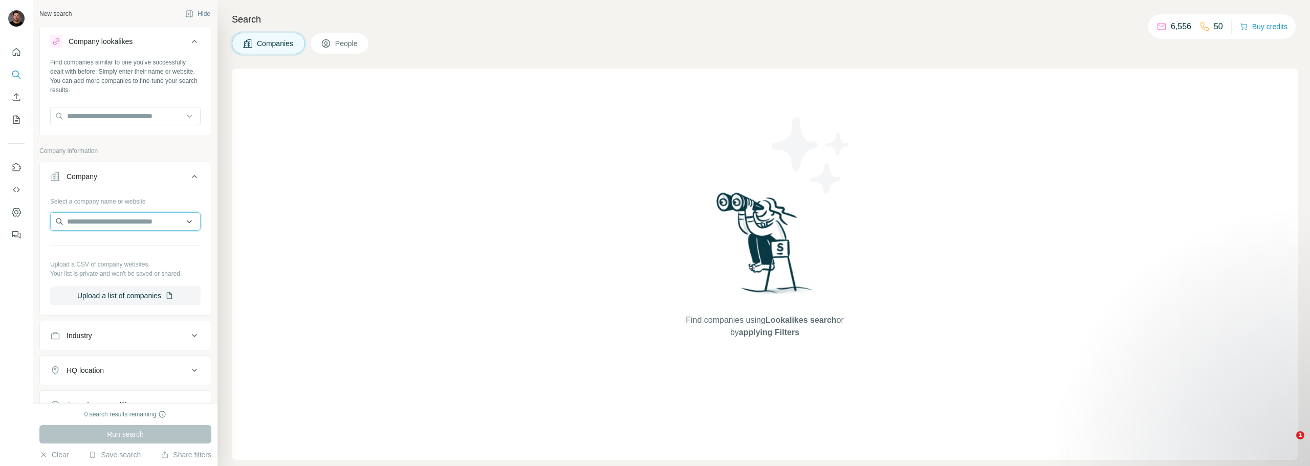
click at [99, 226] on input "text" at bounding box center [125, 221] width 150 height 18
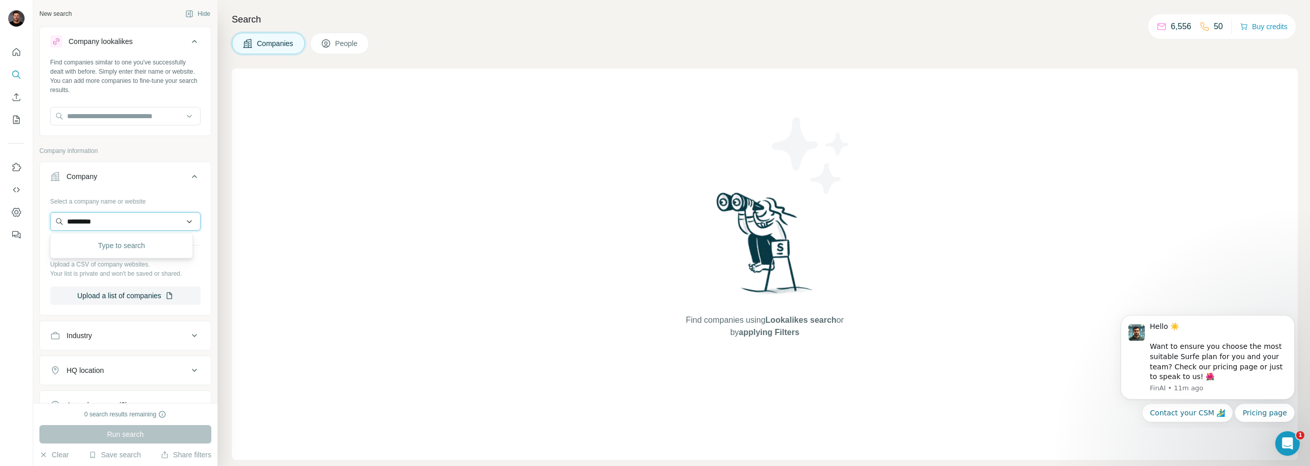
type input "*********"
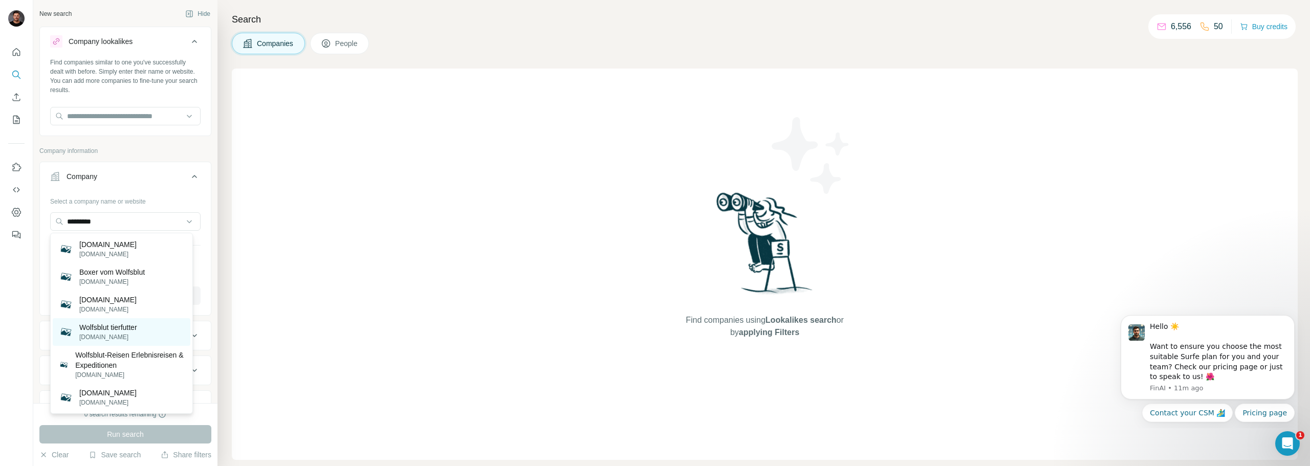
click at [130, 336] on p "[DOMAIN_NAME]" at bounding box center [108, 337] width 58 height 9
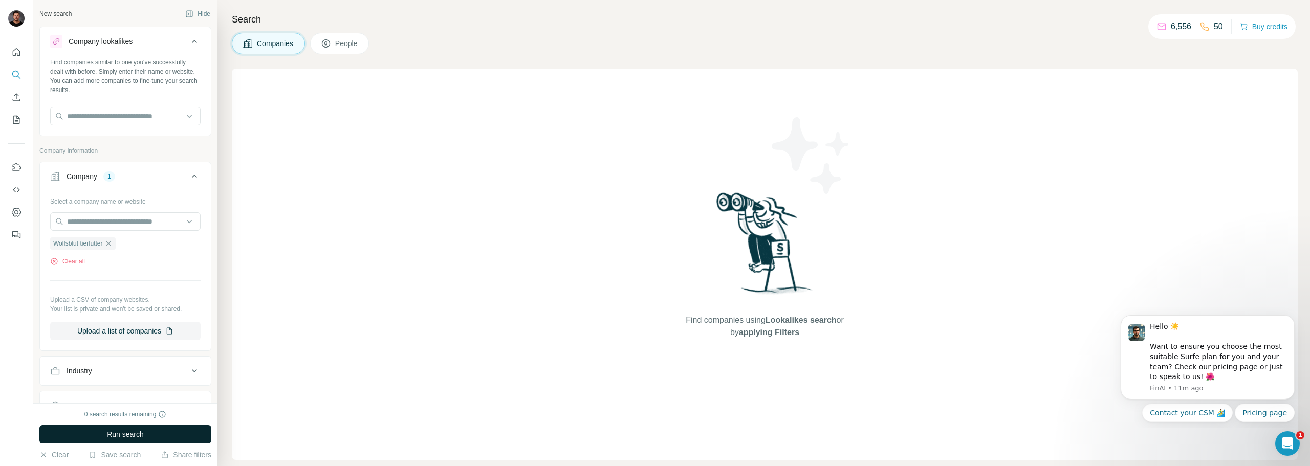
click at [143, 440] on button "Run search" at bounding box center [125, 434] width 172 height 18
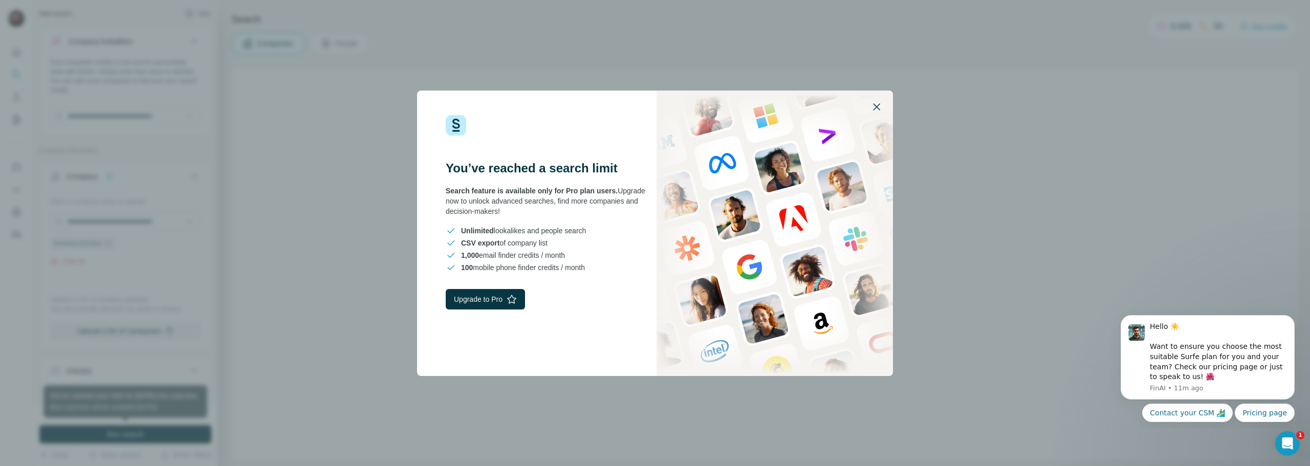
click at [876, 108] on icon "button" at bounding box center [876, 107] width 12 height 12
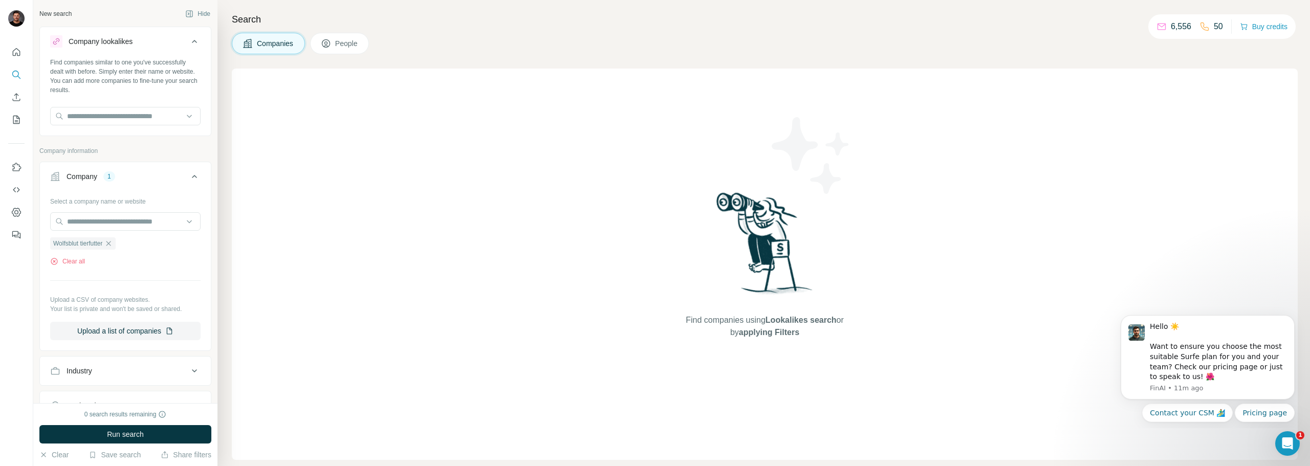
click at [1175, 18] on div "6,556 50 Buy credits" at bounding box center [1221, 26] width 147 height 25
click at [1157, 24] on icon at bounding box center [1161, 27] width 8 height 7
click at [1214, 27] on p "50" at bounding box center [1218, 26] width 9 height 12
click at [1291, 318] on icon "Dismiss notification" at bounding box center [1291, 319] width 4 height 4
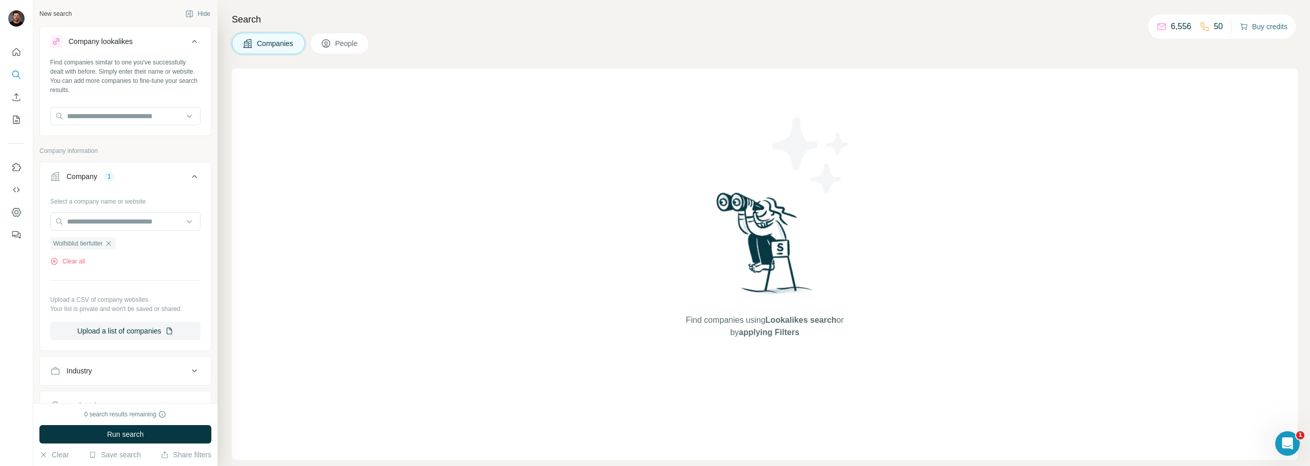
click at [1254, 28] on button "Buy credits" at bounding box center [1264, 26] width 48 height 14
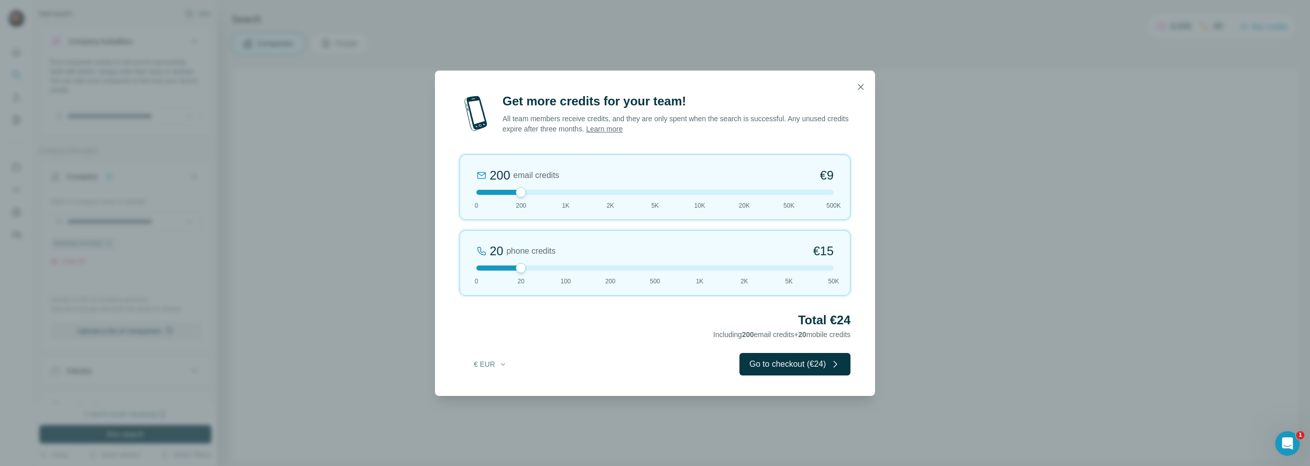
drag, startPoint x: 522, startPoint y: 189, endPoint x: 532, endPoint y: 197, distance: 12.7
click at [532, 197] on div "200 email credits €9 0 200 1K 2K 5K 10K 20K 50K 500K" at bounding box center [654, 187] width 391 height 65
drag, startPoint x: 523, startPoint y: 269, endPoint x: 461, endPoint y: 272, distance: 62.5
click at [461, 272] on div "0 phone credits €0 0 20 100 200 500 1K 2K 5K 50K" at bounding box center [654, 262] width 391 height 65
drag, startPoint x: 526, startPoint y: 194, endPoint x: 562, endPoint y: 194, distance: 35.8
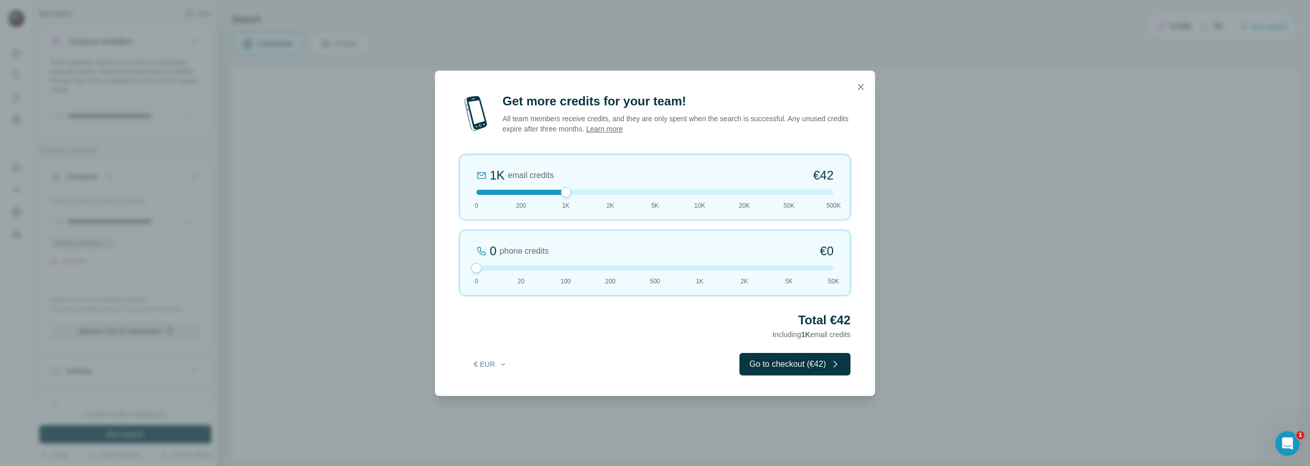
click at [562, 194] on div at bounding box center [566, 192] width 10 height 10
click at [606, 192] on div at bounding box center [654, 192] width 357 height 5
click at [566, 191] on div at bounding box center [654, 192] width 357 height 5
click at [786, 362] on button "Go to checkout (€42)" at bounding box center [794, 364] width 111 height 23
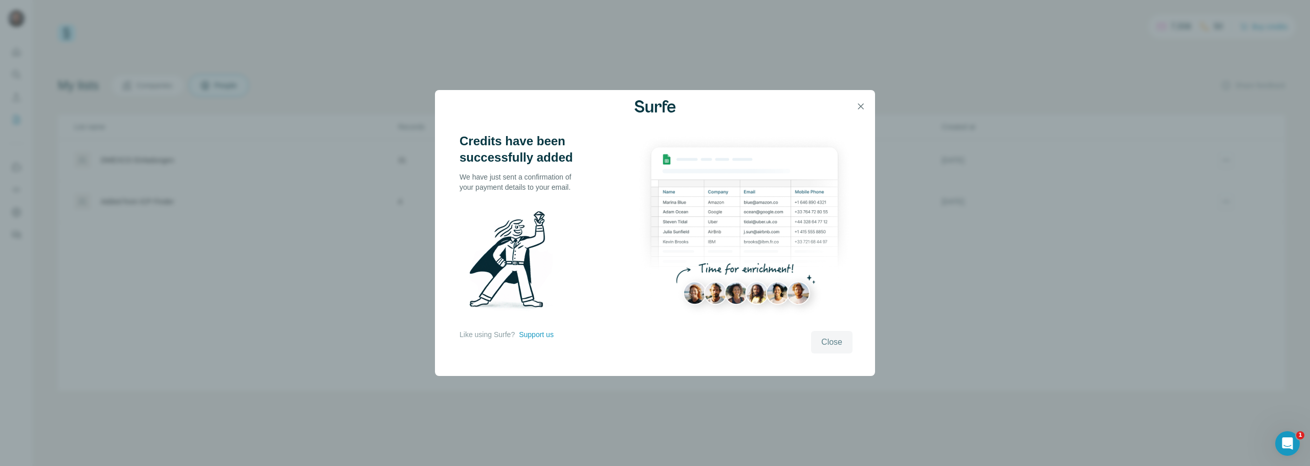
click at [838, 339] on span "Close" at bounding box center [831, 342] width 21 height 12
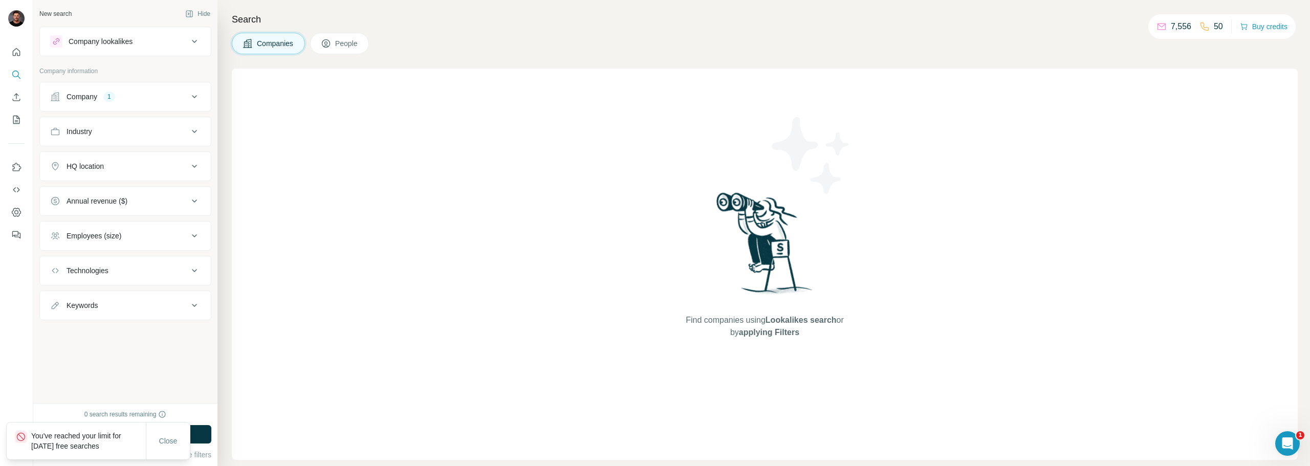
click at [160, 101] on div "Company 1" at bounding box center [119, 97] width 138 height 10
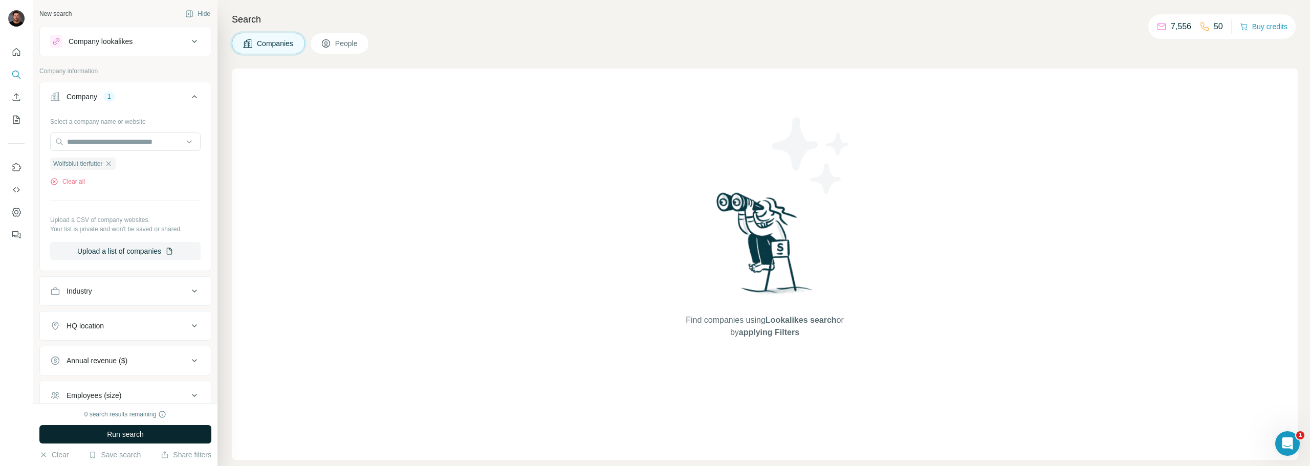
click at [147, 434] on button "Run search" at bounding box center [125, 434] width 172 height 18
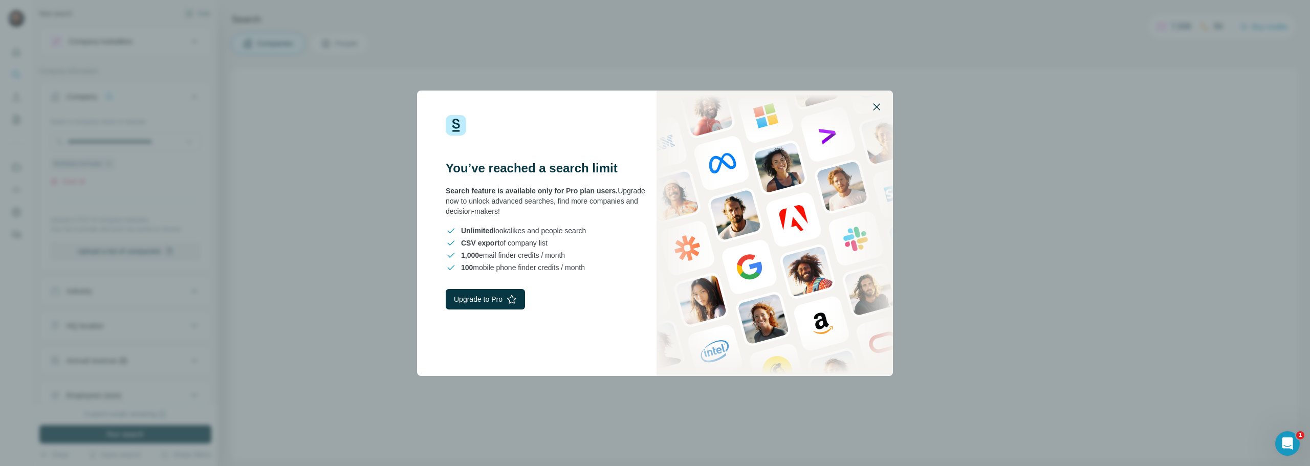
click at [876, 106] on icon "button" at bounding box center [876, 106] width 7 height 7
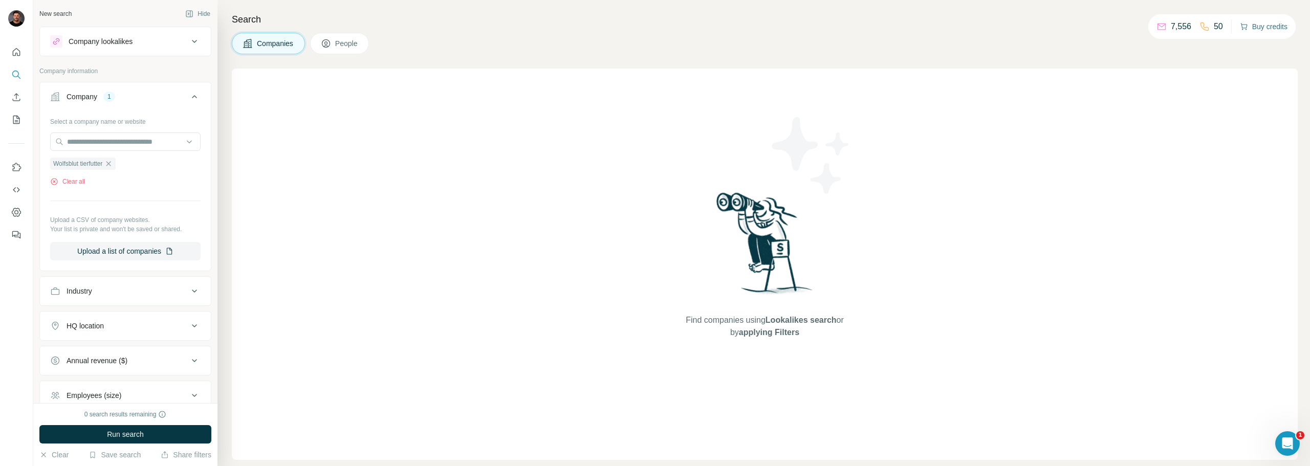
click at [1251, 25] on button "Buy credits" at bounding box center [1264, 26] width 48 height 14
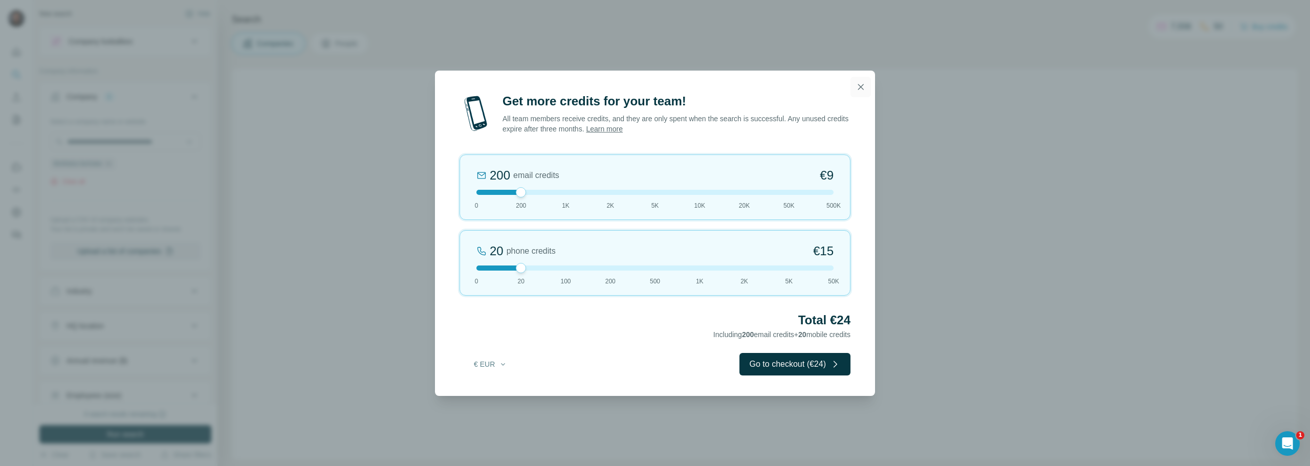
click at [864, 89] on icon "button" at bounding box center [861, 87] width 10 height 10
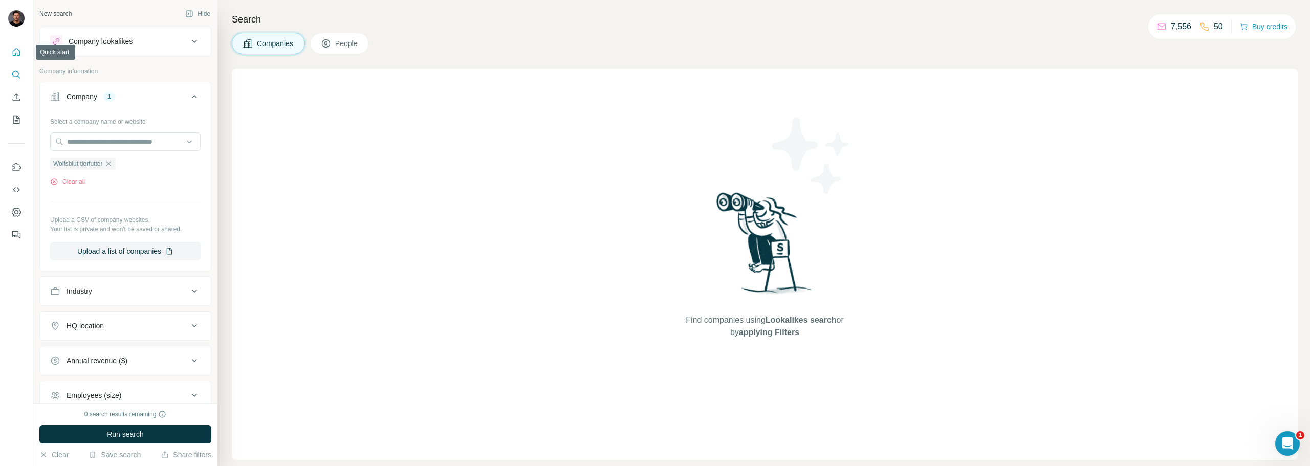
click at [15, 55] on icon "Quick start" at bounding box center [17, 52] width 8 height 8
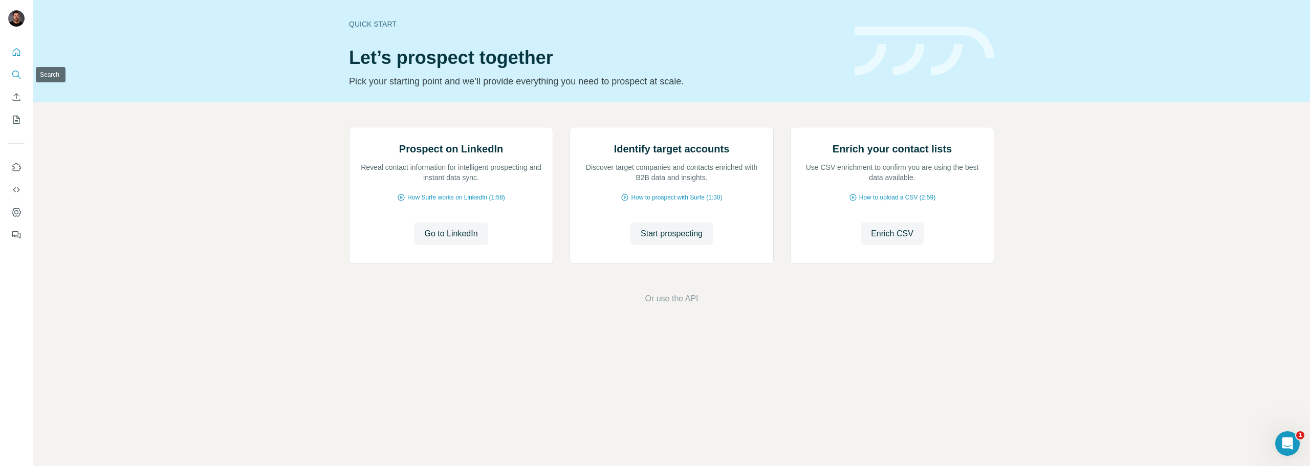
click at [18, 77] on icon "Search" at bounding box center [16, 75] width 10 height 10
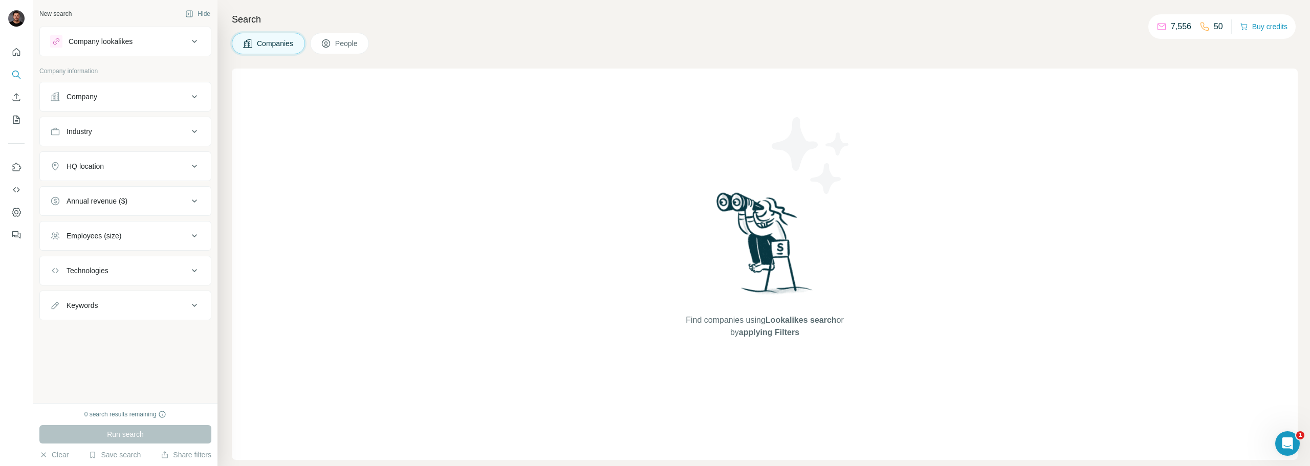
click at [358, 47] on span "People" at bounding box center [347, 43] width 24 height 10
click at [252, 52] on button "Companies" at bounding box center [268, 43] width 73 height 21
click at [200, 16] on button "Hide" at bounding box center [197, 13] width 39 height 15
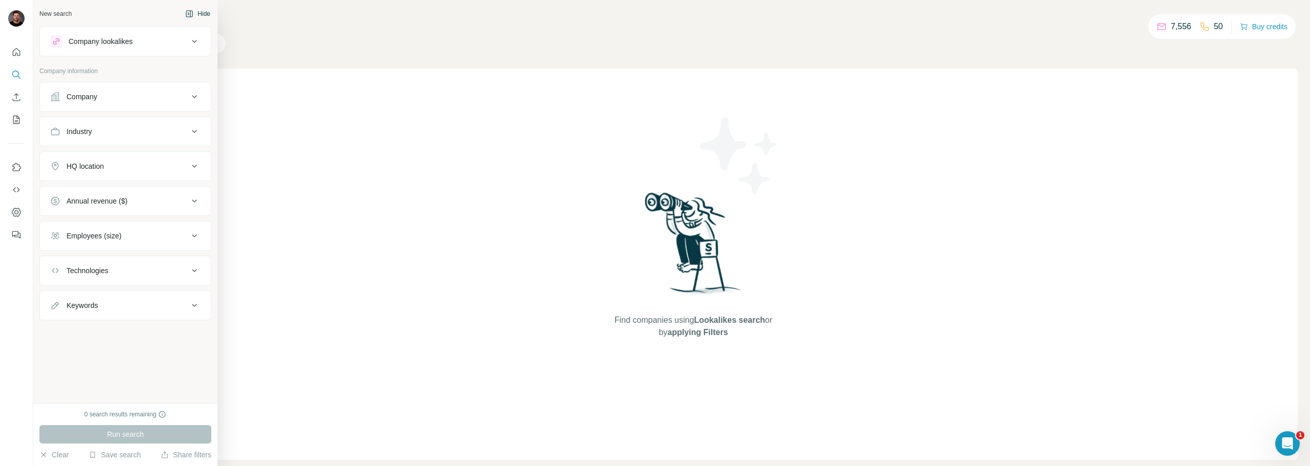
click at [52, 17] on div "New search" at bounding box center [55, 13] width 32 height 9
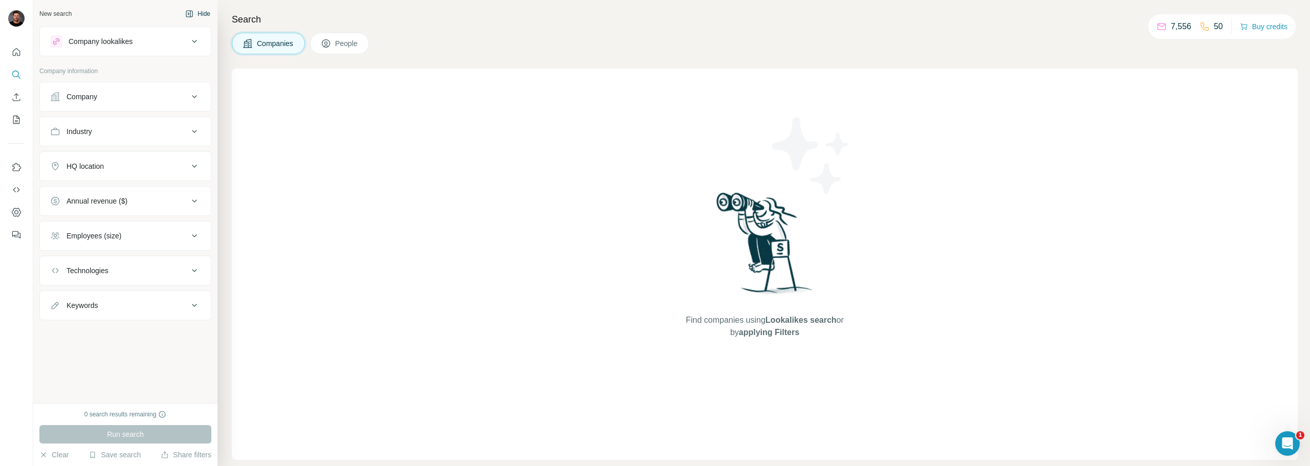
click at [191, 15] on icon "button" at bounding box center [189, 14] width 8 height 8
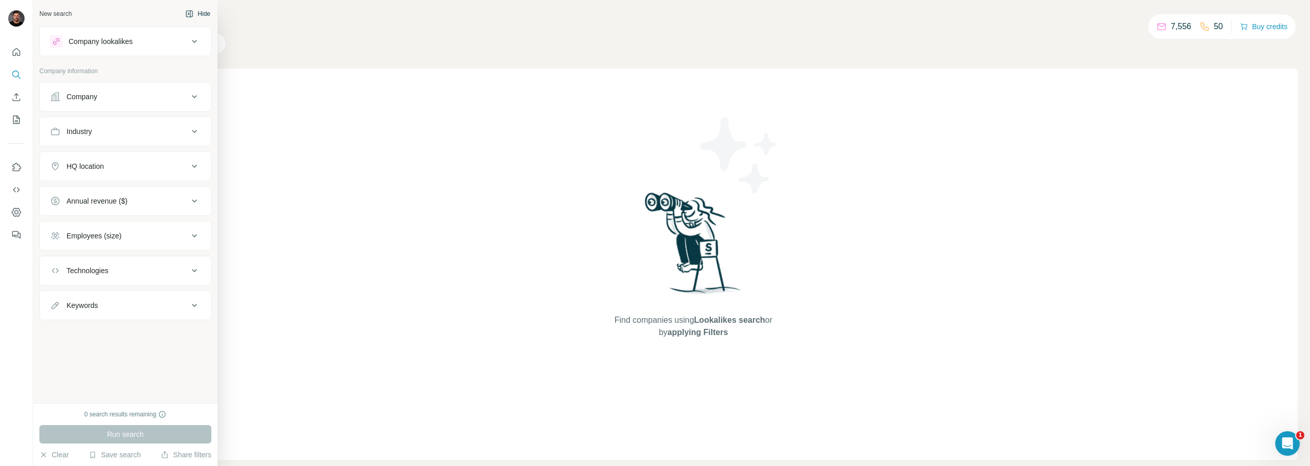
click at [189, 11] on icon "button" at bounding box center [189, 14] width 8 height 8
click at [57, 11] on div "New search" at bounding box center [55, 13] width 32 height 9
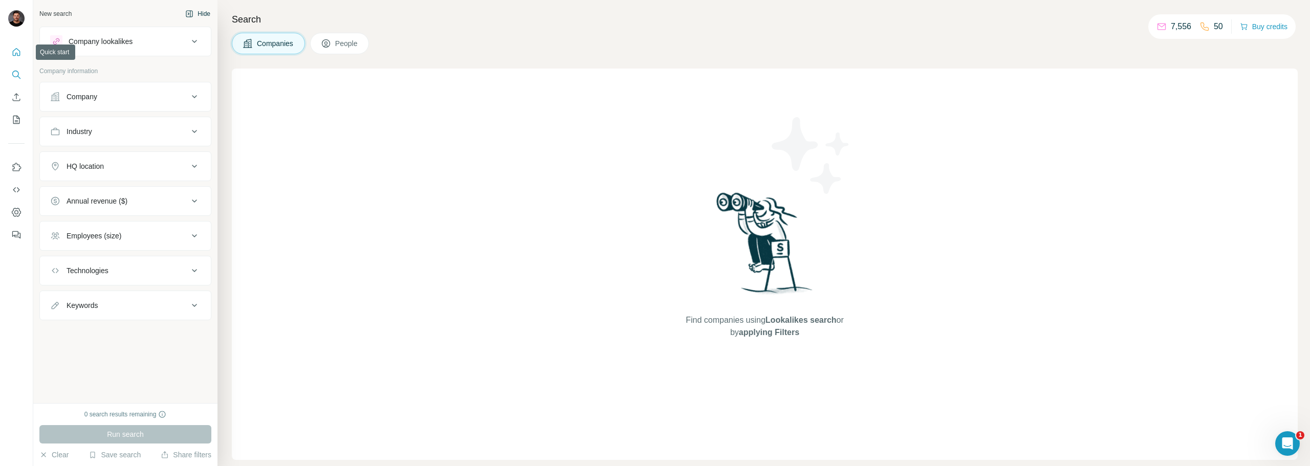
click at [16, 51] on icon "Quick start" at bounding box center [16, 52] width 10 height 10
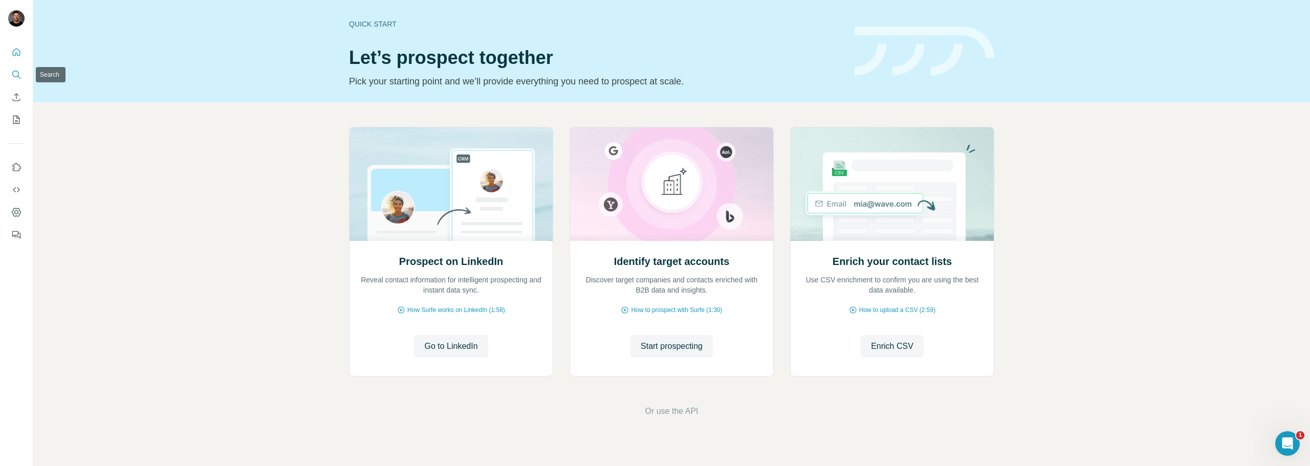
click at [19, 79] on icon "Search" at bounding box center [16, 75] width 10 height 10
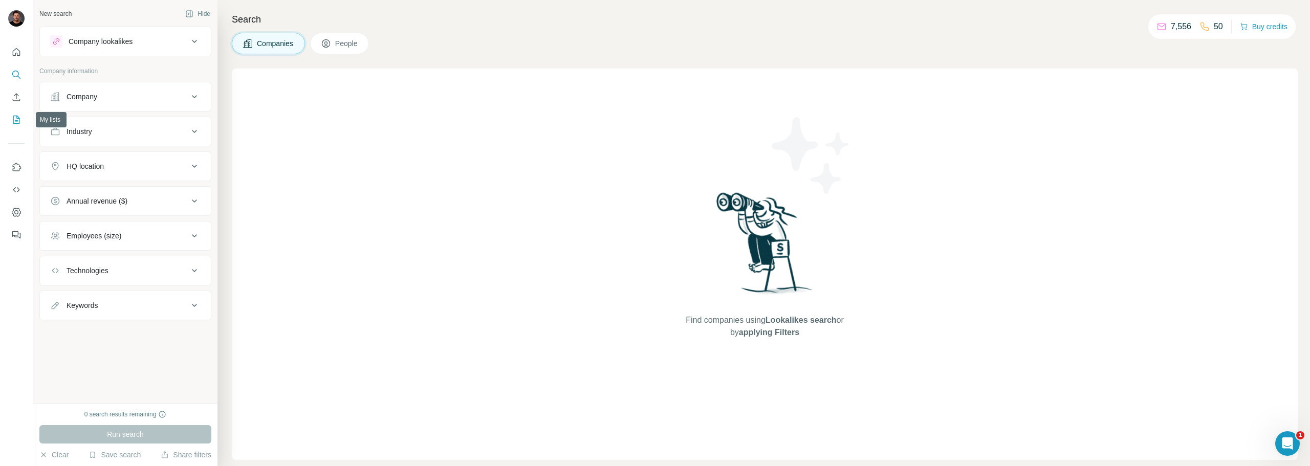
click at [18, 123] on icon "My lists" at bounding box center [16, 120] width 10 height 10
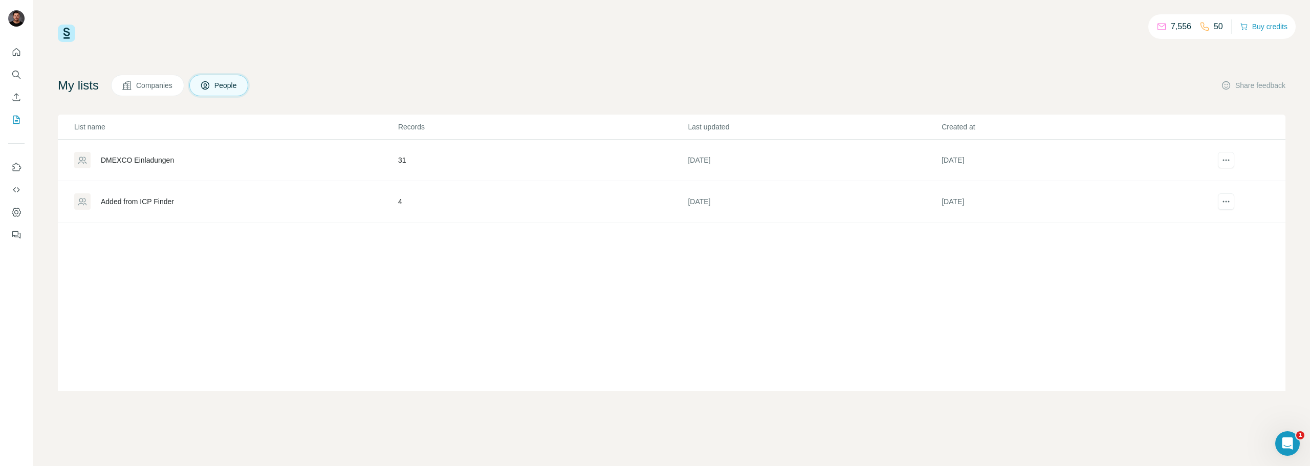
click at [149, 157] on div "DMEXCO Einladungen" at bounding box center [137, 160] width 73 height 10
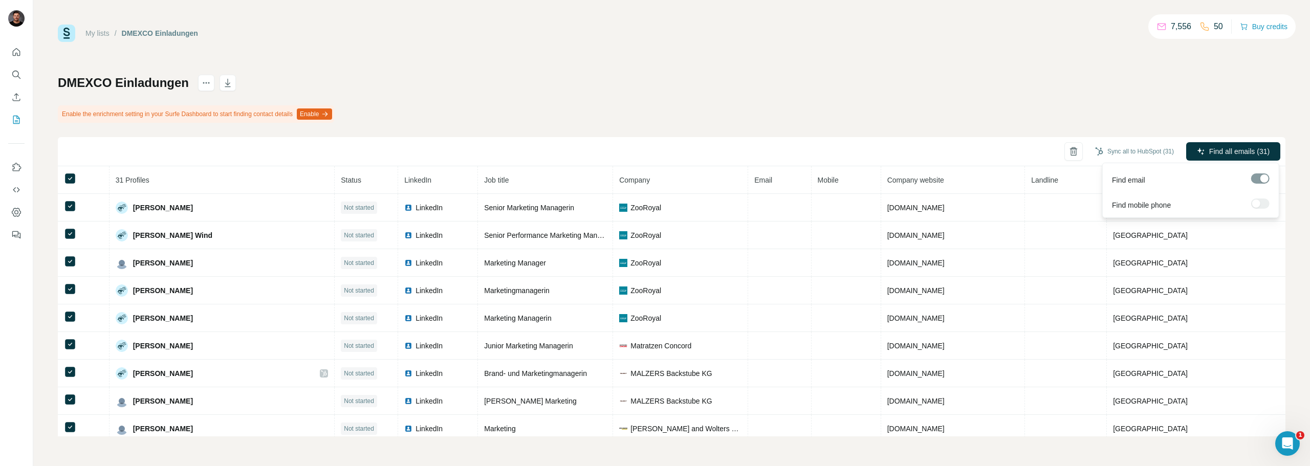
drag, startPoint x: 1225, startPoint y: 154, endPoint x: 1174, endPoint y: 79, distance: 90.5
click at [1174, 79] on div "DMEXCO Einladungen Enable the enrichment setting in your Surfe Dashboard to sta…" at bounding box center [672, 256] width 1228 height 362
click at [1207, 167] on div "Find email" at bounding box center [1191, 177] width 172 height 25
click at [1213, 157] on button "Find all emails (31)" at bounding box center [1233, 151] width 94 height 18
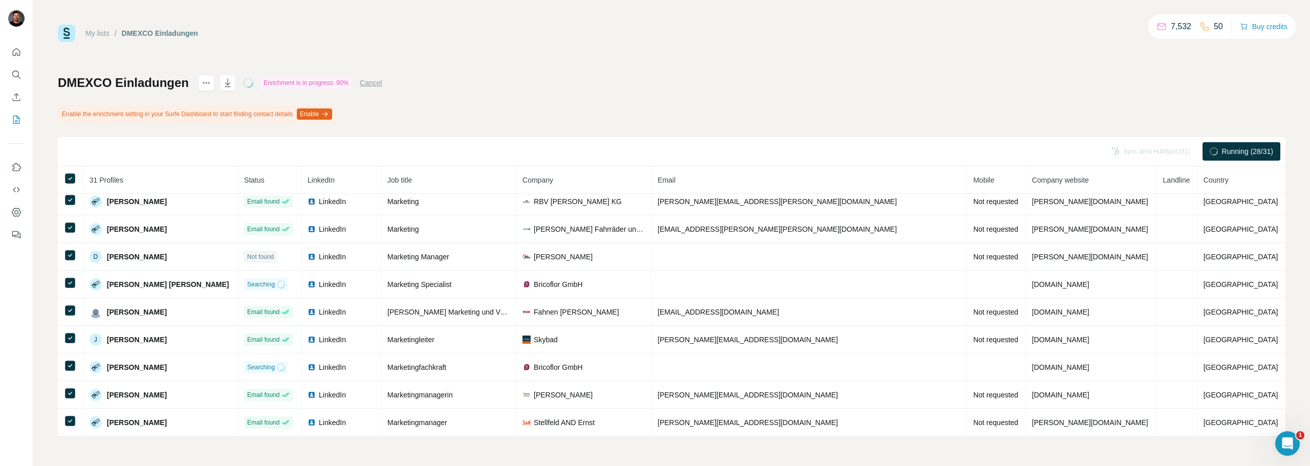
scroll to position [614, 0]
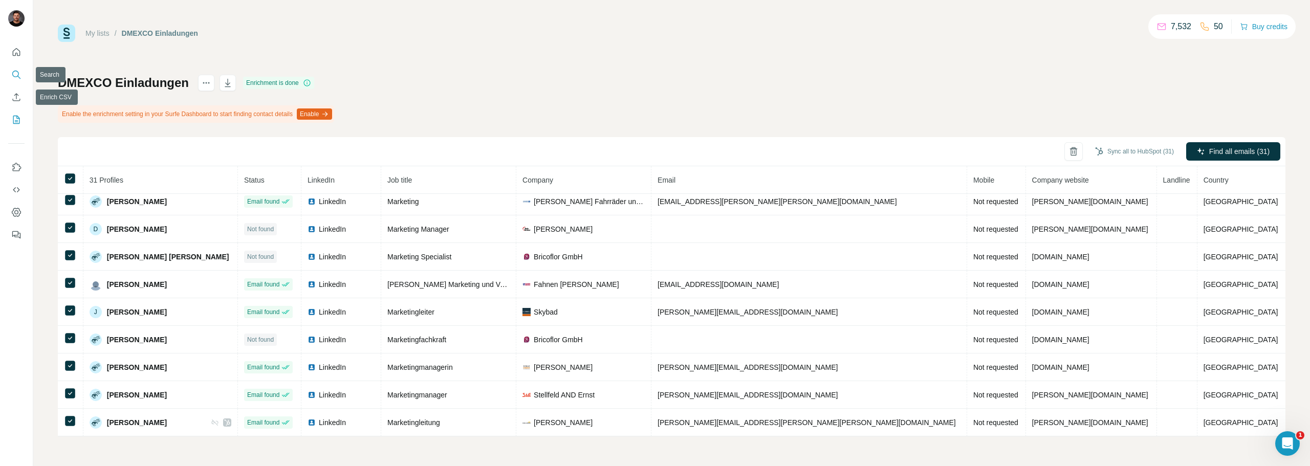
click at [10, 75] on button "Search" at bounding box center [16, 74] width 16 height 18
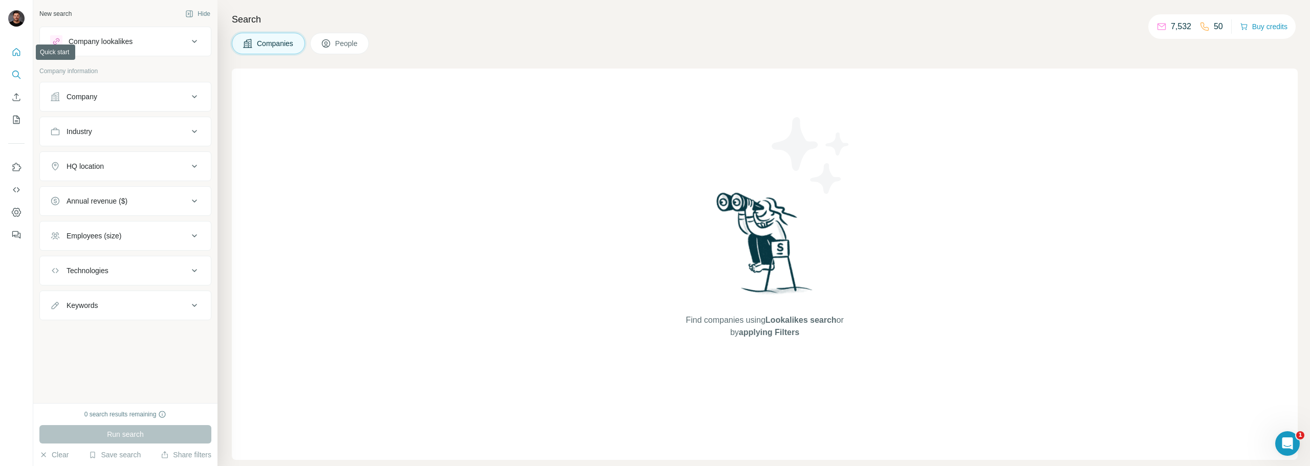
click at [18, 48] on icon "Quick start" at bounding box center [16, 52] width 10 height 10
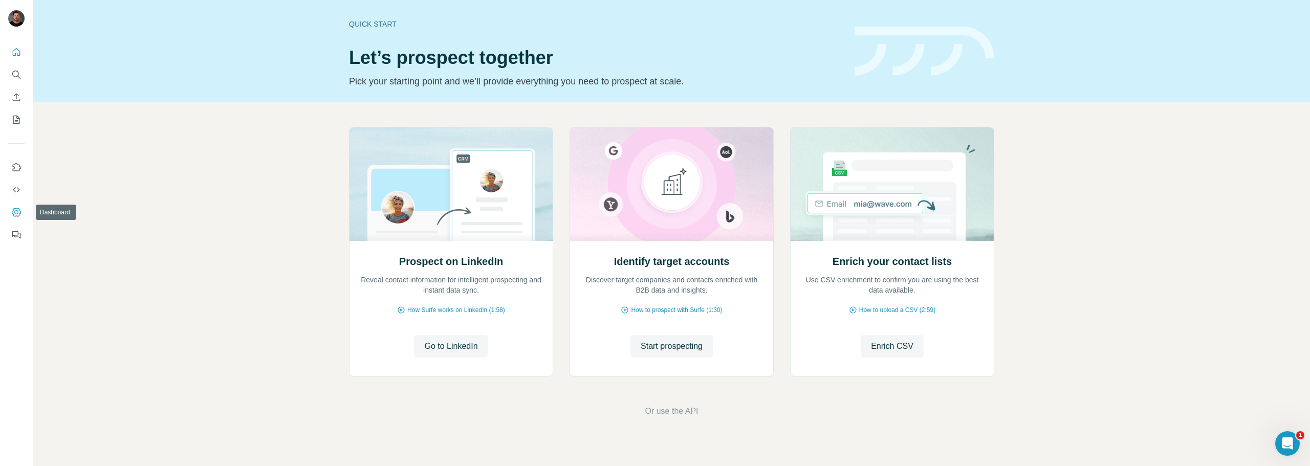
click at [17, 211] on icon "Dashboard" at bounding box center [16, 212] width 4 height 4
click at [314, 309] on div "Prospect on LinkedIn Reveal contact information for intelligent prospecting and…" at bounding box center [671, 272] width 1277 height 340
click at [14, 45] on button "Quick start" at bounding box center [16, 52] width 16 height 18
click at [14, 214] on icon "Dashboard" at bounding box center [16, 212] width 10 height 10
